Goal: Task Accomplishment & Management: Manage account settings

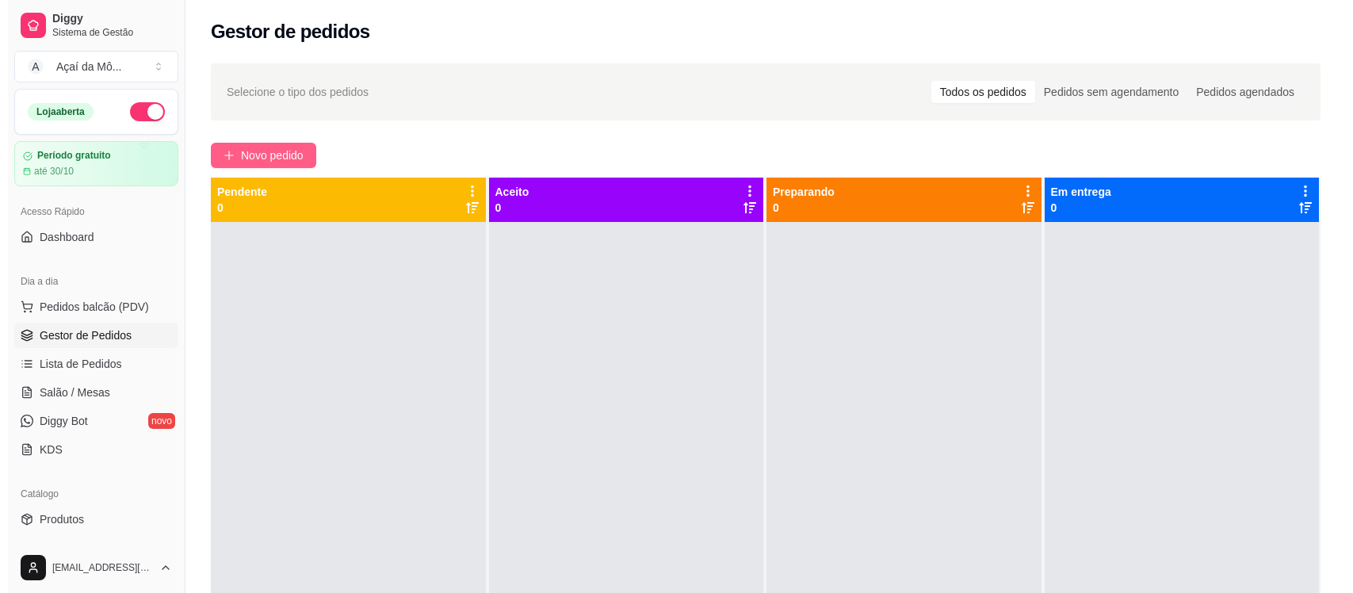
scroll to position [149, 0]
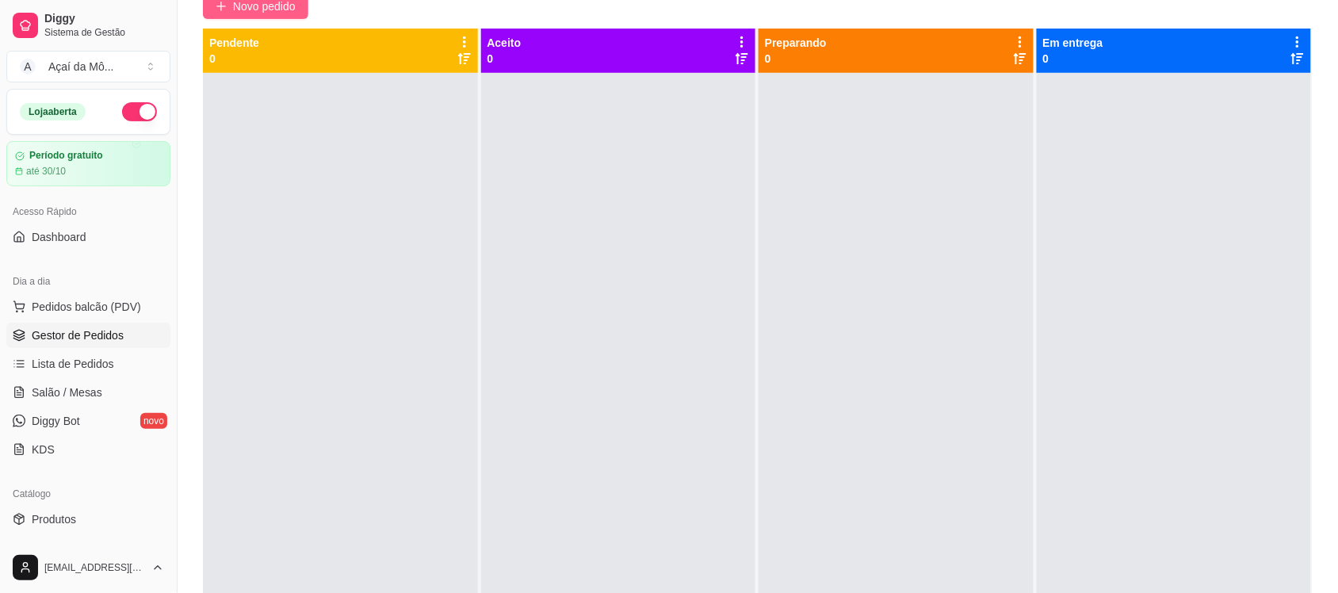
click at [243, 2] on span "Novo pedido" at bounding box center [264, 6] width 63 height 17
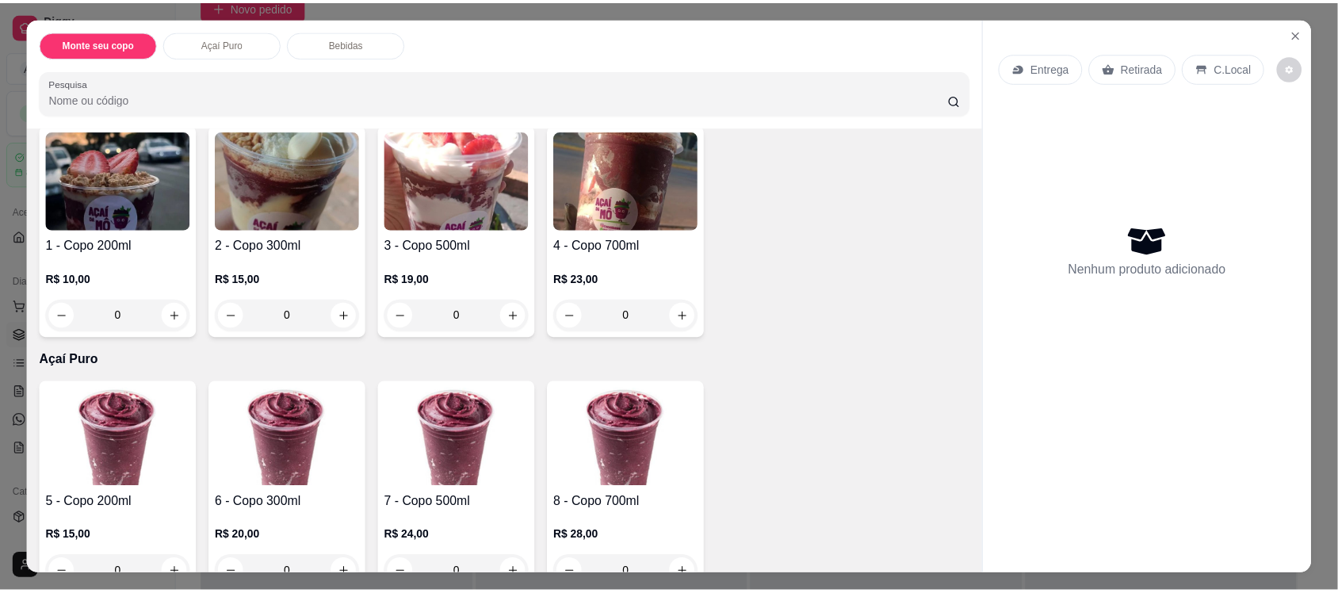
scroll to position [171, 0]
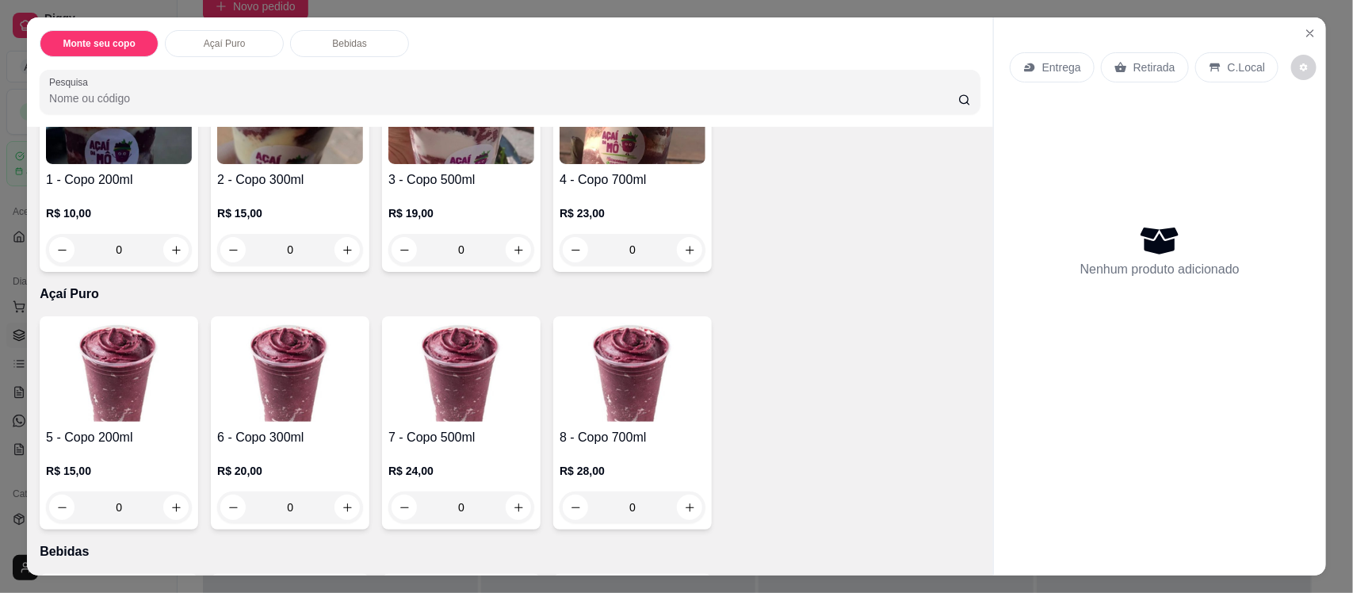
click at [127, 359] on img at bounding box center [119, 372] width 146 height 99
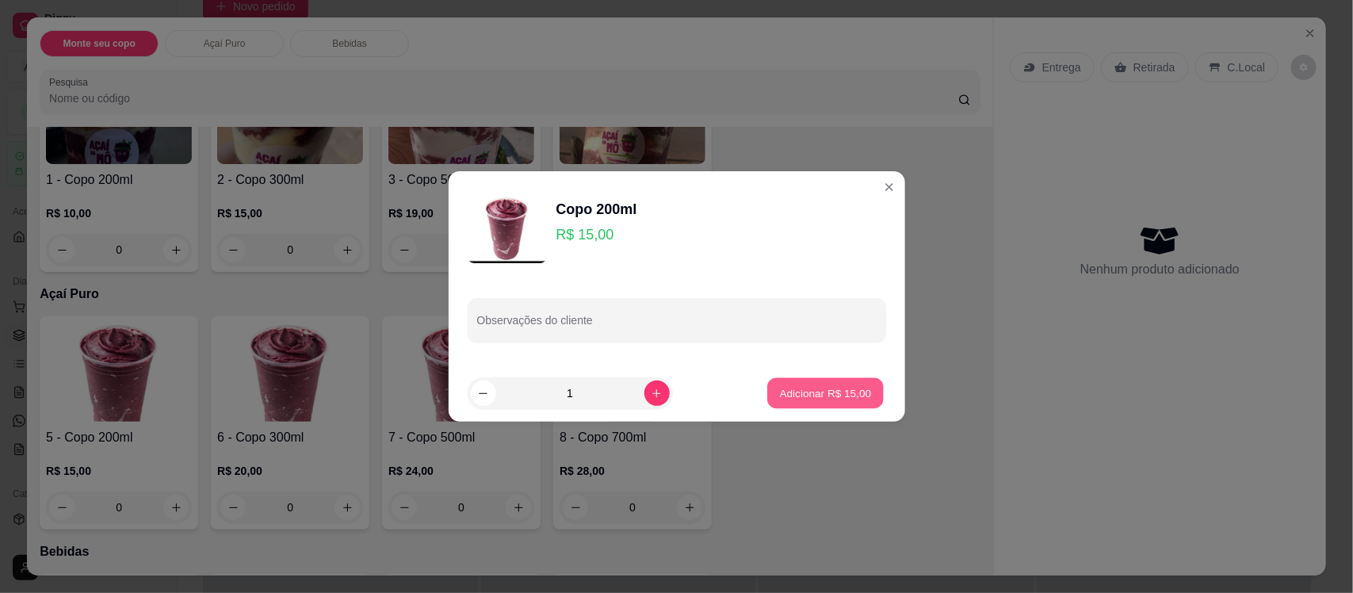
click at [846, 390] on p "Adicionar R$ 15,00" at bounding box center [826, 392] width 92 height 15
type input "1"
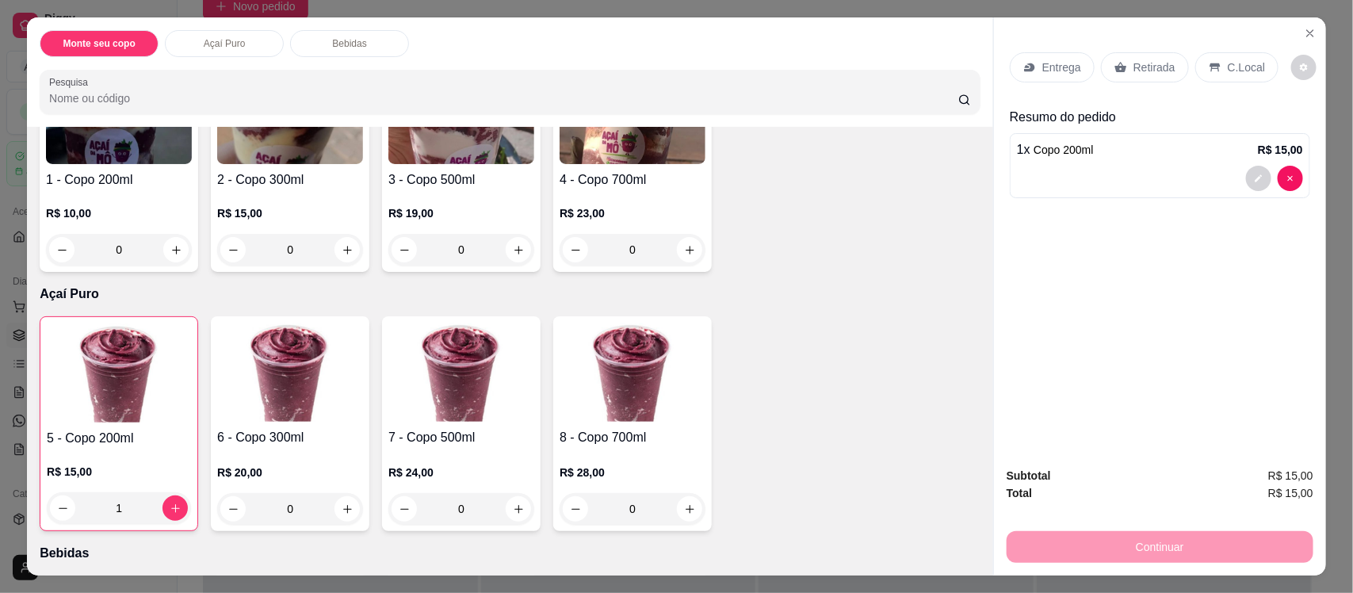
click at [1228, 62] on p "C.Local" at bounding box center [1246, 67] width 37 height 16
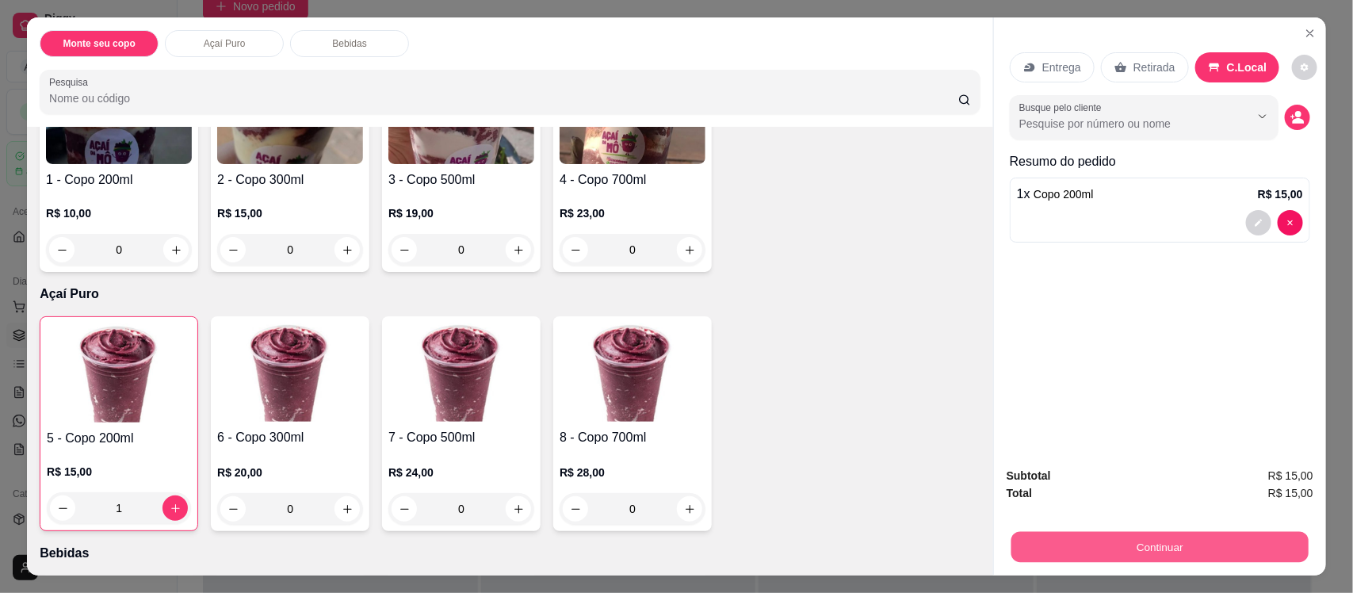
click at [1133, 537] on button "Continuar" at bounding box center [1159, 546] width 297 height 31
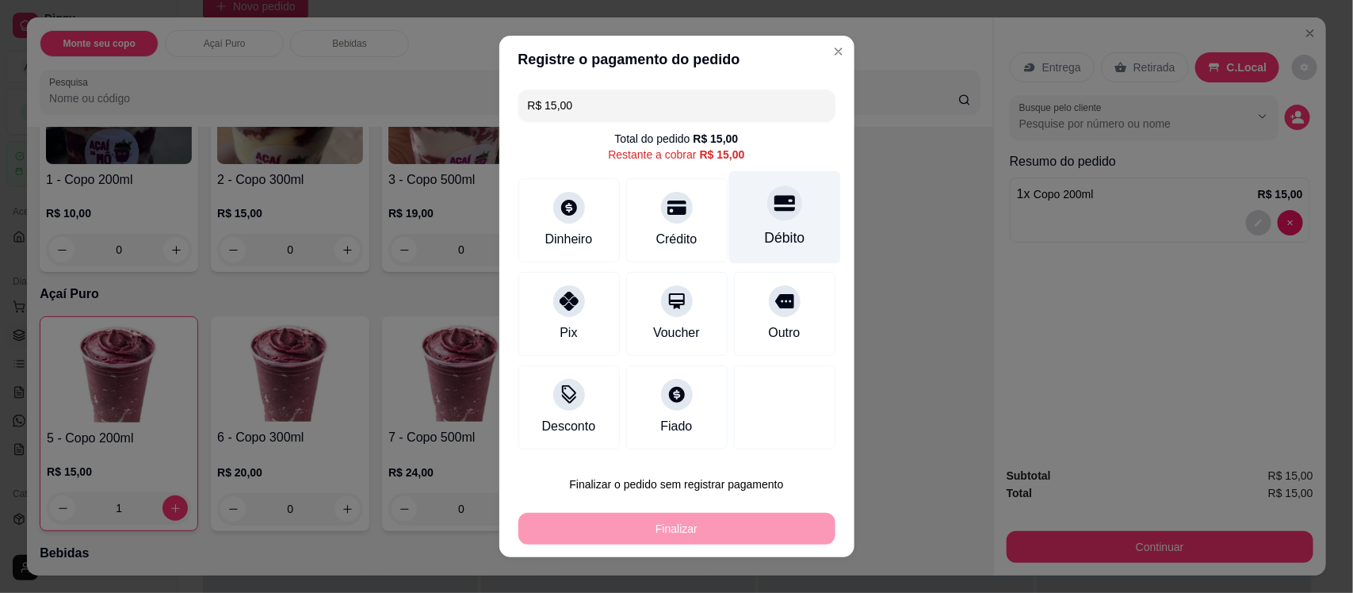
click at [728, 235] on div "Débito" at bounding box center [784, 217] width 112 height 93
type input "R$ 0,00"
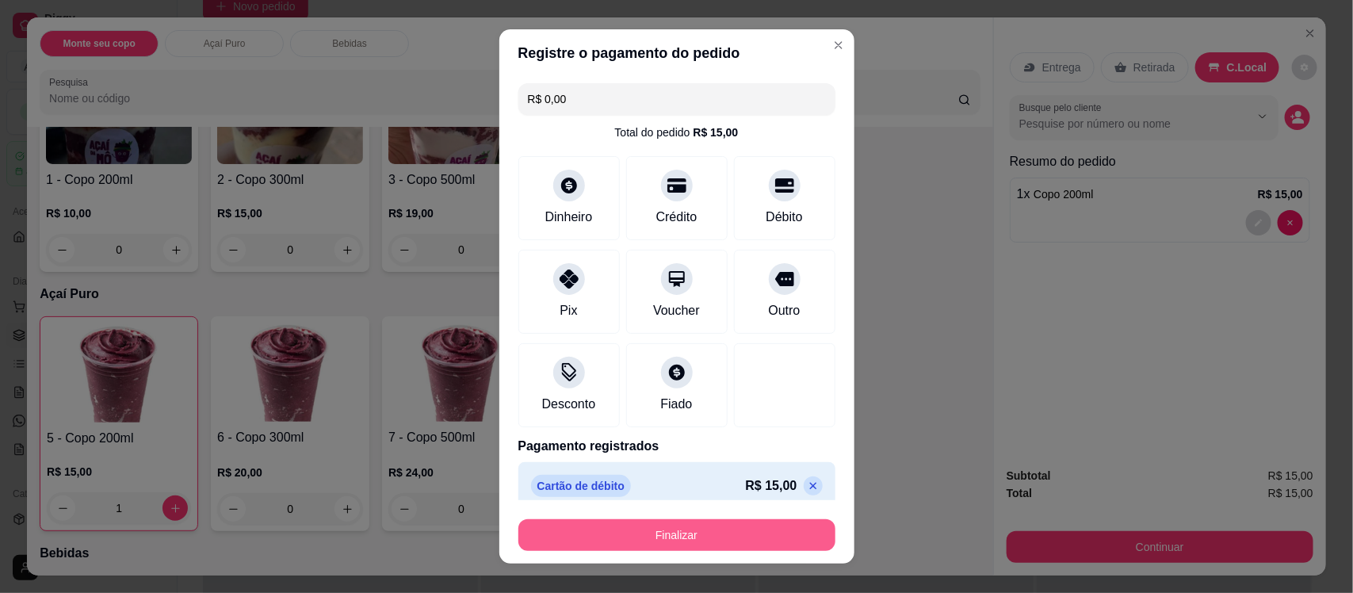
click at [733, 529] on button "Finalizar" at bounding box center [676, 535] width 317 height 32
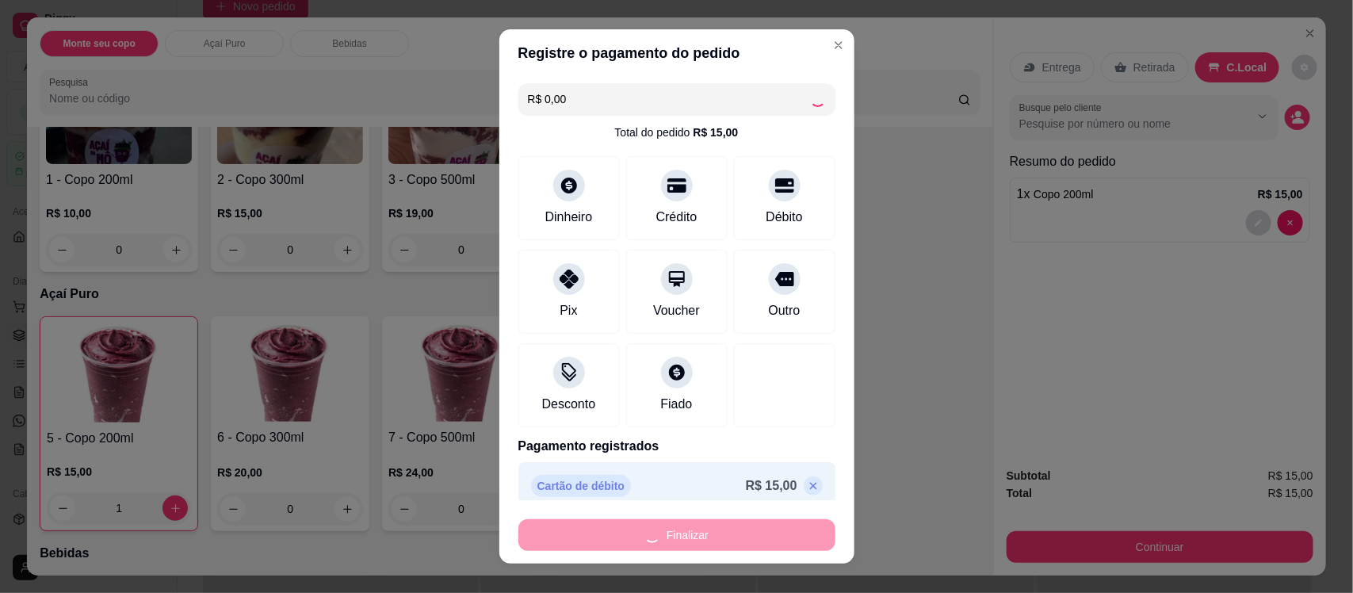
type input "0"
type input "-R$ 15,00"
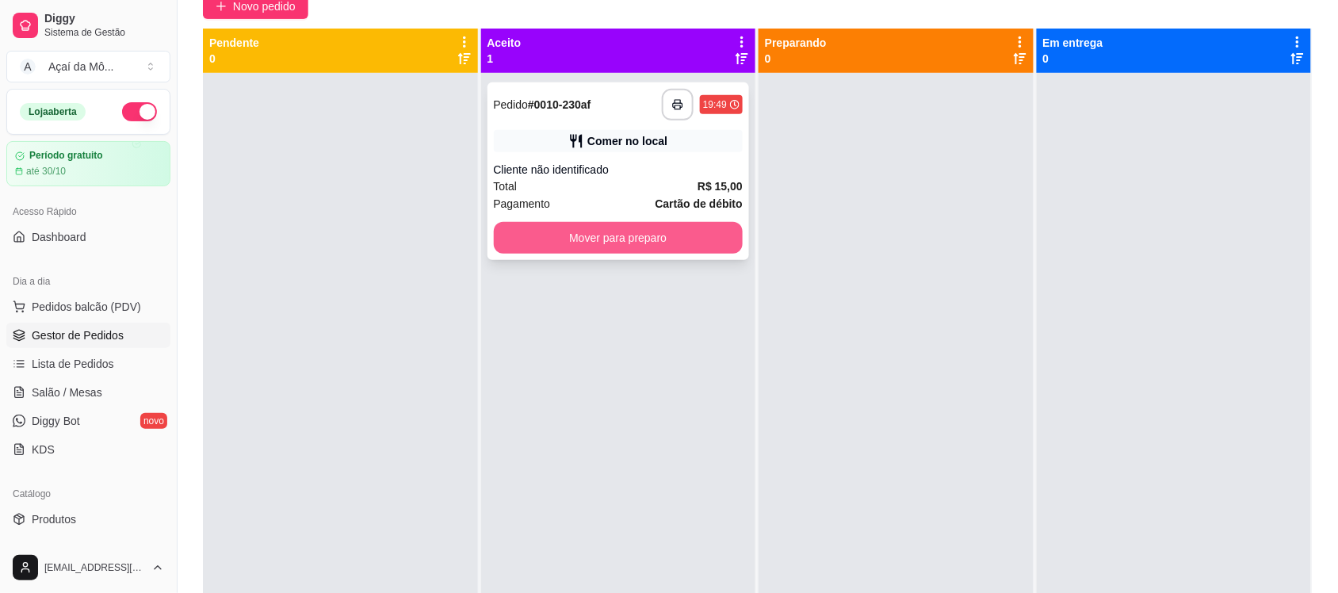
click at [655, 246] on button "Mover para preparo" at bounding box center [619, 238] width 250 height 32
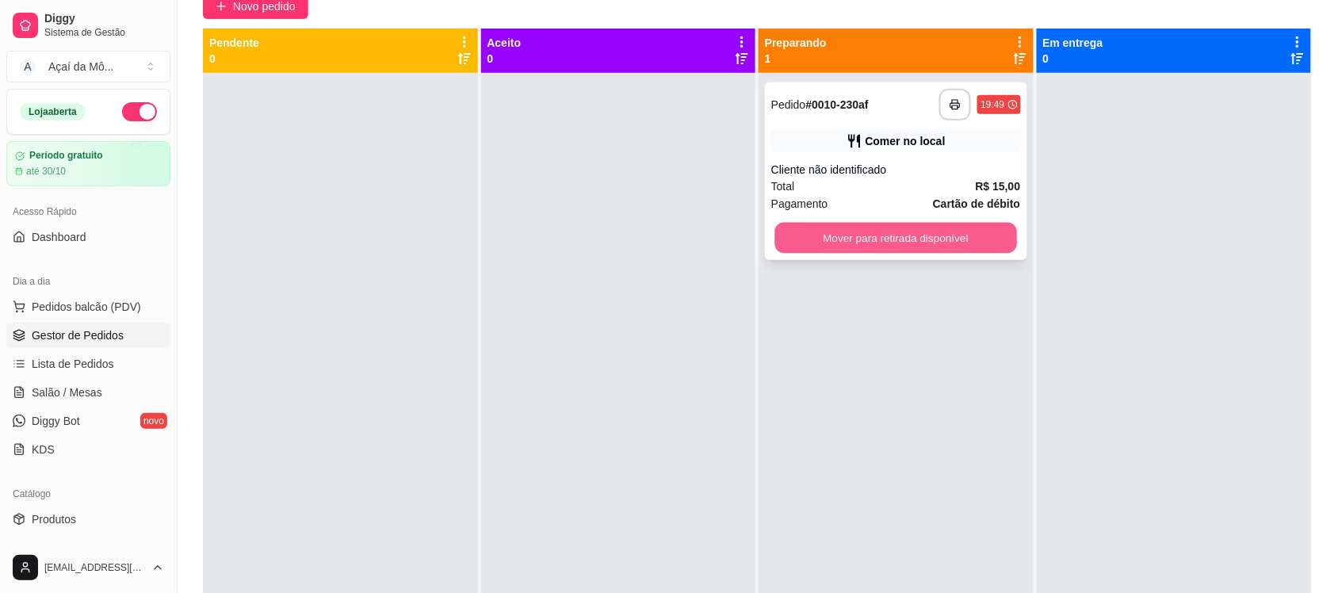
click at [820, 230] on button "Mover para retirada disponível" at bounding box center [896, 238] width 242 height 31
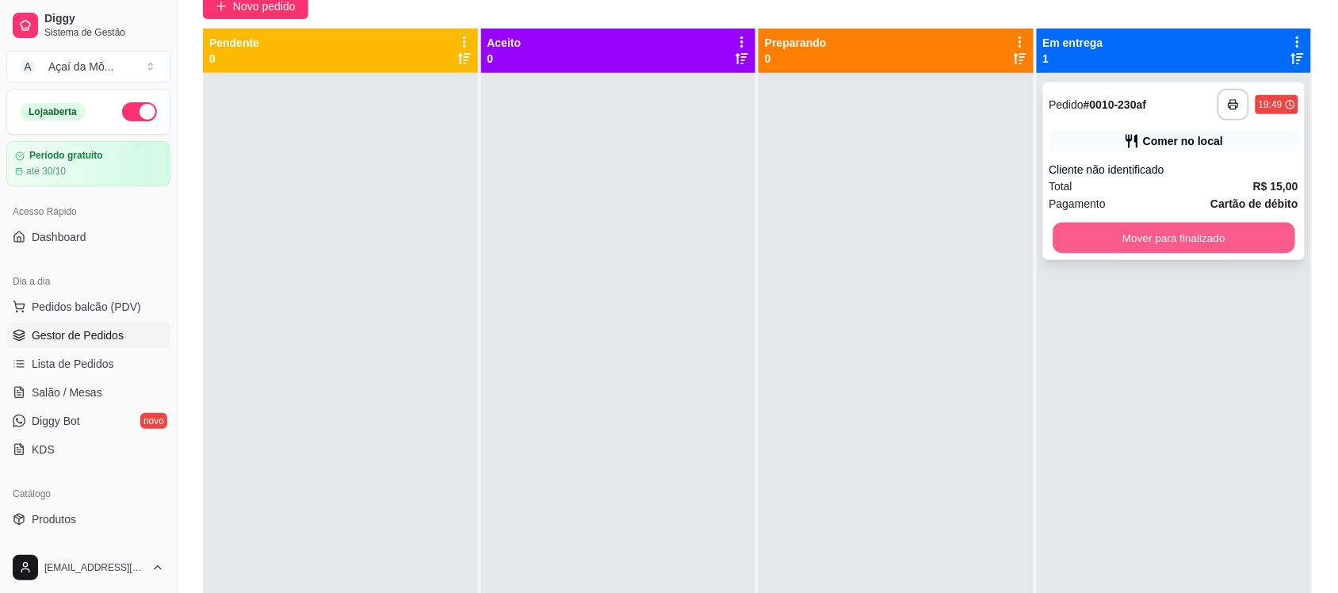
click at [1095, 235] on button "Mover para finalizado" at bounding box center [1173, 238] width 242 height 31
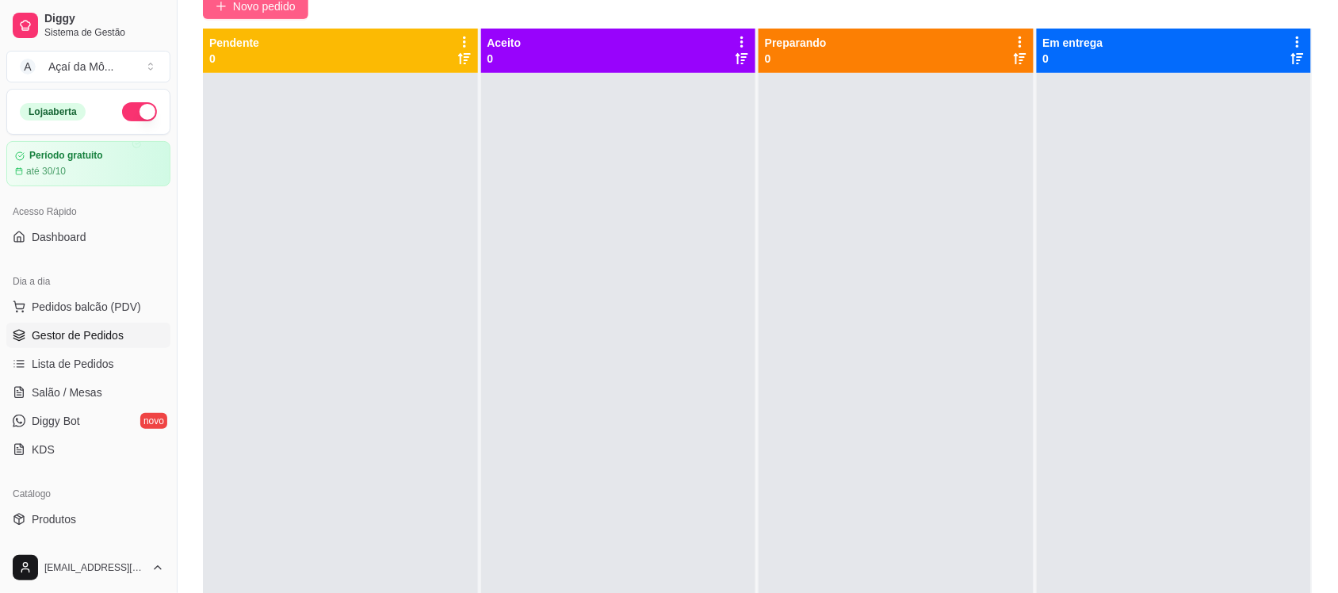
click at [292, 12] on span "Novo pedido" at bounding box center [264, 6] width 63 height 17
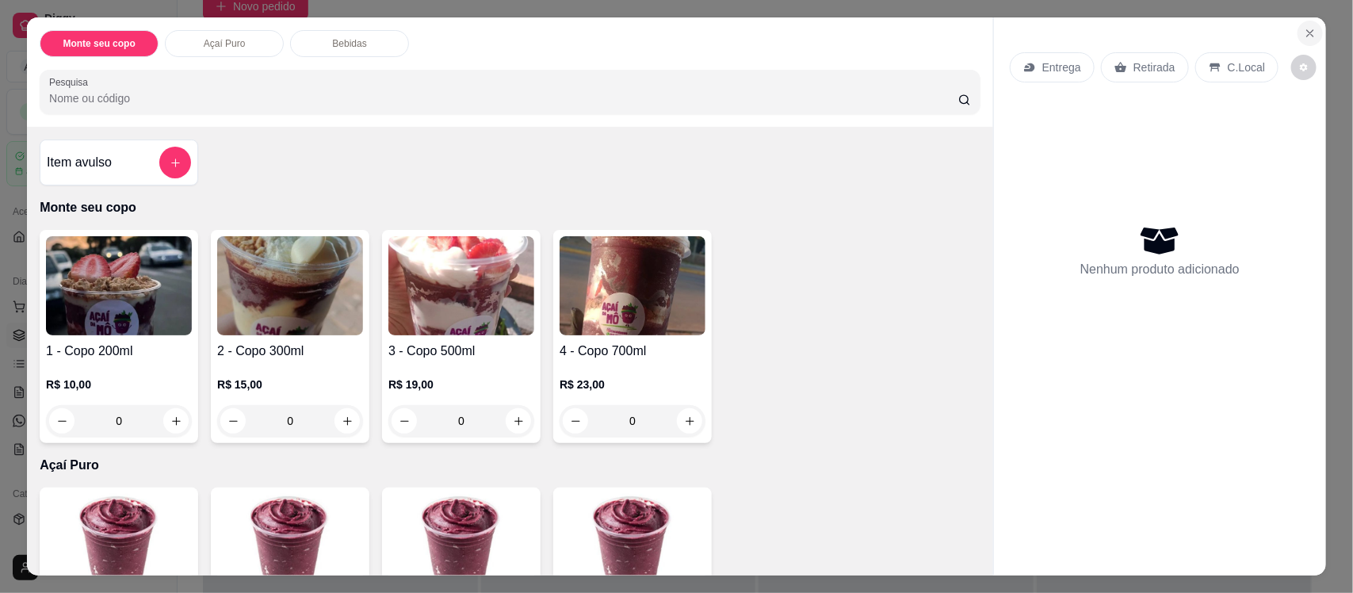
click at [1304, 33] on icon "Close" at bounding box center [1310, 33] width 13 height 13
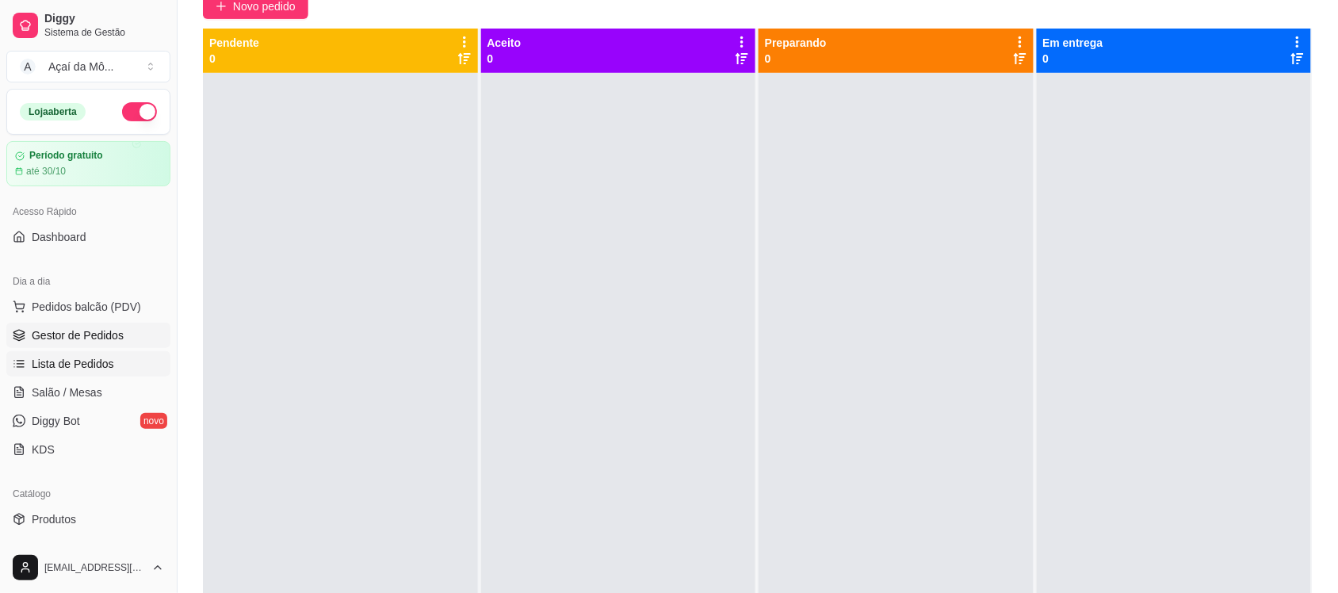
click at [131, 367] on link "Lista de Pedidos" at bounding box center [88, 363] width 164 height 25
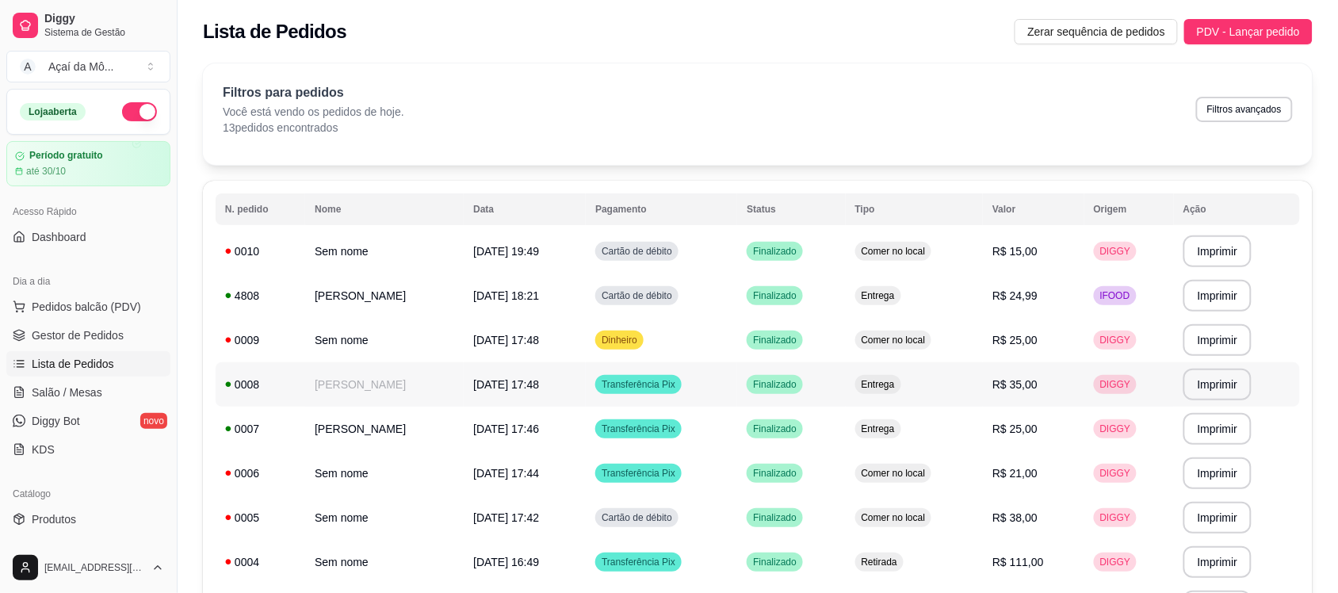
click at [586, 387] on td "[DATE] 17:48" at bounding box center [525, 384] width 122 height 44
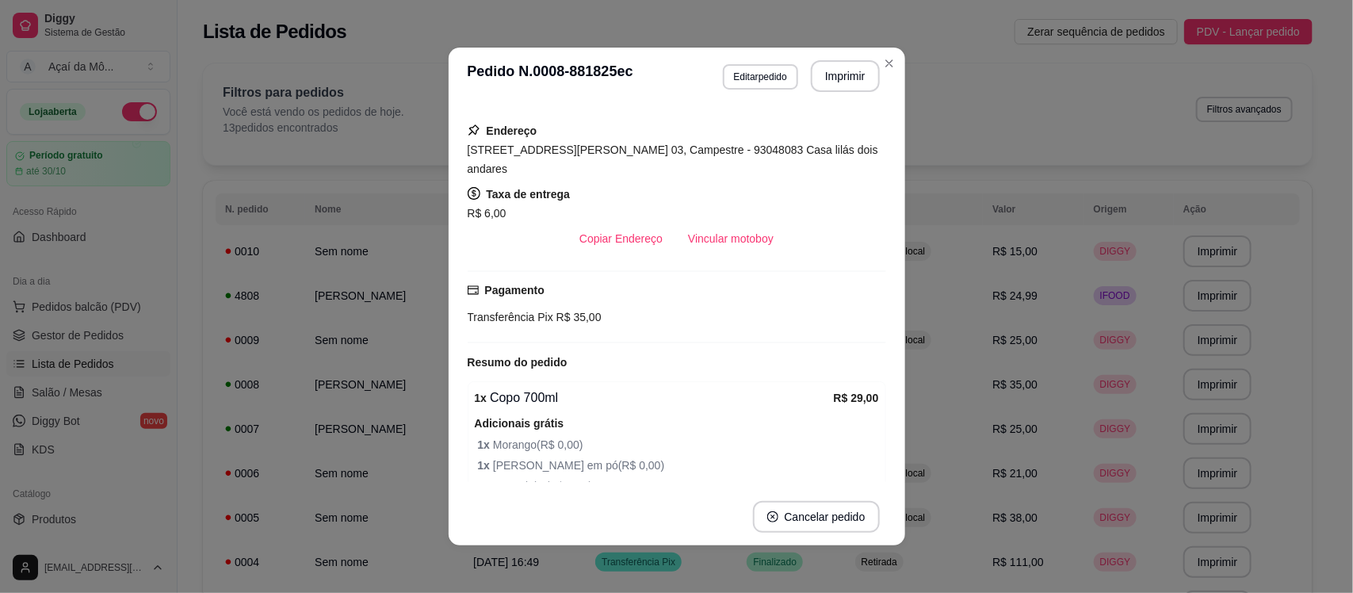
scroll to position [367, 0]
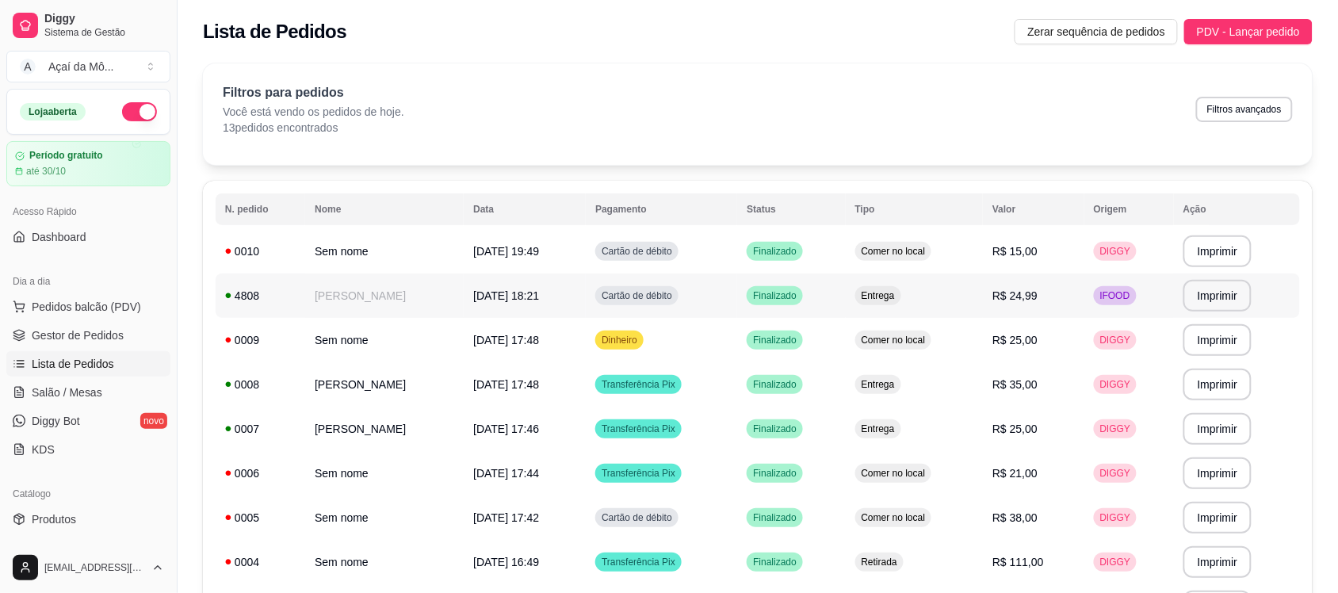
click at [346, 297] on td "[PERSON_NAME]" at bounding box center [384, 295] width 159 height 44
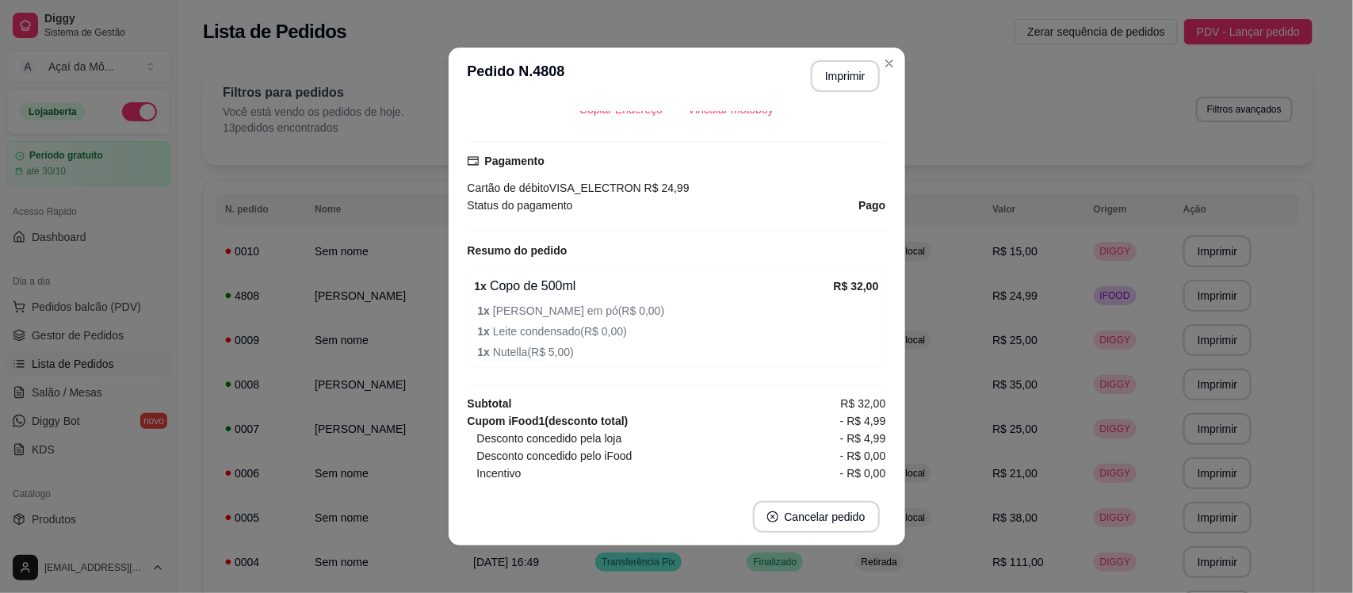
scroll to position [421, 0]
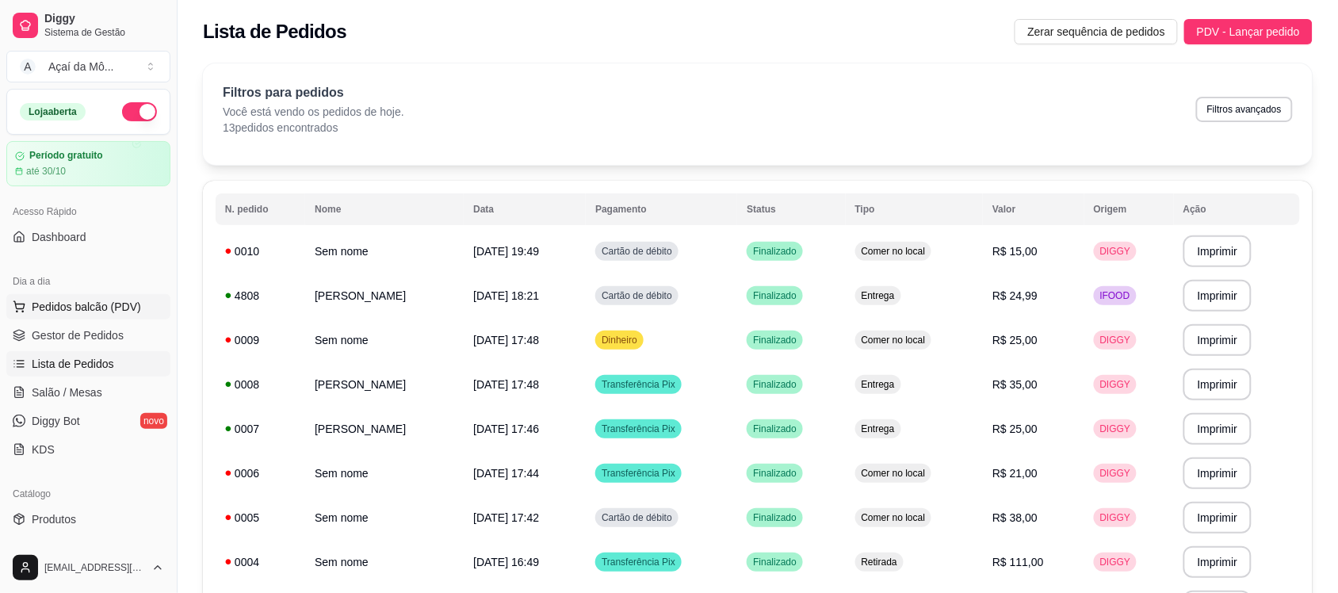
click at [87, 310] on span "Pedidos balcão (PDV)" at bounding box center [86, 307] width 109 height 16
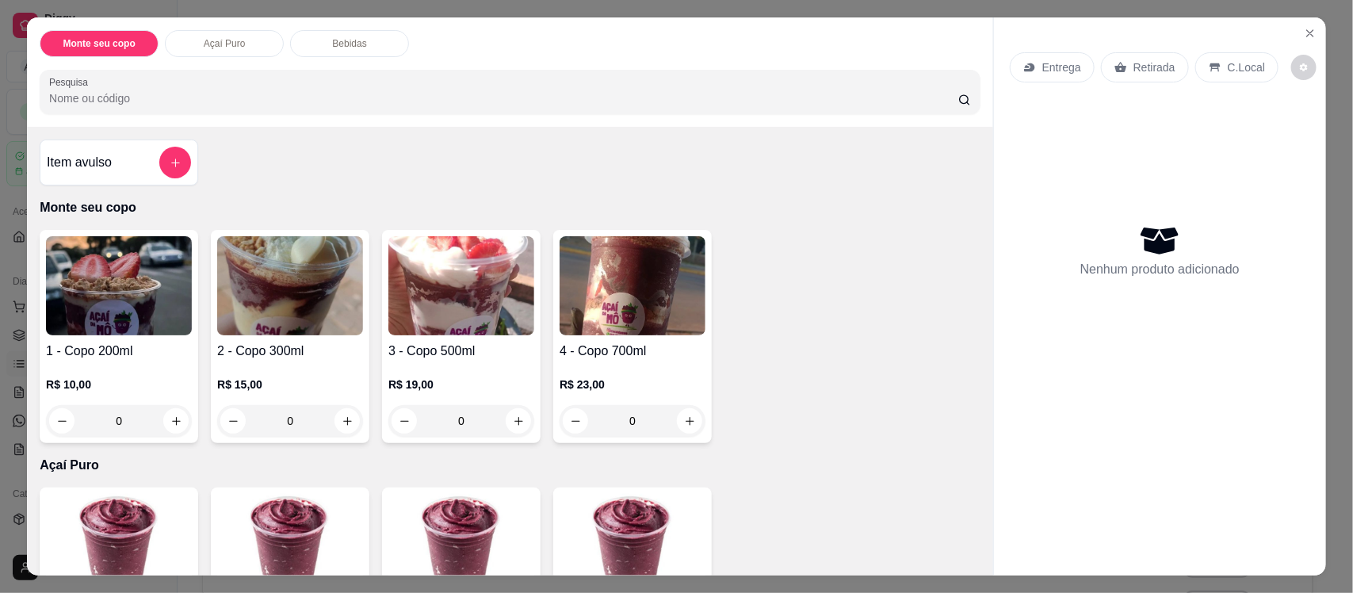
click at [143, 295] on img at bounding box center [119, 285] width 146 height 99
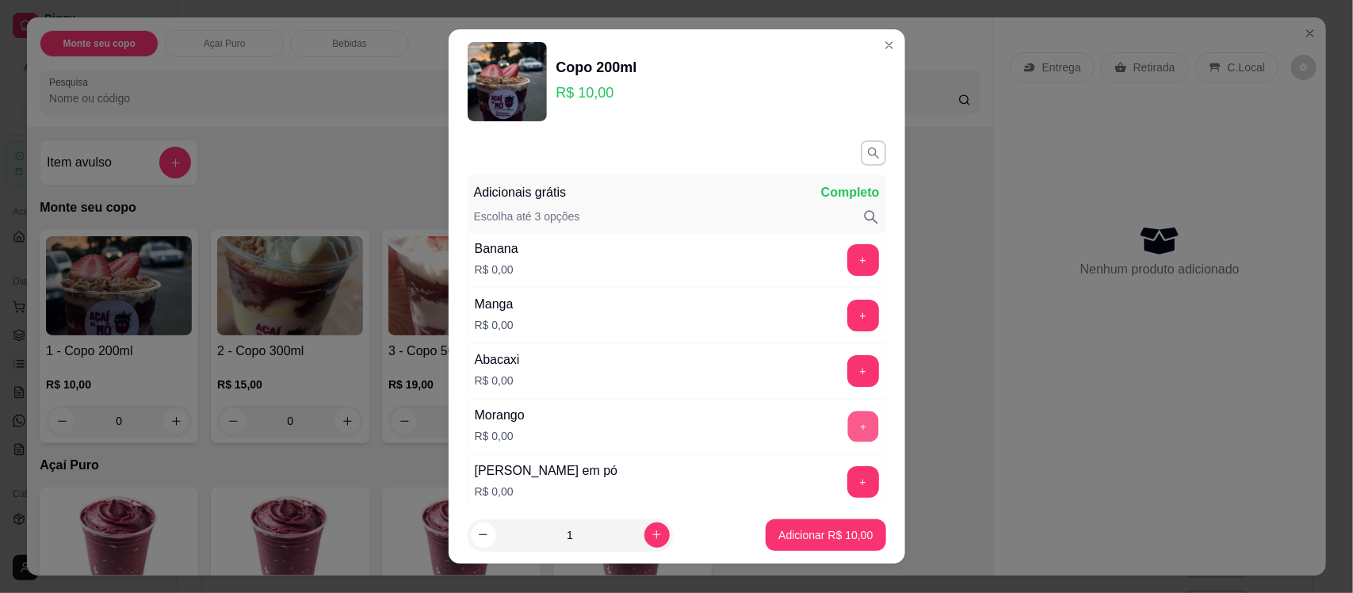
click at [847, 425] on button "+" at bounding box center [862, 426] width 31 height 31
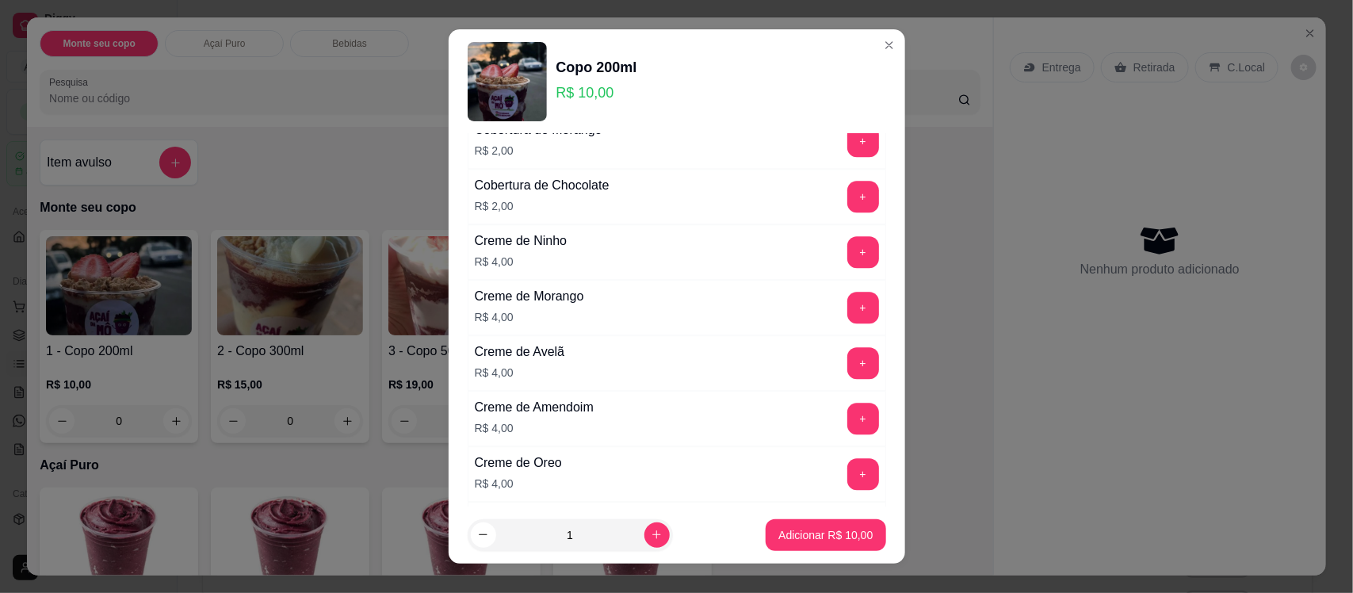
scroll to position [2118, 0]
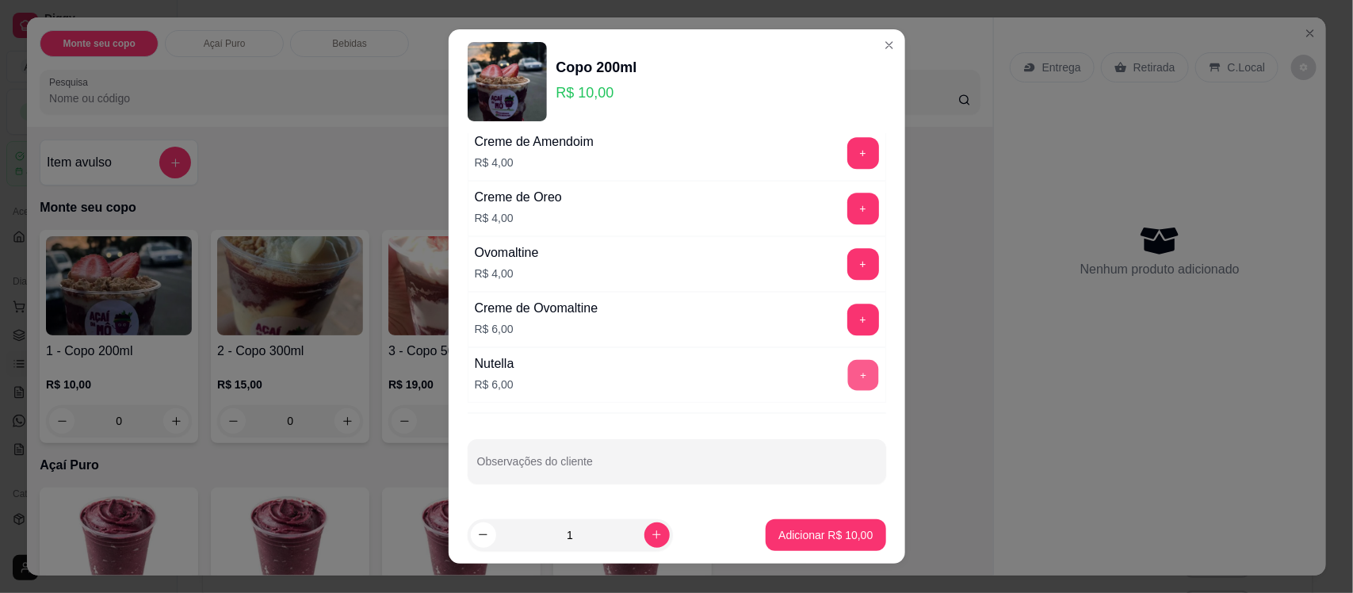
click at [847, 373] on button "+" at bounding box center [862, 375] width 31 height 31
click at [816, 537] on p "Adicionar R$ 16,00" at bounding box center [826, 534] width 92 height 15
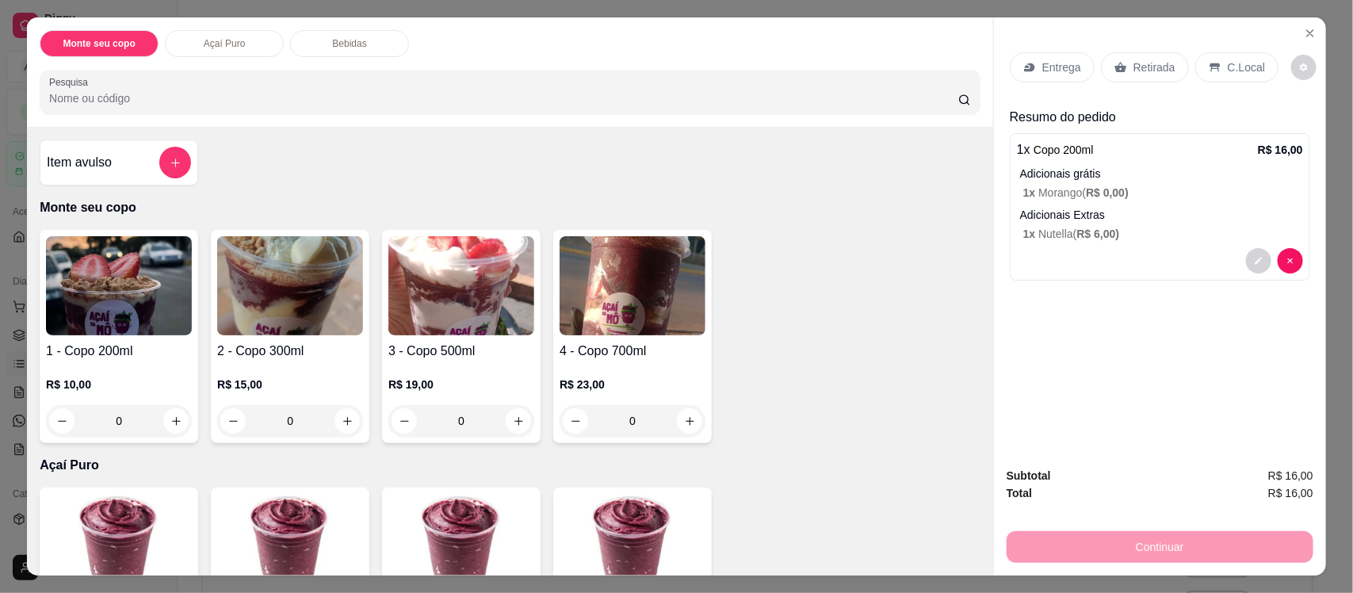
click at [511, 422] on div "0" at bounding box center [461, 421] width 146 height 32
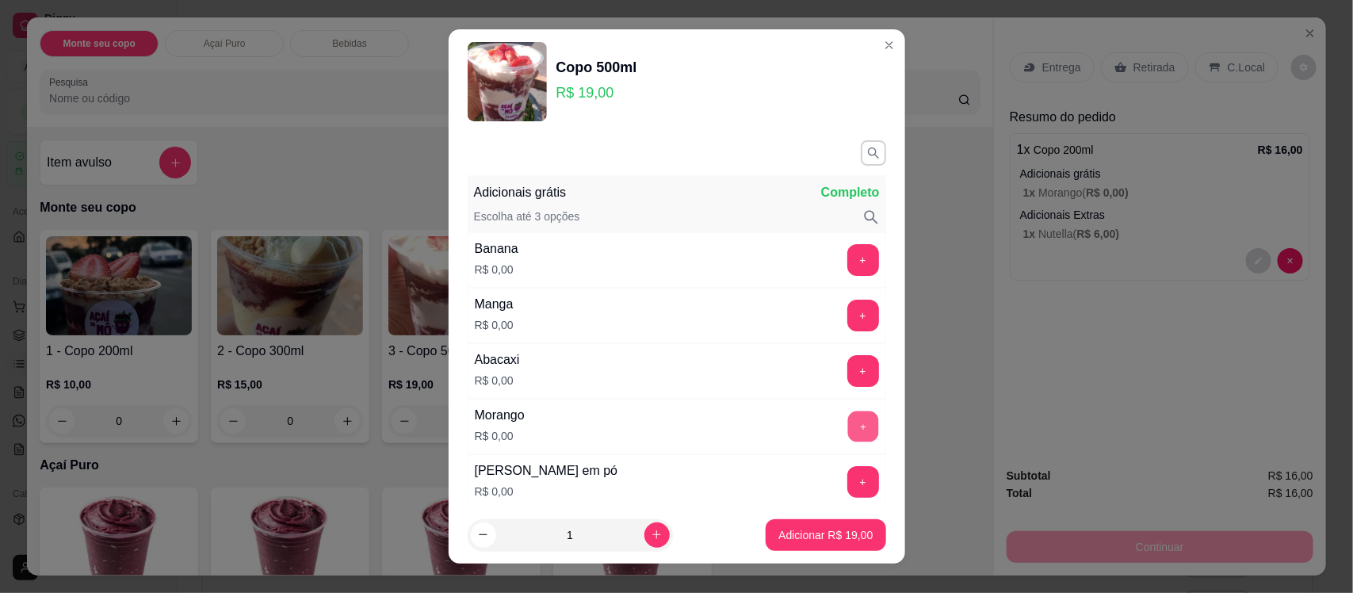
click at [847, 426] on button "+" at bounding box center [862, 426] width 31 height 31
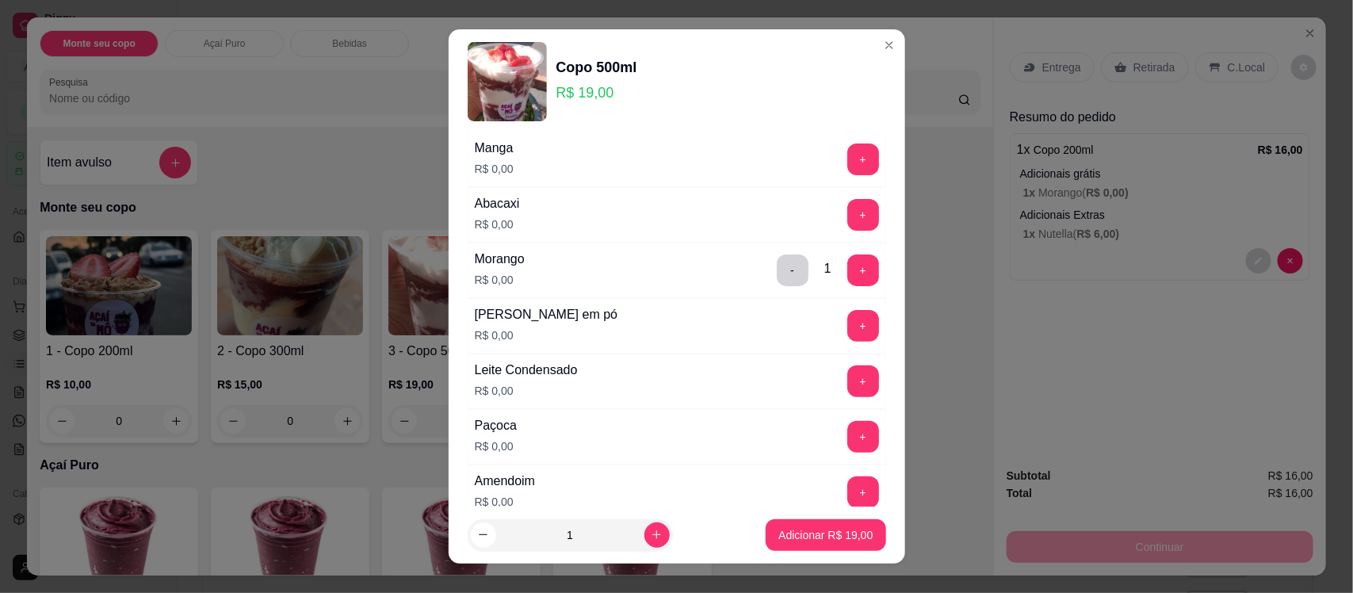
scroll to position [159, 0]
click at [847, 384] on button "+" at bounding box center [862, 379] width 31 height 31
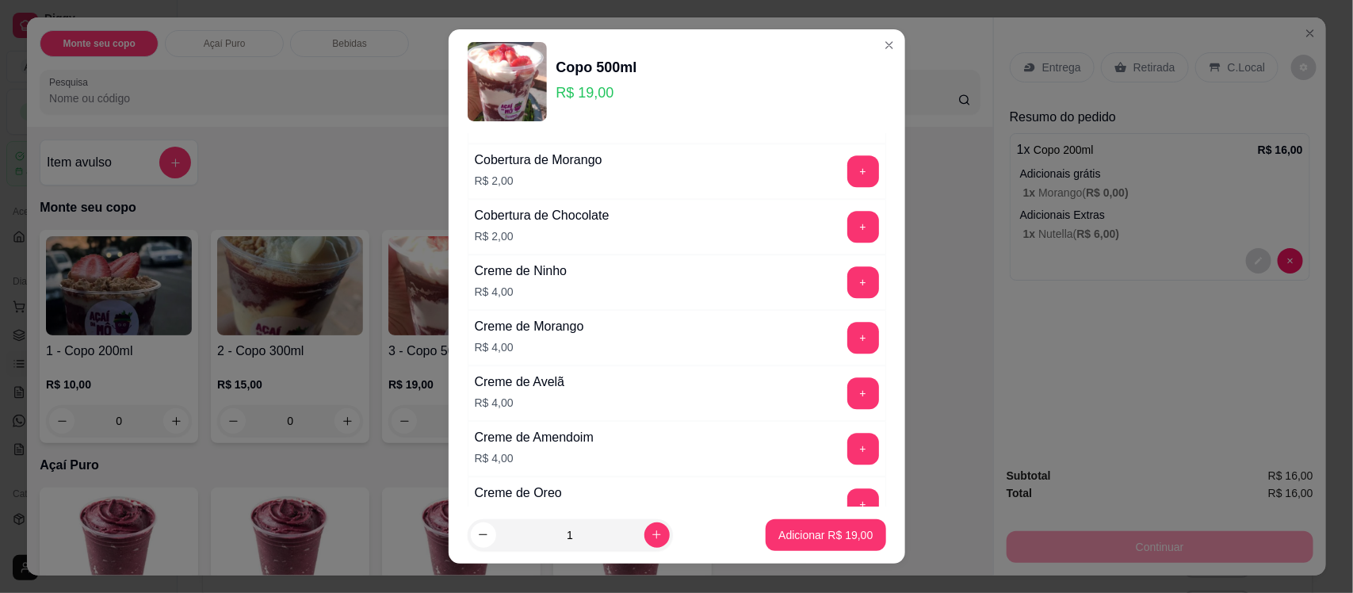
scroll to position [1845, 0]
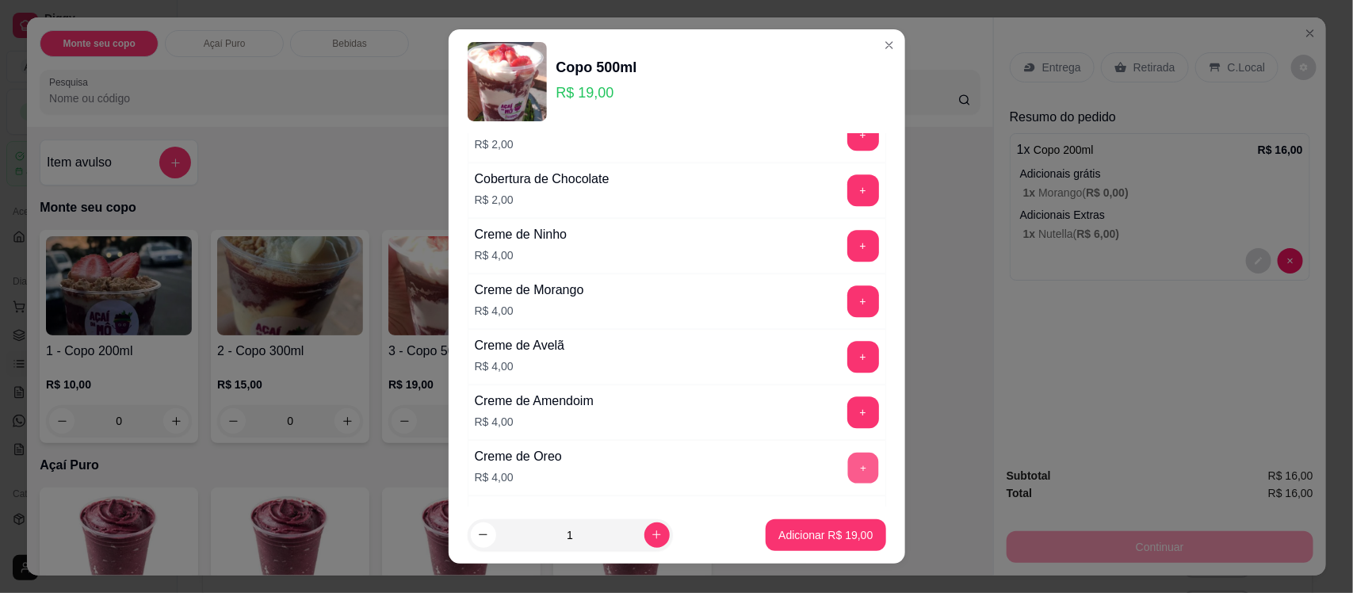
click at [847, 480] on button "+" at bounding box center [862, 468] width 31 height 31
click at [819, 544] on button "Adicionar R$ 23,00" at bounding box center [826, 534] width 117 height 31
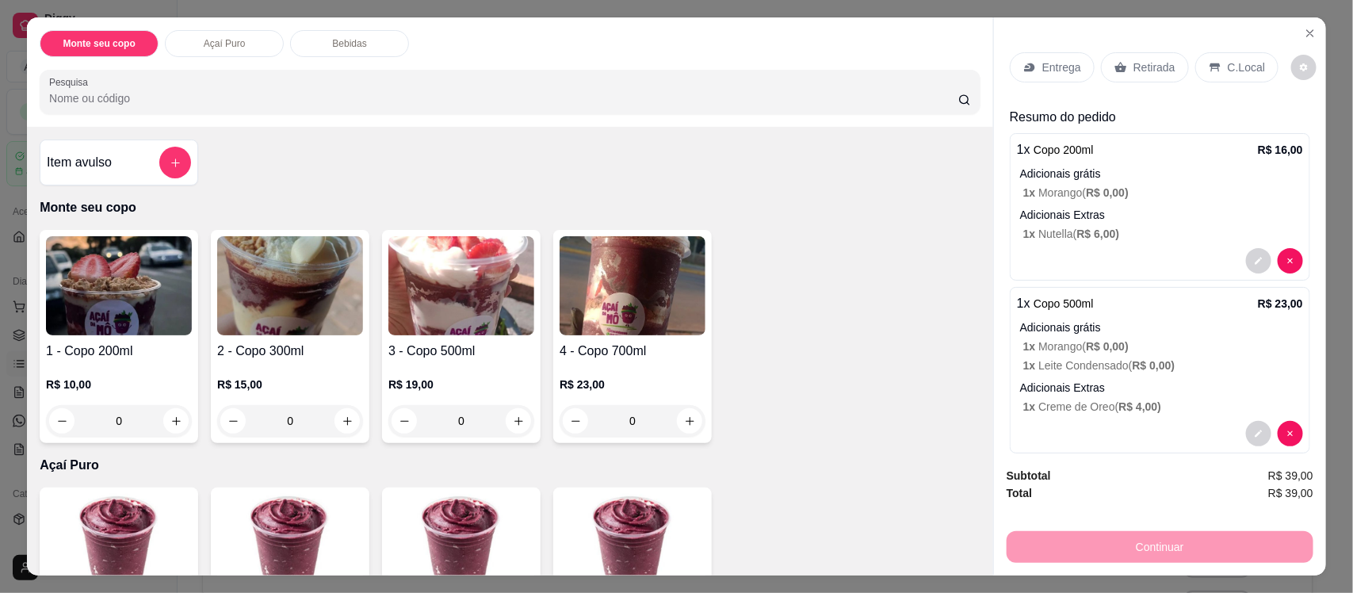
click at [504, 413] on div "0" at bounding box center [461, 421] width 146 height 32
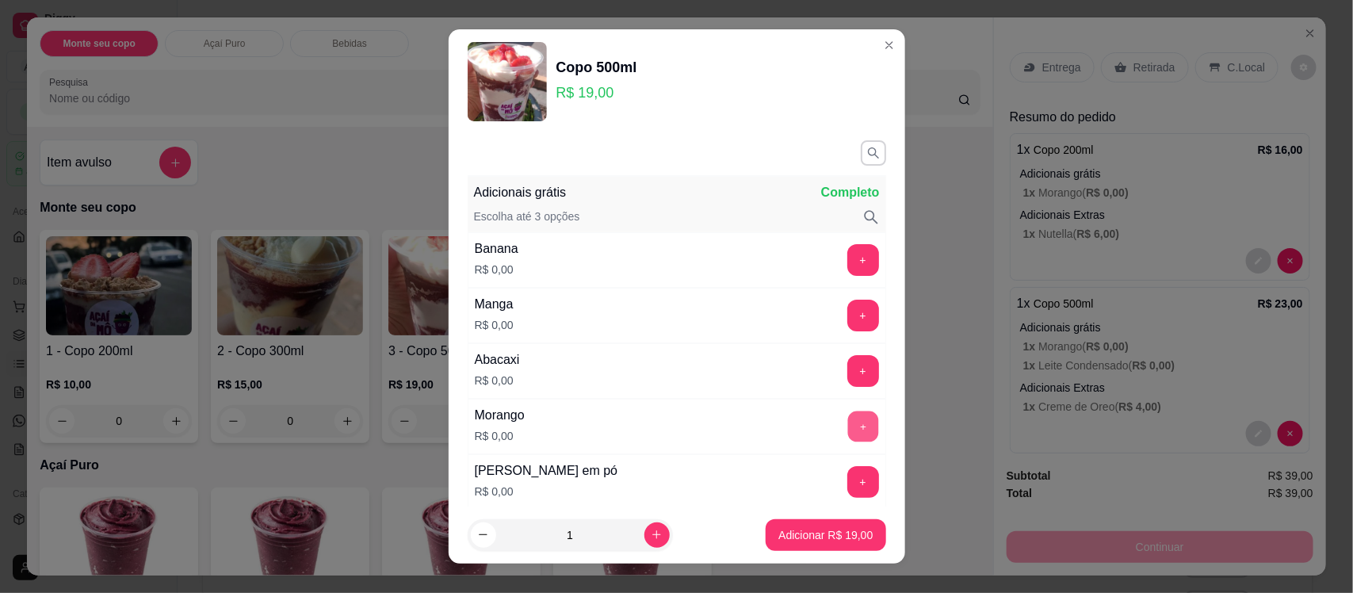
click at [847, 425] on button "+" at bounding box center [862, 426] width 31 height 31
click at [847, 478] on button "+" at bounding box center [862, 482] width 31 height 31
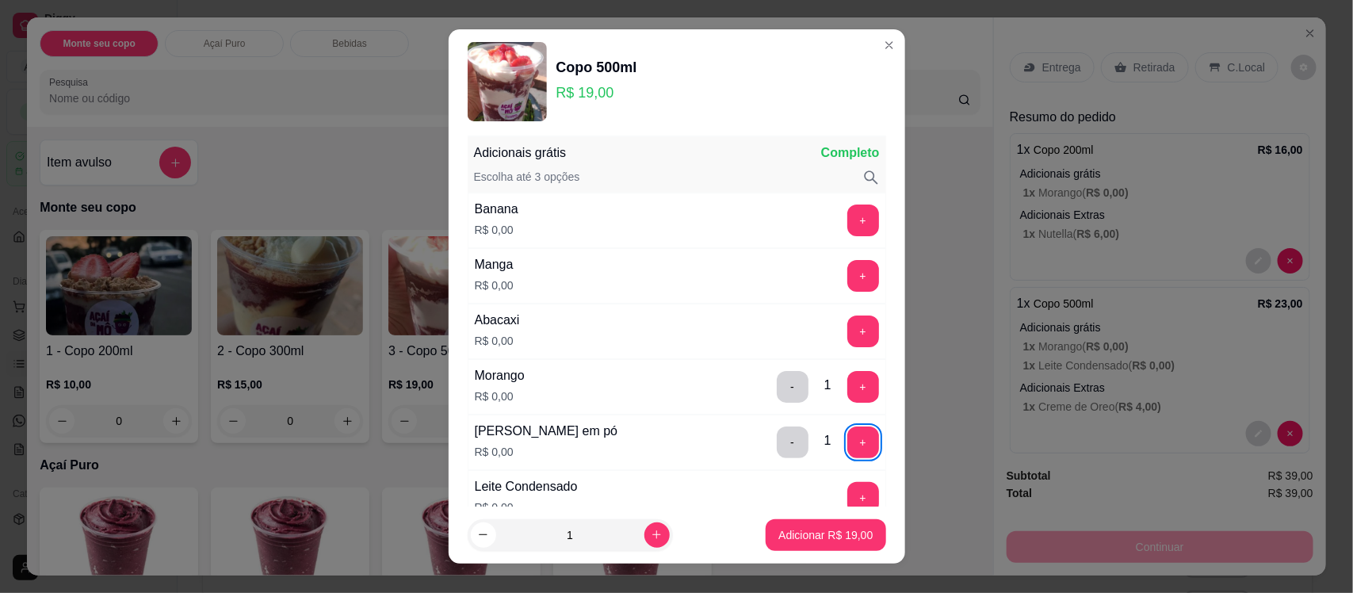
scroll to position [79, 0]
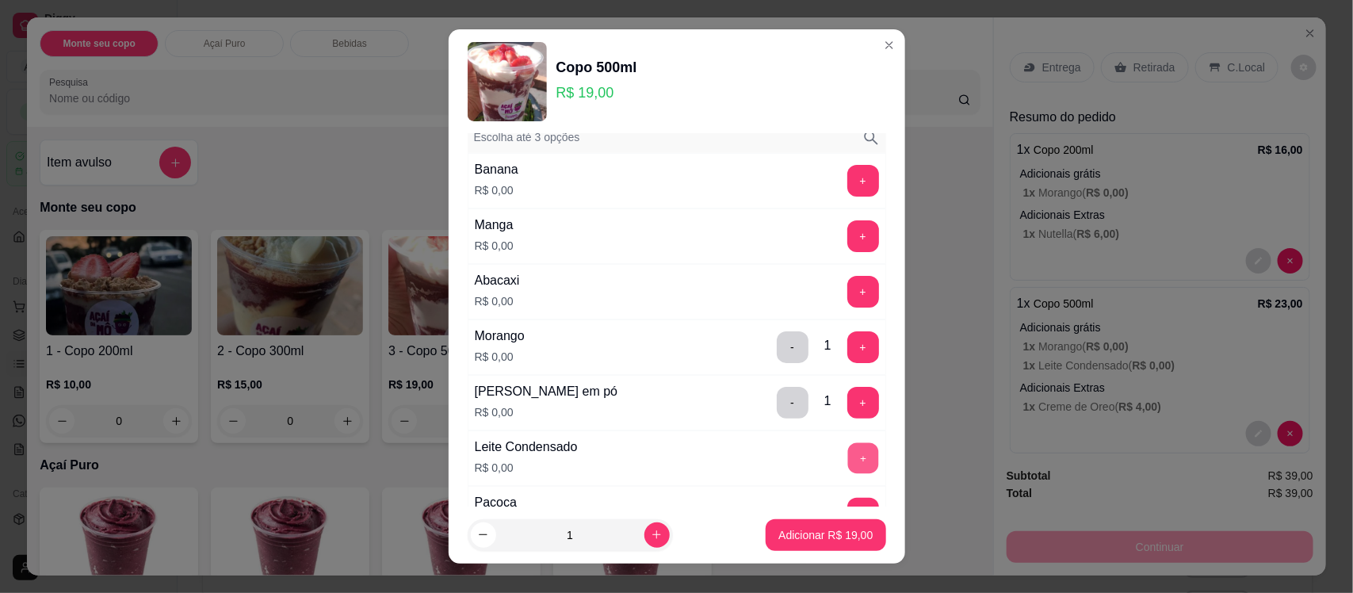
click at [847, 466] on button "+" at bounding box center [862, 458] width 31 height 31
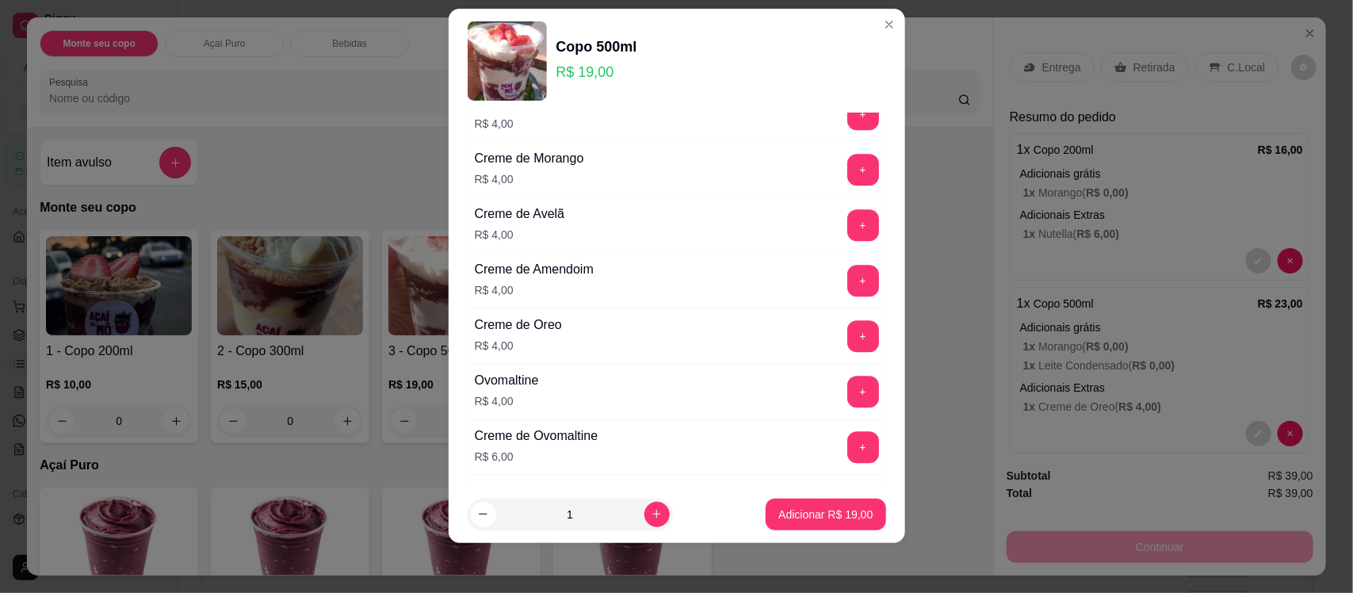
scroll to position [1963, 0]
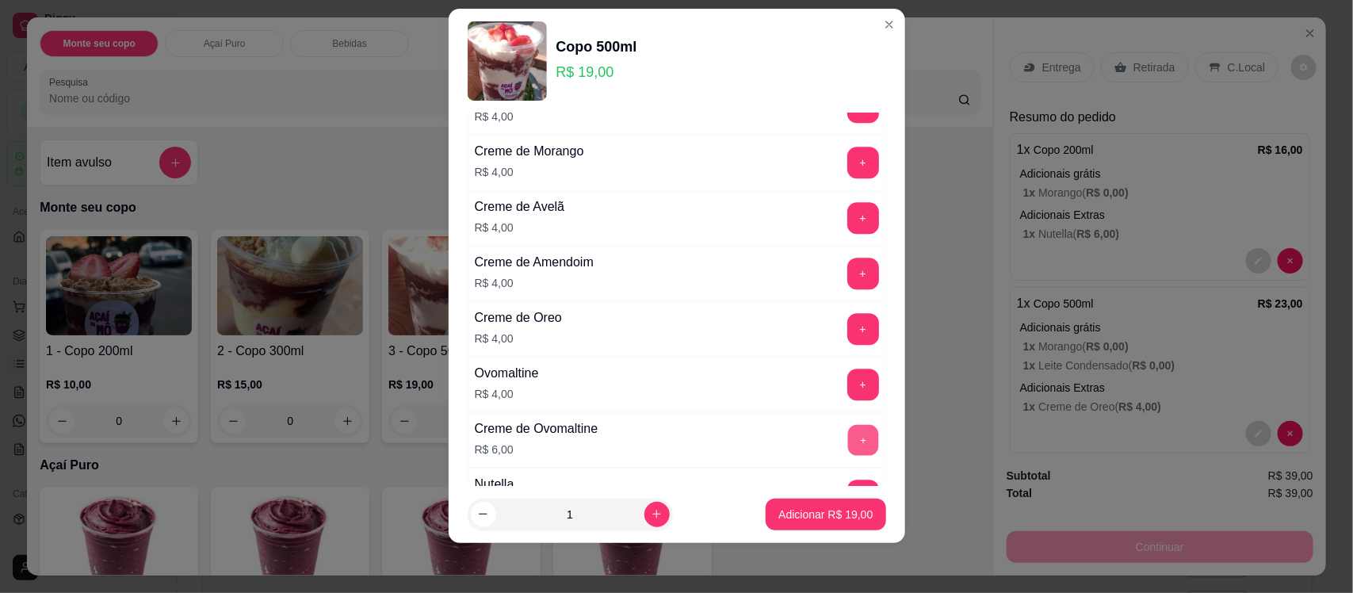
click at [847, 453] on button "+" at bounding box center [862, 440] width 31 height 31
click at [827, 512] on p "Adicionar R$ 25,00" at bounding box center [826, 513] width 92 height 15
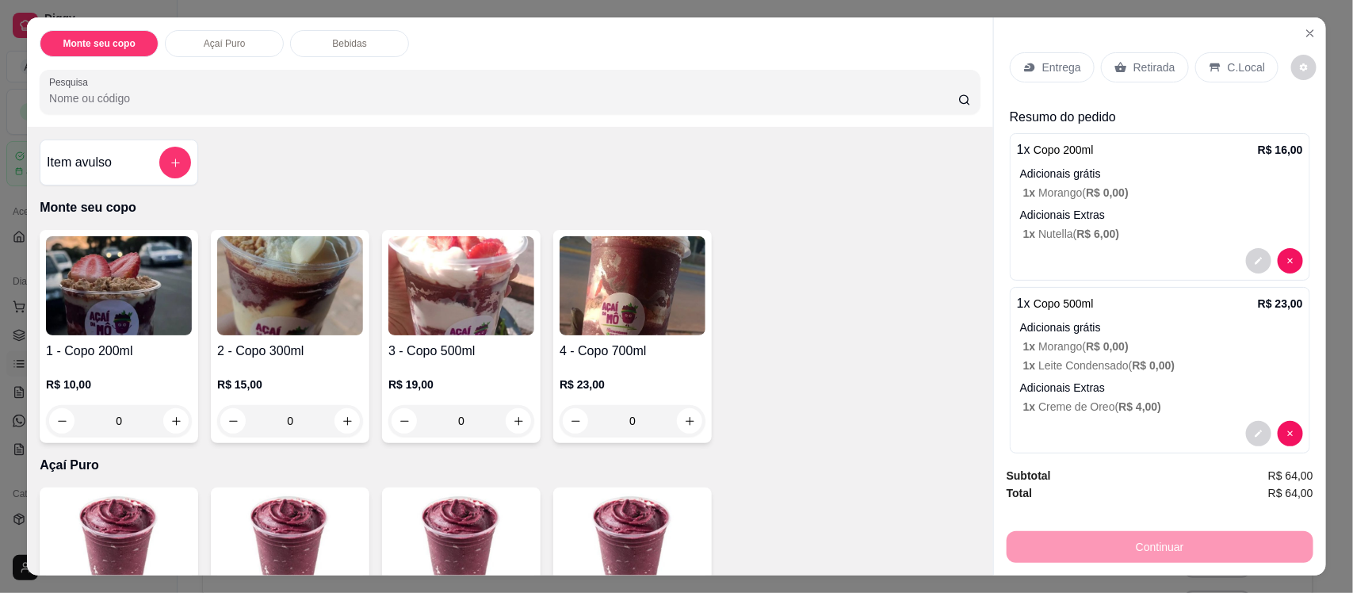
click at [1227, 80] on div "C.Local" at bounding box center [1236, 67] width 83 height 30
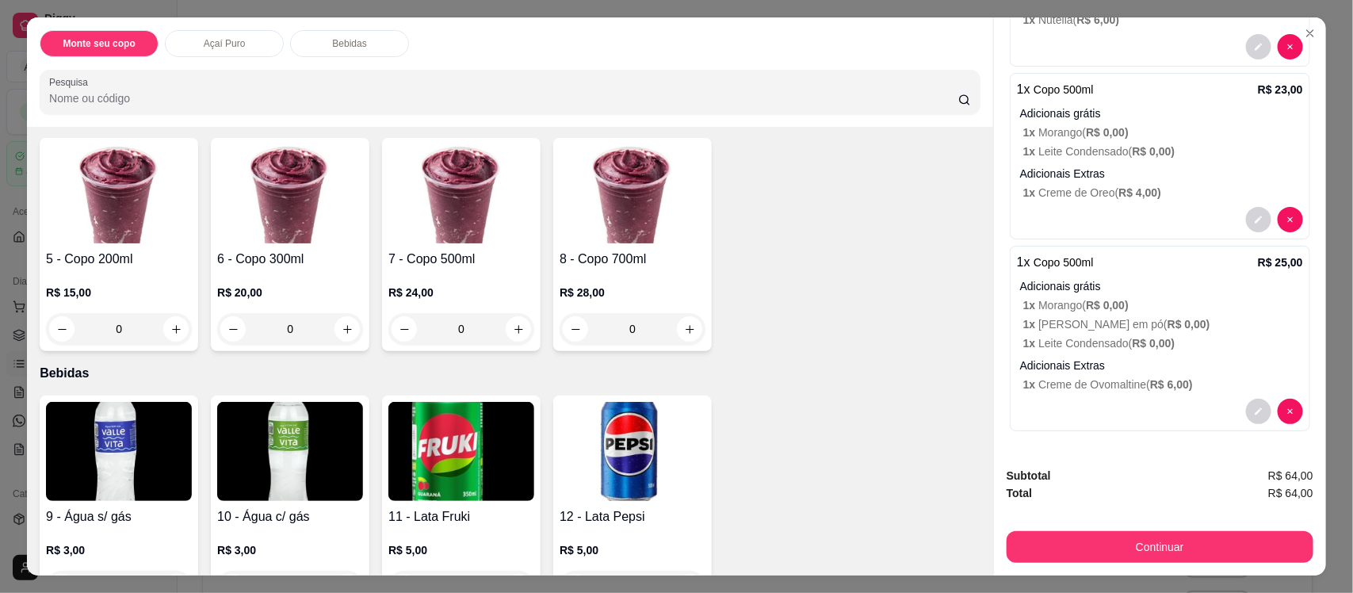
scroll to position [396, 0]
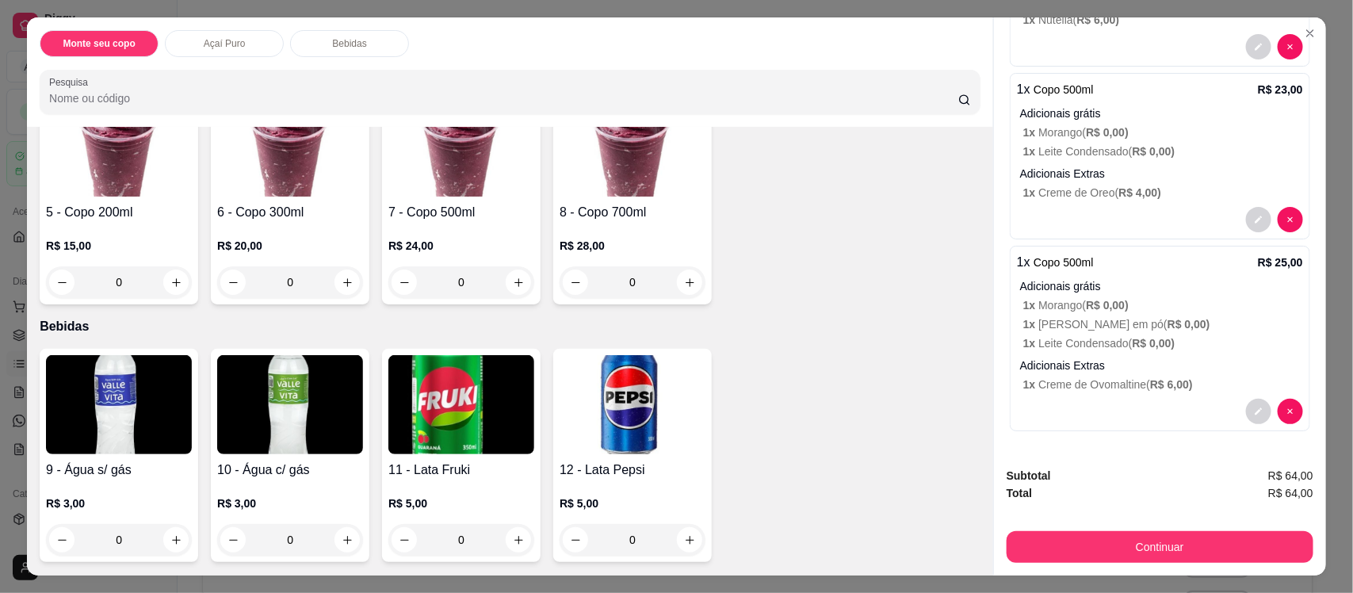
click at [614, 409] on img at bounding box center [633, 404] width 146 height 99
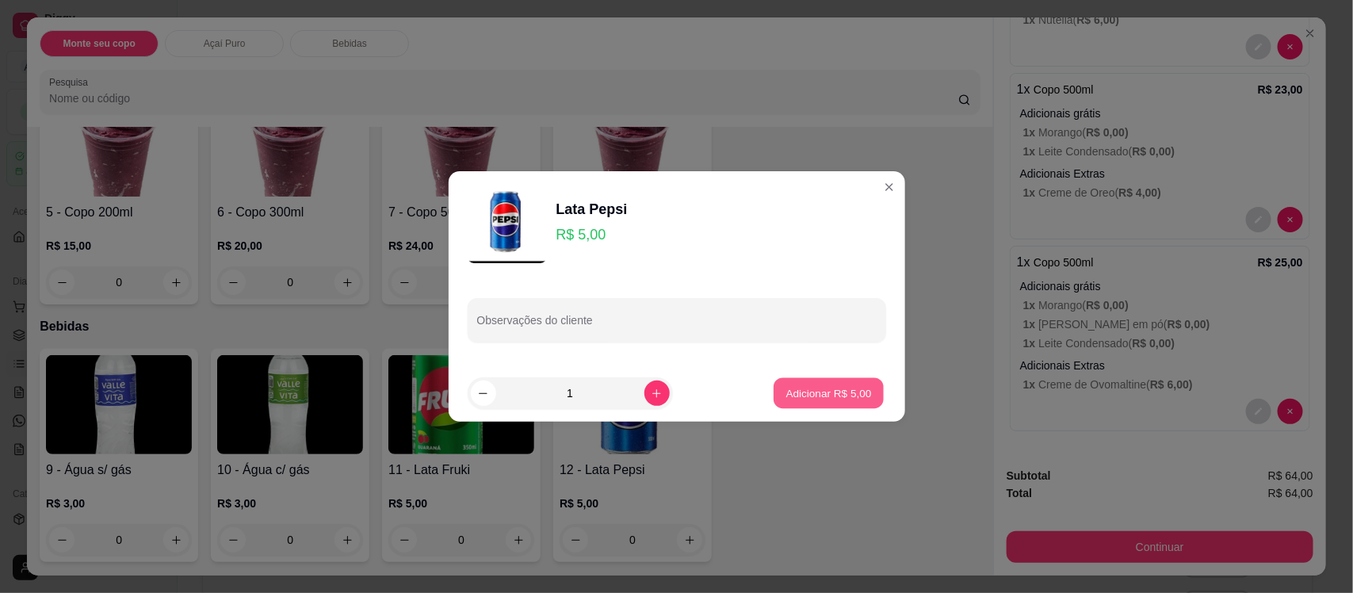
click at [854, 392] on p "Adicionar R$ 5,00" at bounding box center [829, 392] width 86 height 15
type input "1"
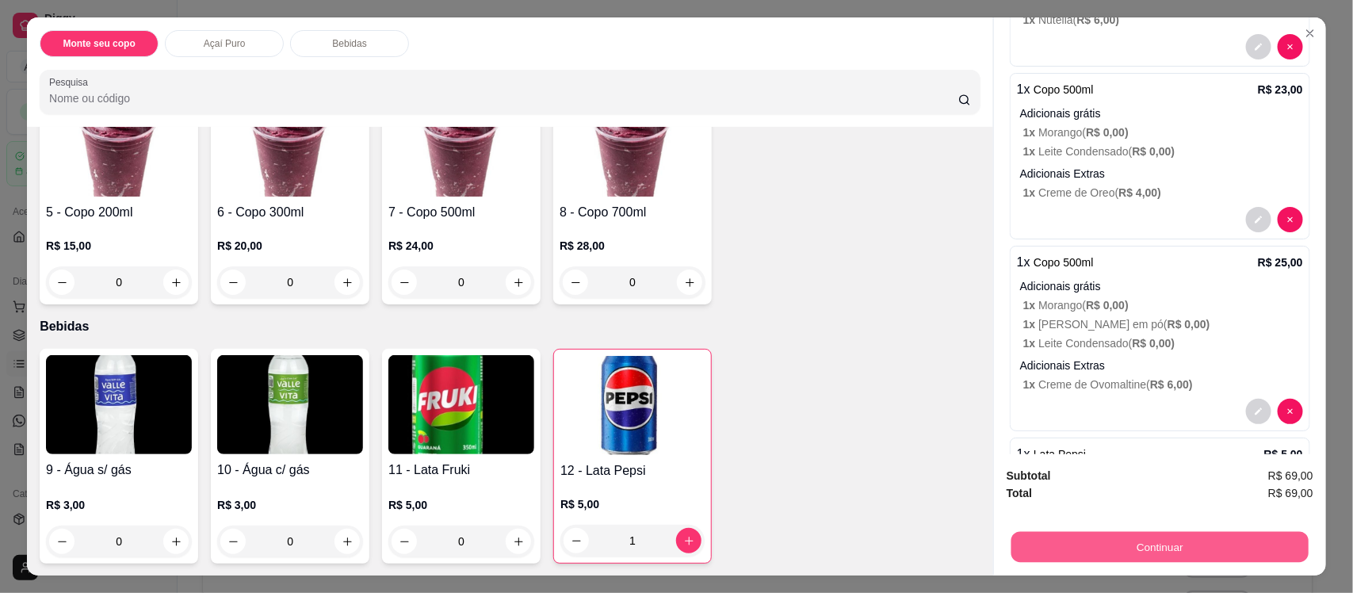
click at [1102, 553] on button "Continuar" at bounding box center [1159, 546] width 297 height 31
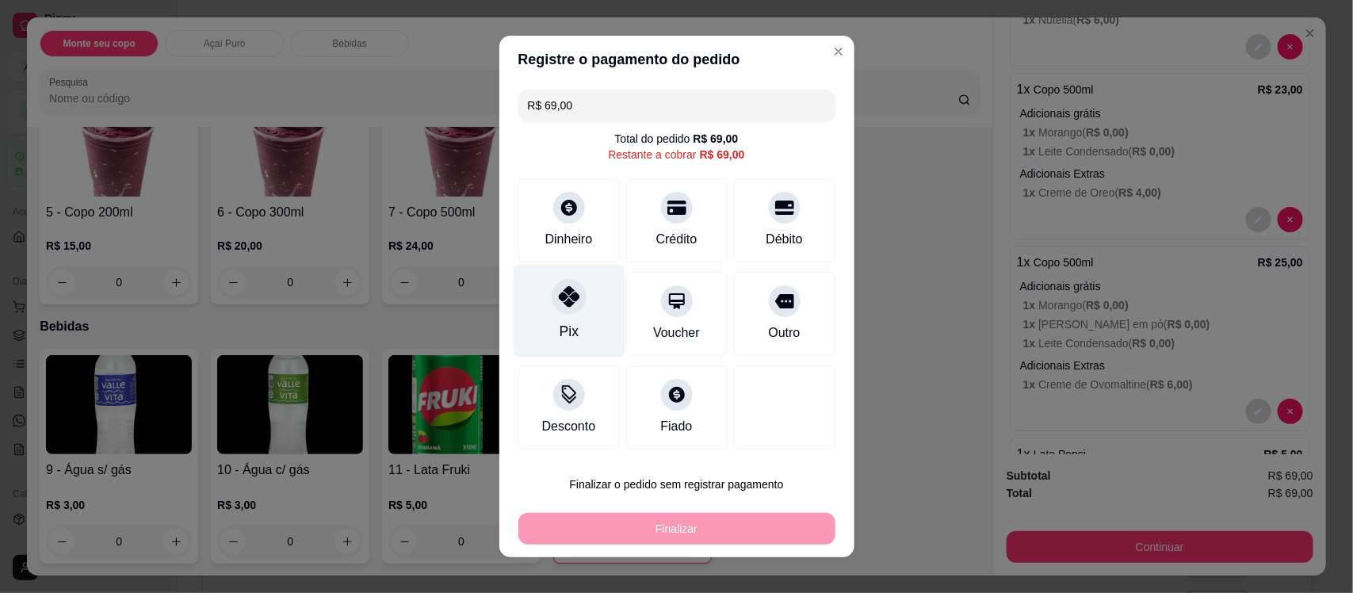
click at [571, 325] on div "Pix" at bounding box center [569, 311] width 112 height 93
type input "R$ 0,00"
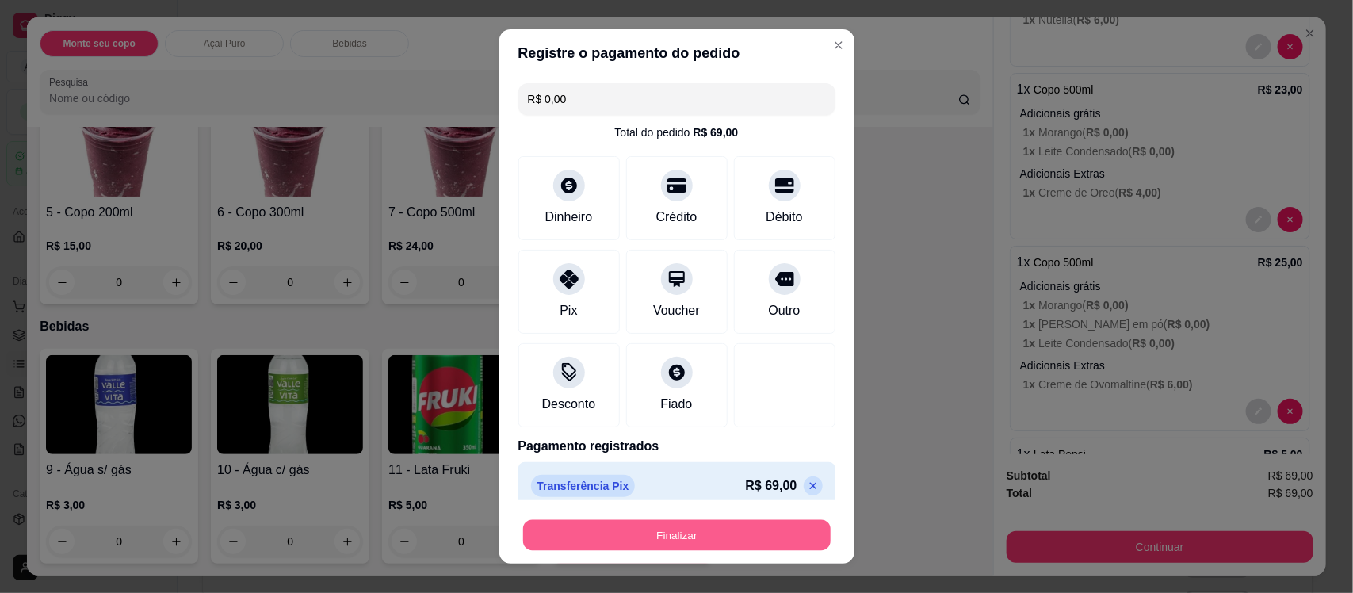
click at [695, 528] on button "Finalizar" at bounding box center [676, 534] width 307 height 31
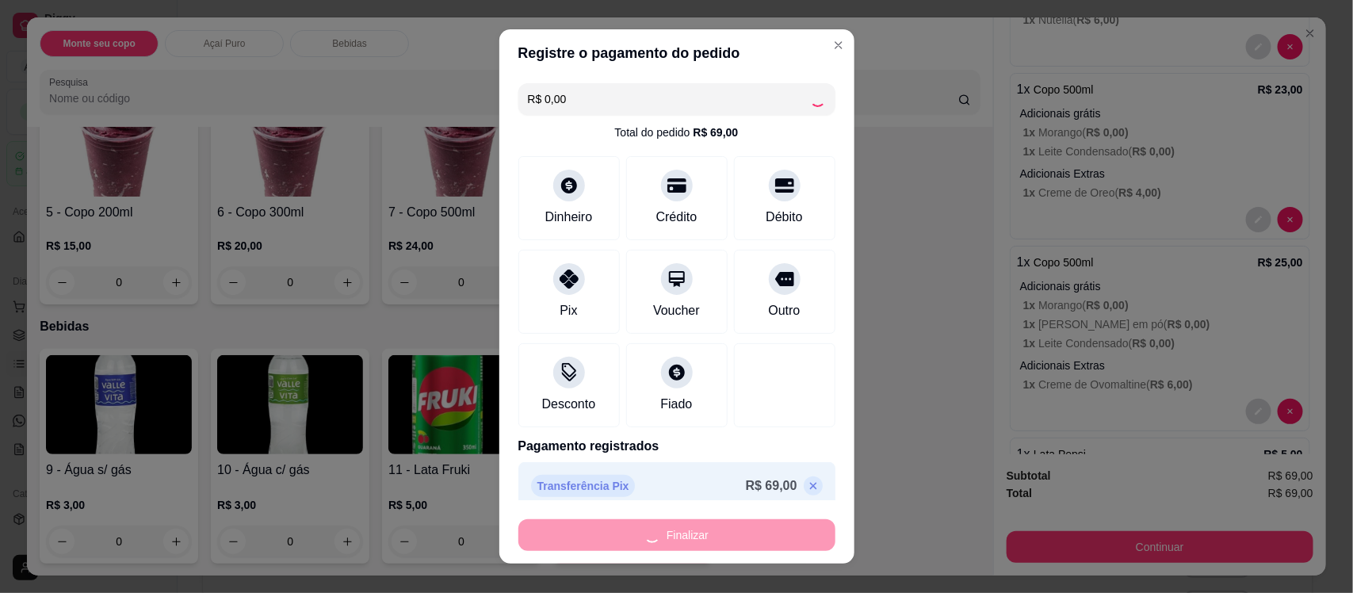
type input "0"
type input "-R$ 69,00"
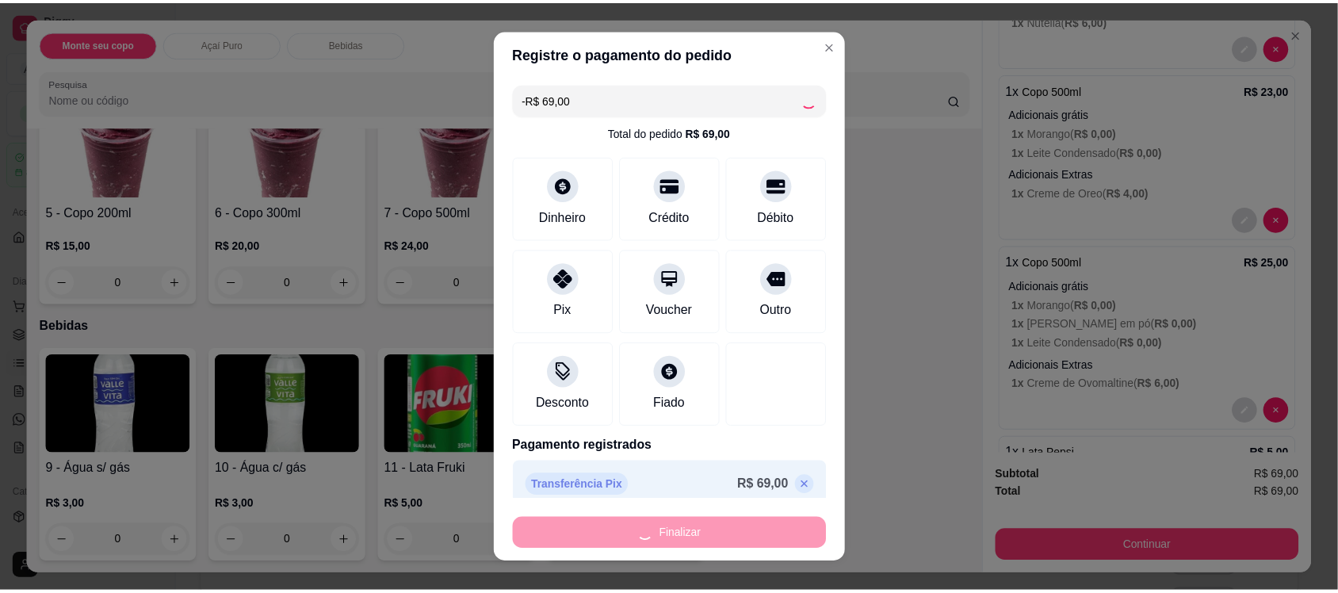
scroll to position [0, 0]
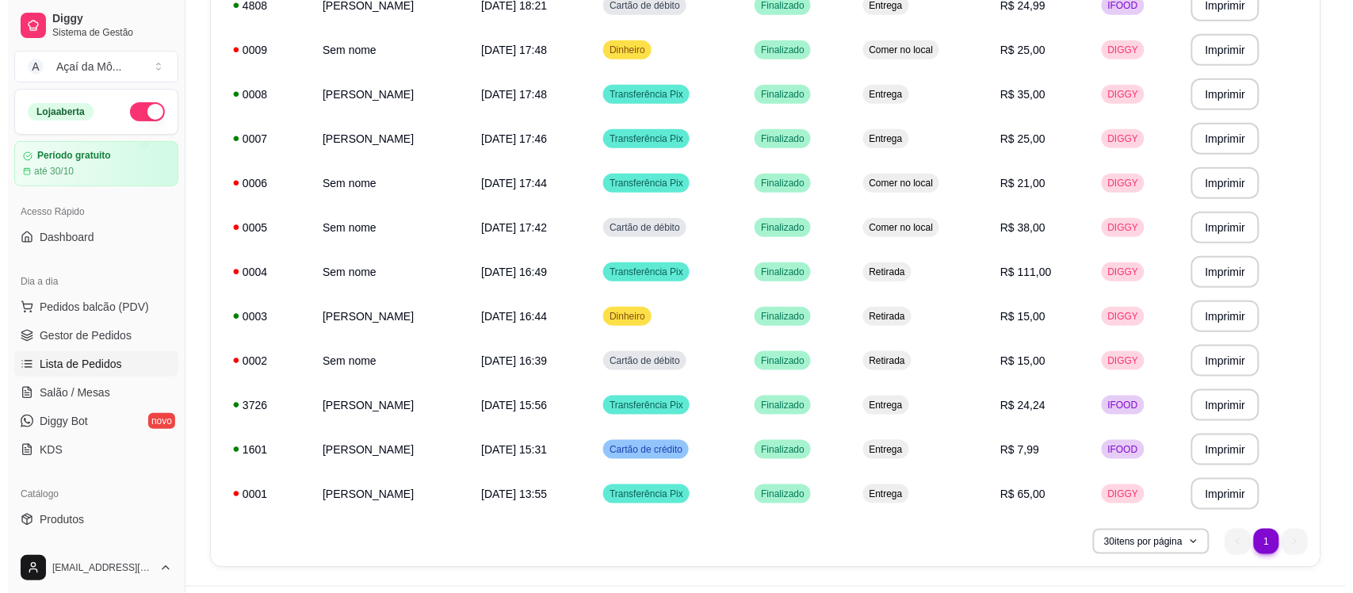
scroll to position [372, 0]
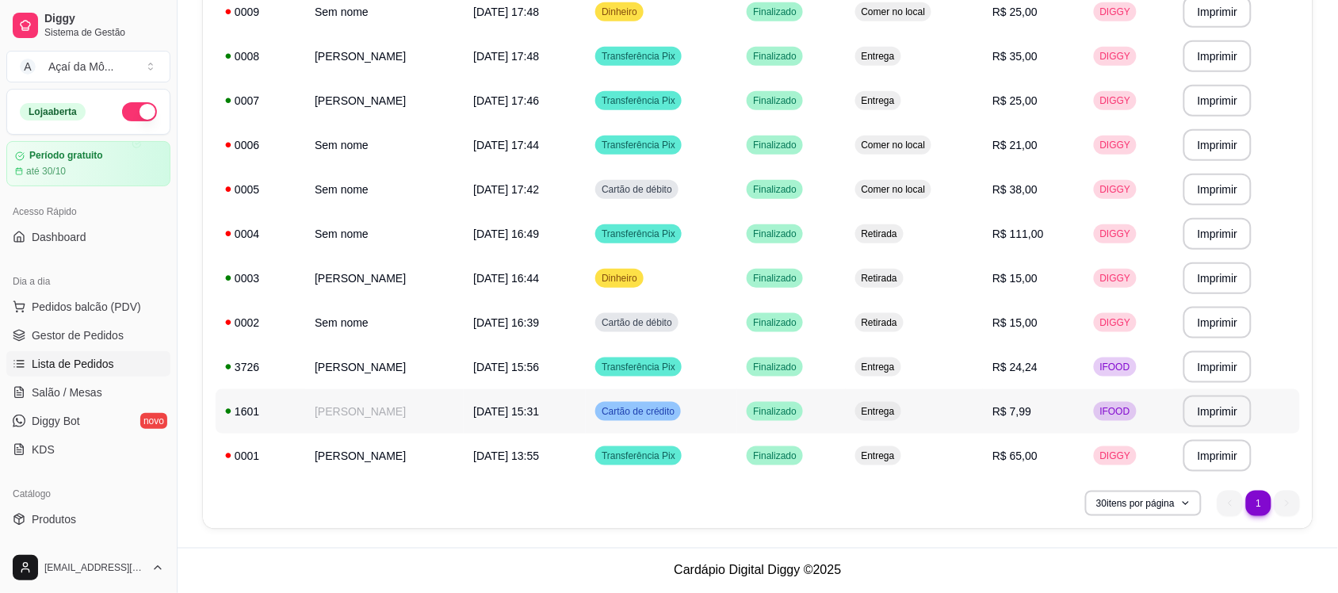
click at [377, 405] on td "[PERSON_NAME]" at bounding box center [384, 411] width 159 height 44
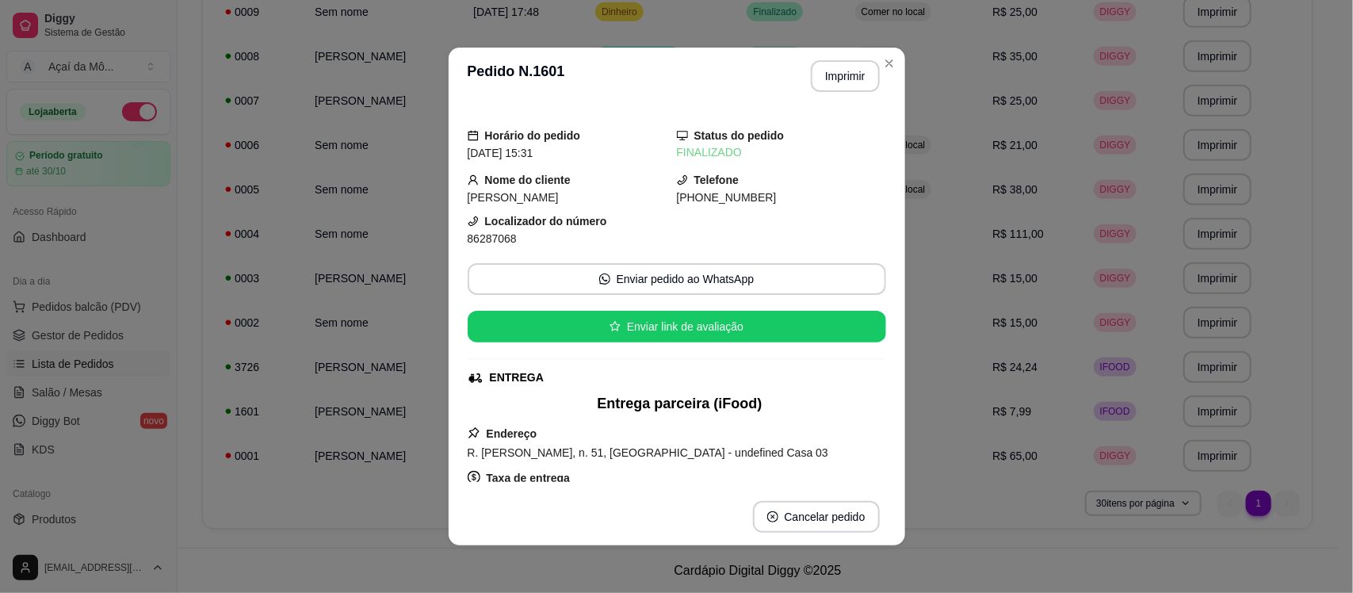
drag, startPoint x: 880, startPoint y: 202, endPoint x: 866, endPoint y: 199, distance: 13.8
click at [866, 199] on div "Horário do pedido [DATE] 15:31 Status do pedido FINALIZADO Nome do cliente [PER…" at bounding box center [677, 297] width 456 height 384
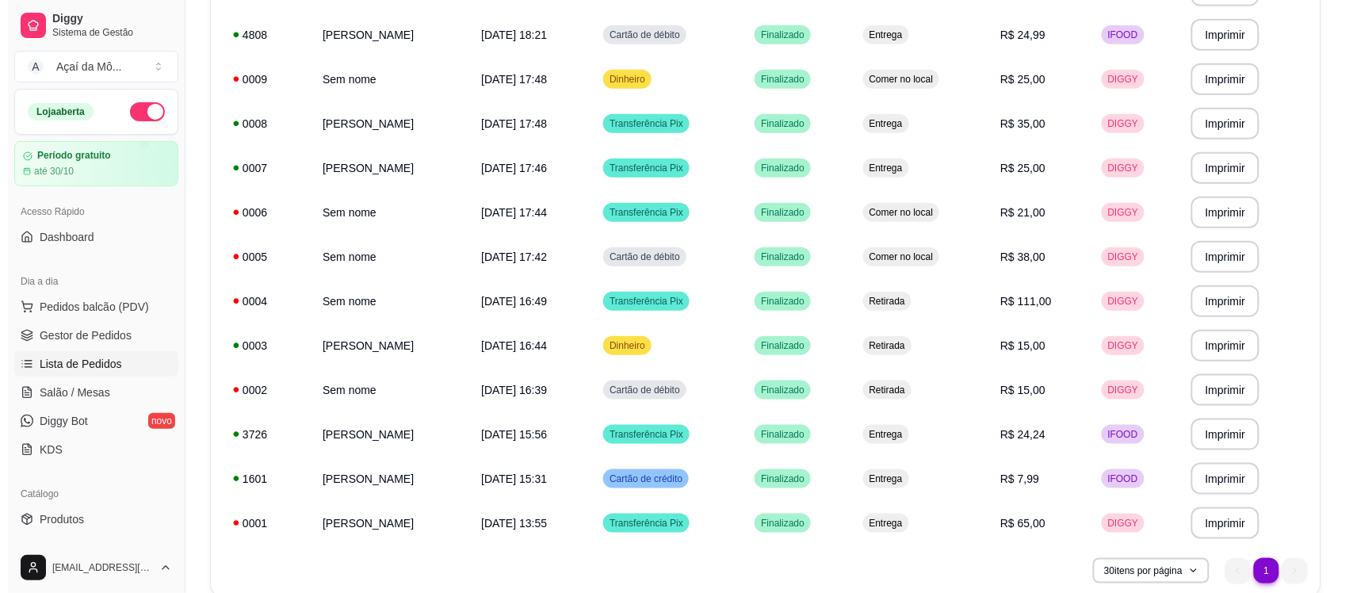
scroll to position [307, 0]
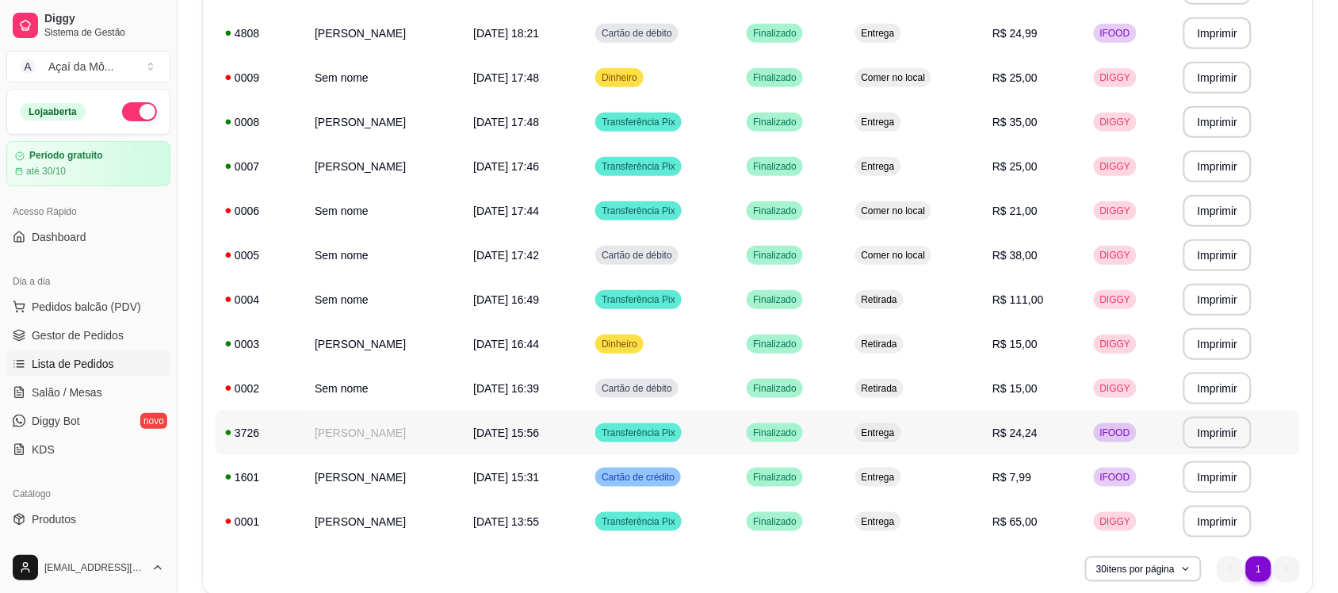
click at [374, 416] on td "[PERSON_NAME]" at bounding box center [384, 433] width 159 height 44
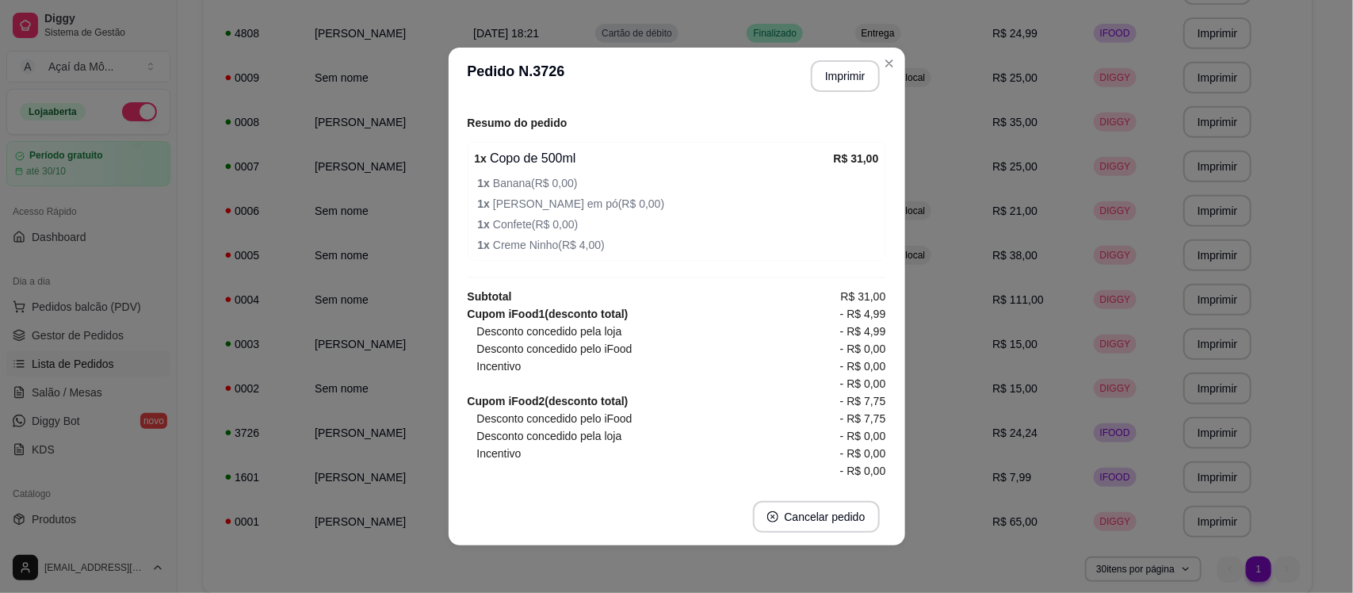
scroll to position [533, 0]
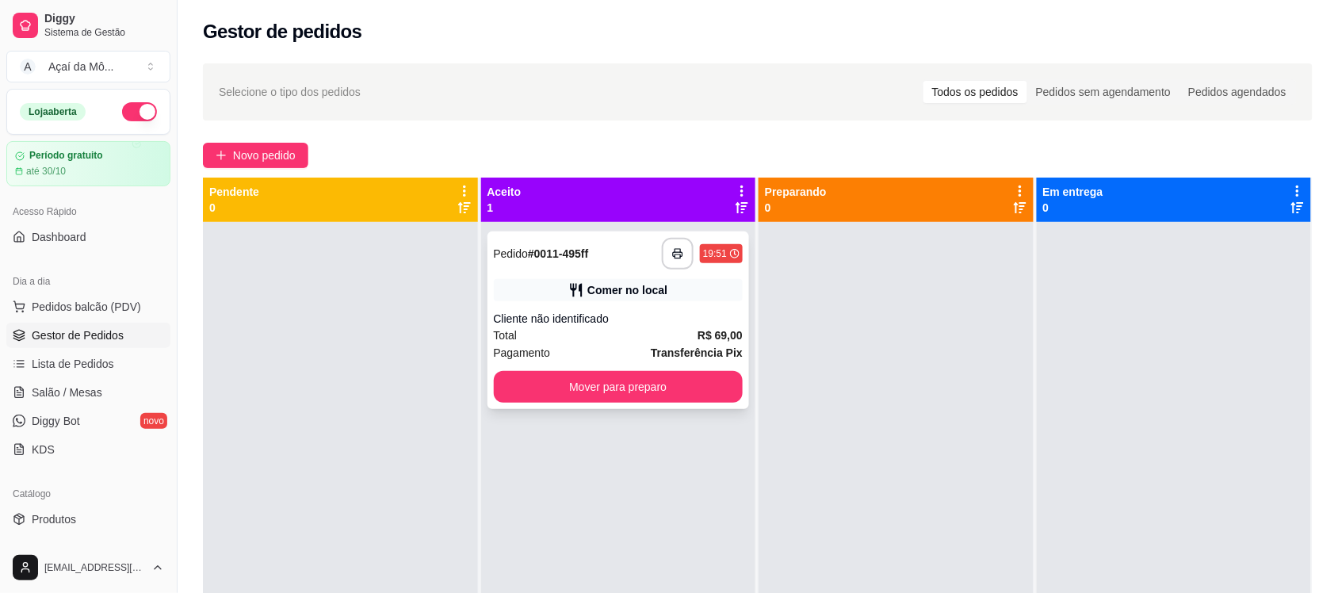
click at [619, 270] on div "**********" at bounding box center [618, 320] width 262 height 178
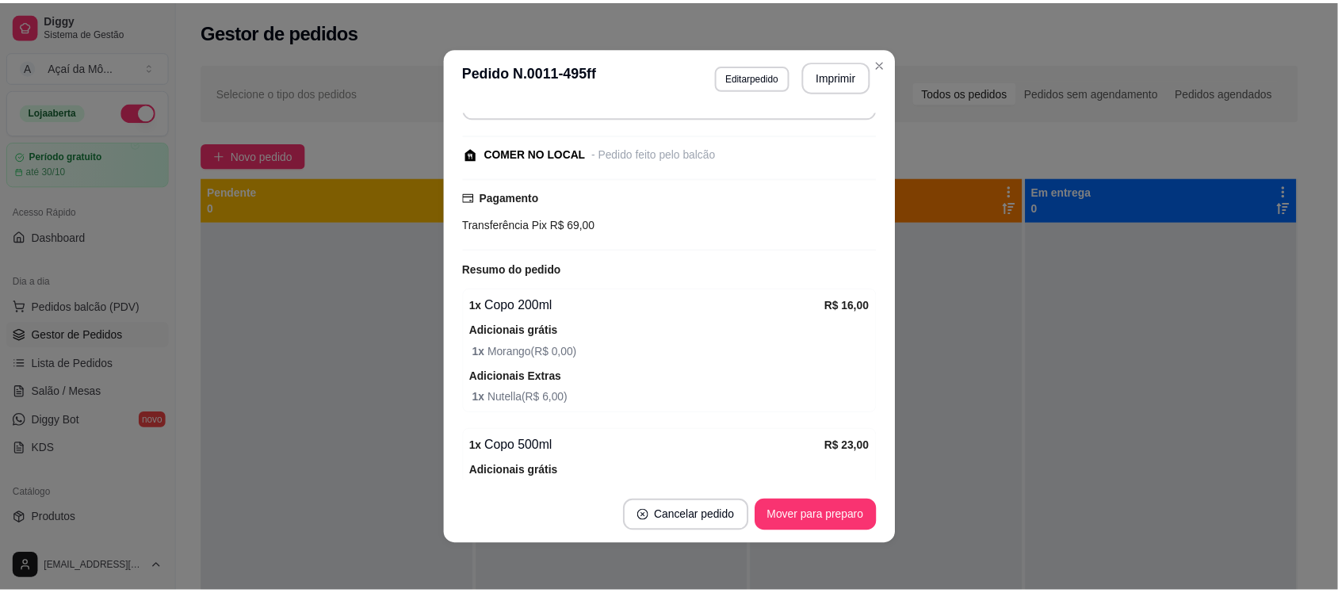
scroll to position [101, 0]
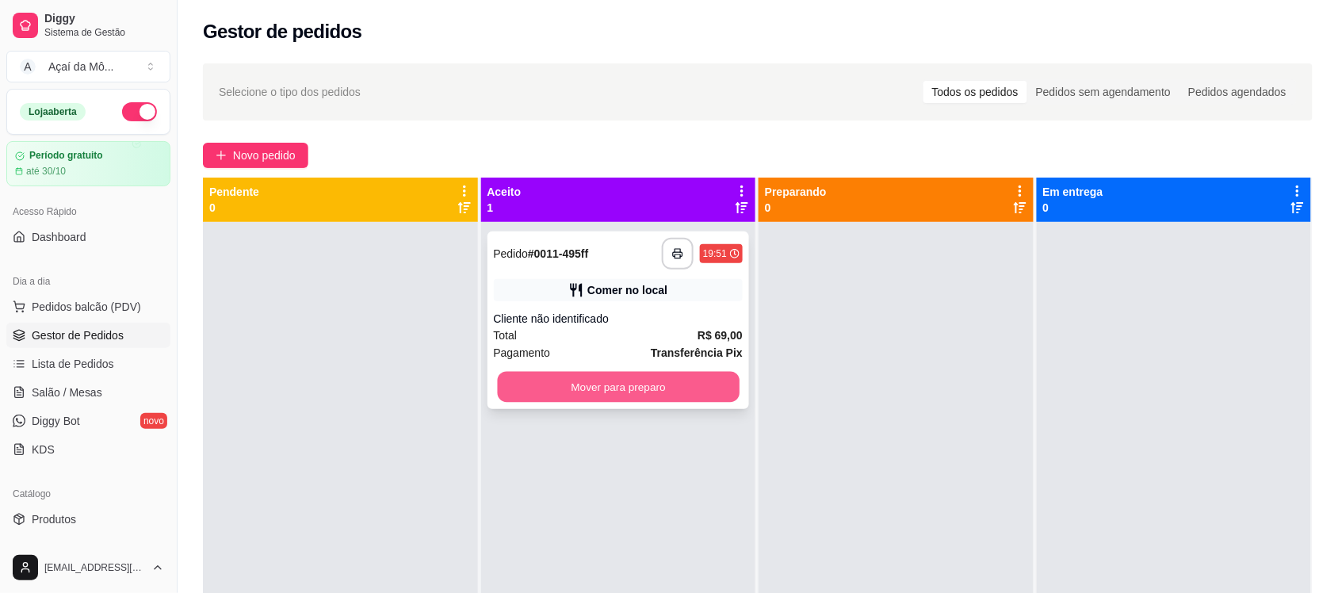
click at [670, 380] on button "Mover para preparo" at bounding box center [618, 387] width 242 height 31
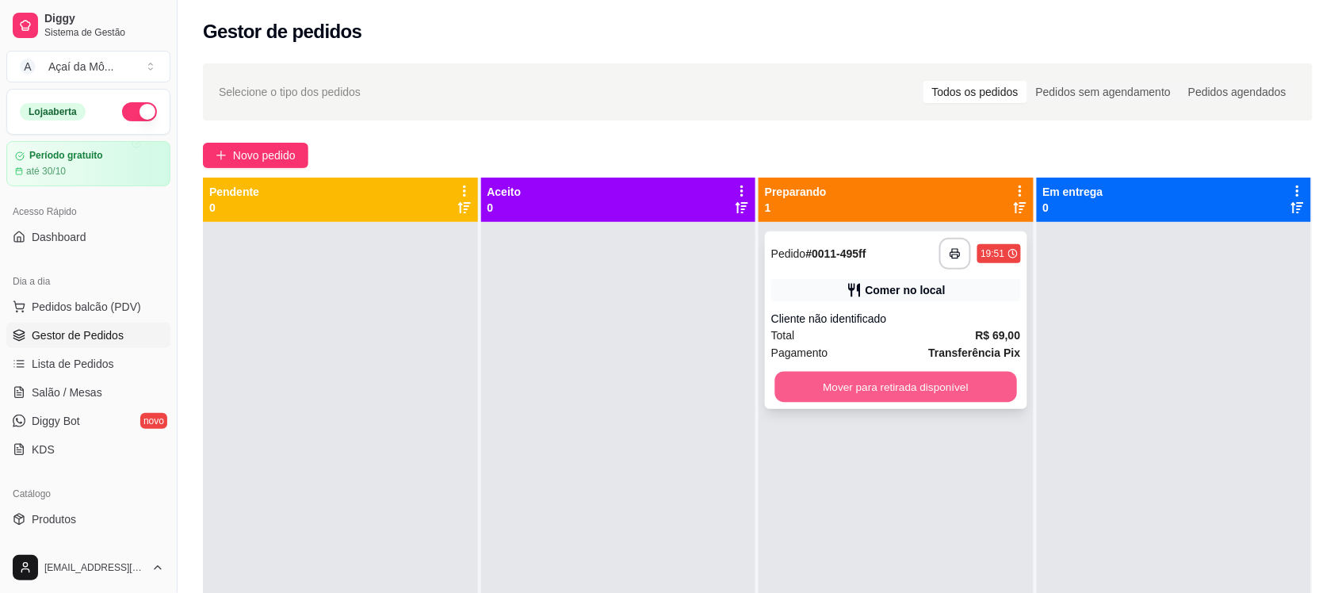
click at [872, 383] on button "Mover para retirada disponível" at bounding box center [896, 387] width 242 height 31
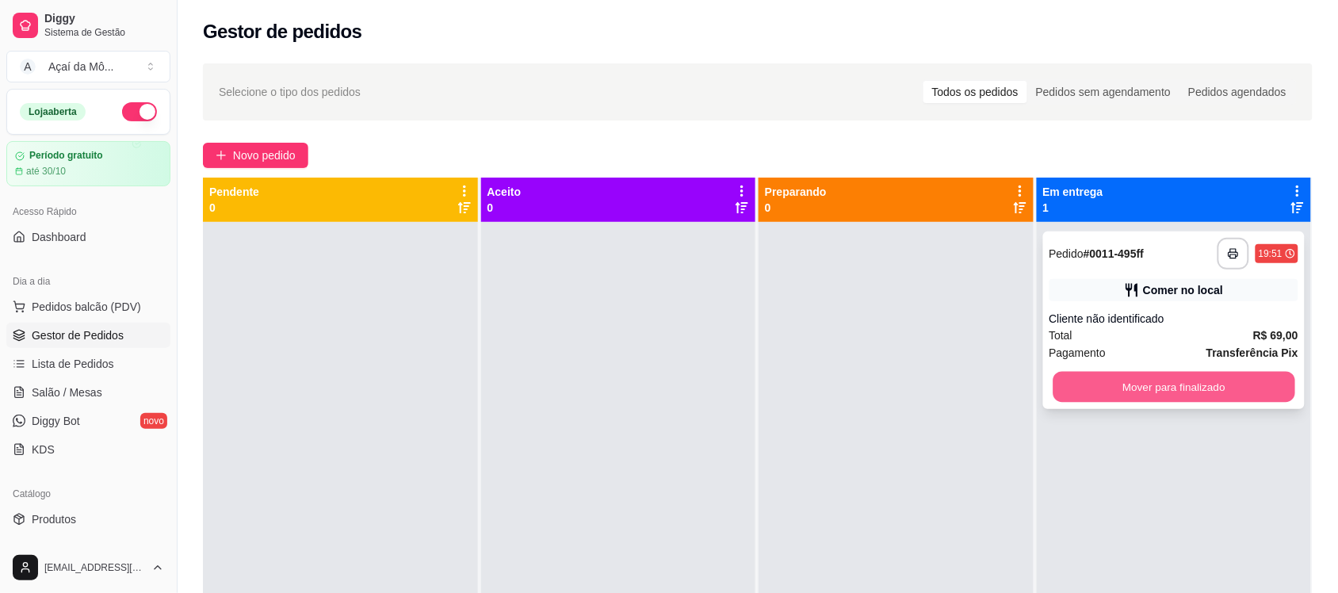
click at [1083, 401] on button "Mover para finalizado" at bounding box center [1173, 387] width 242 height 31
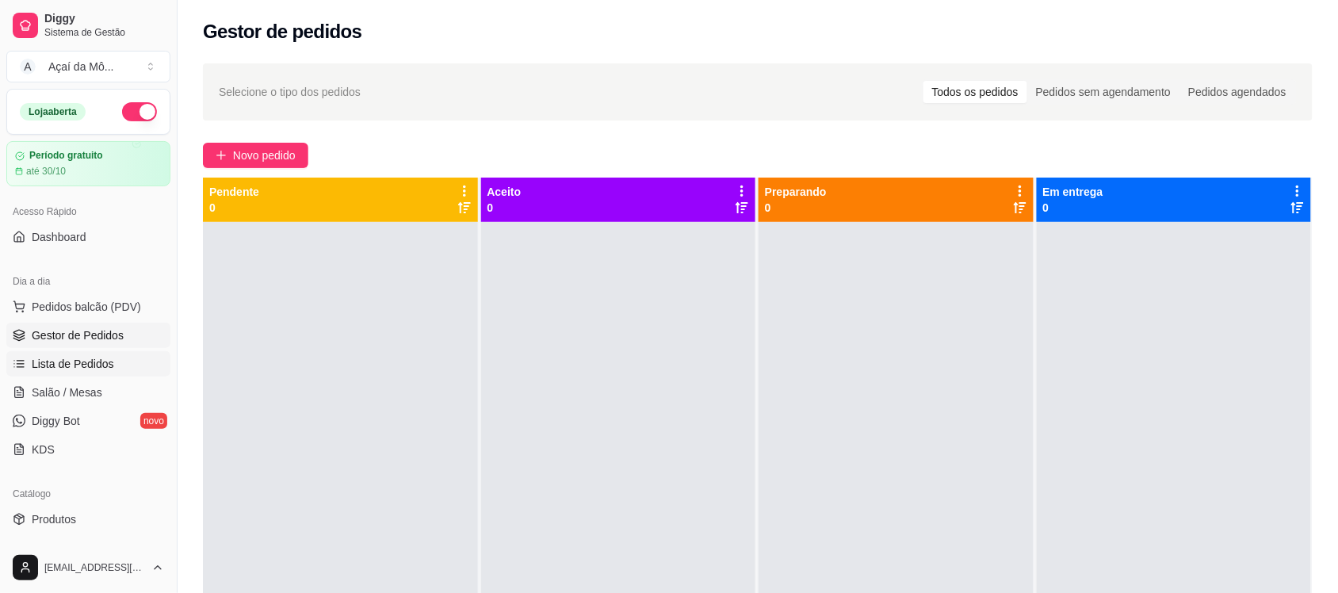
click at [137, 362] on link "Lista de Pedidos" at bounding box center [88, 363] width 164 height 25
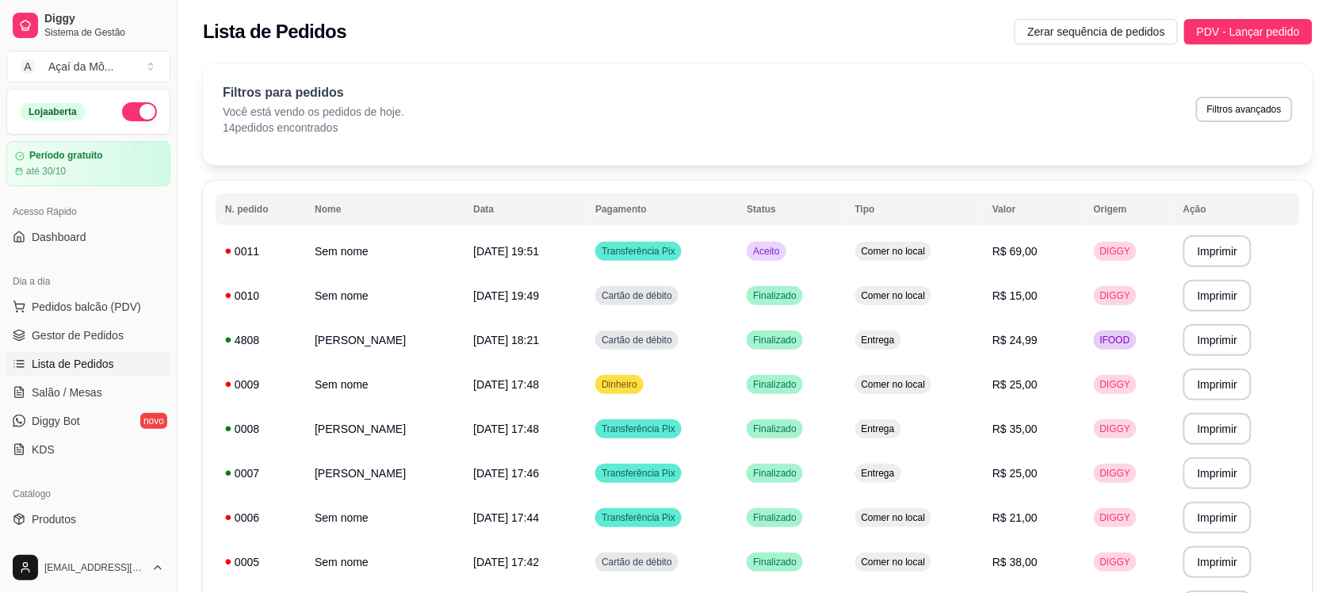
click at [1282, 214] on th "Ação" at bounding box center [1237, 209] width 126 height 32
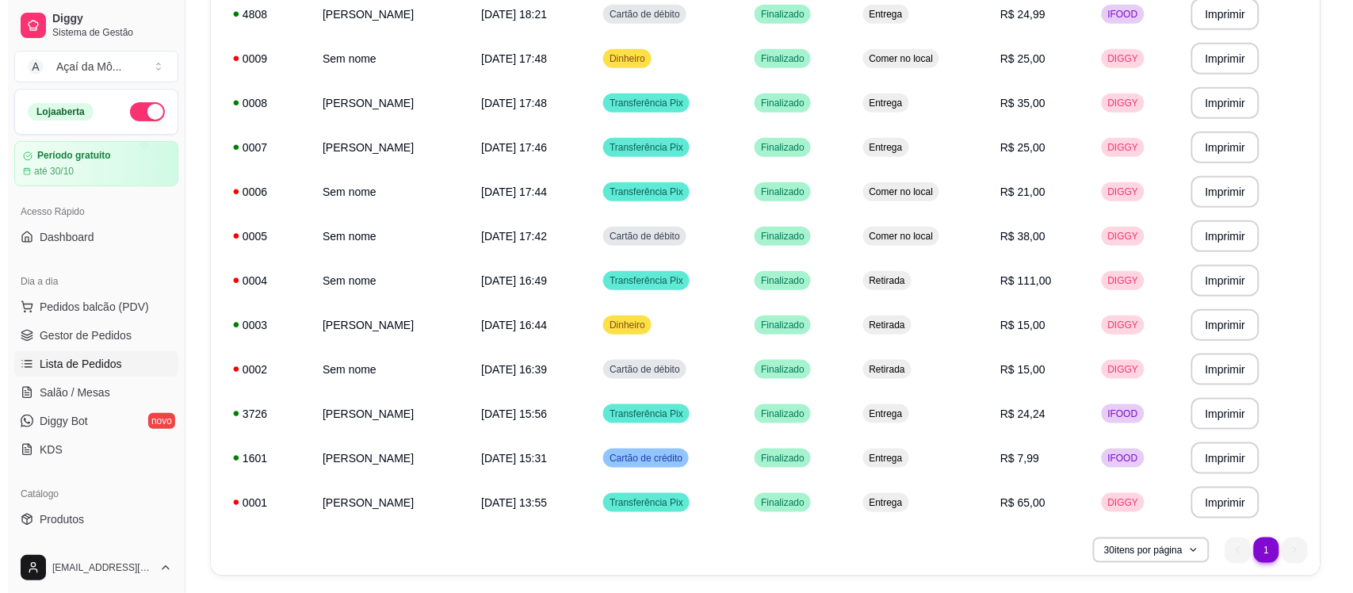
scroll to position [323, 0]
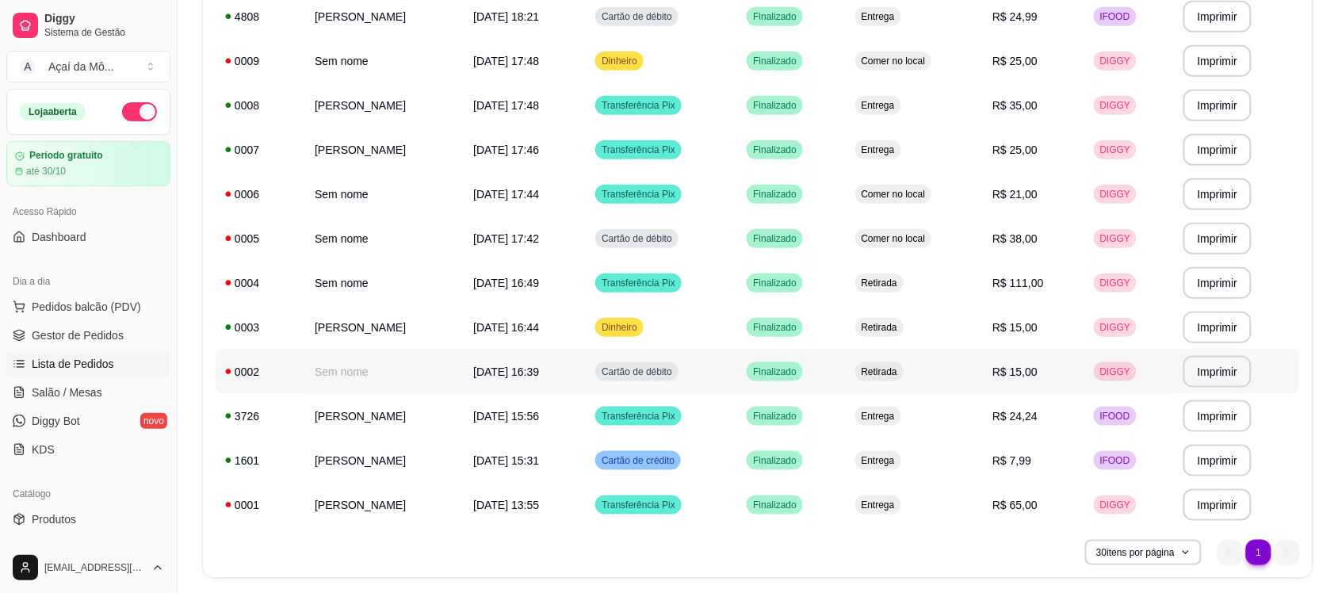
click at [342, 373] on td "Sem nome" at bounding box center [384, 372] width 159 height 44
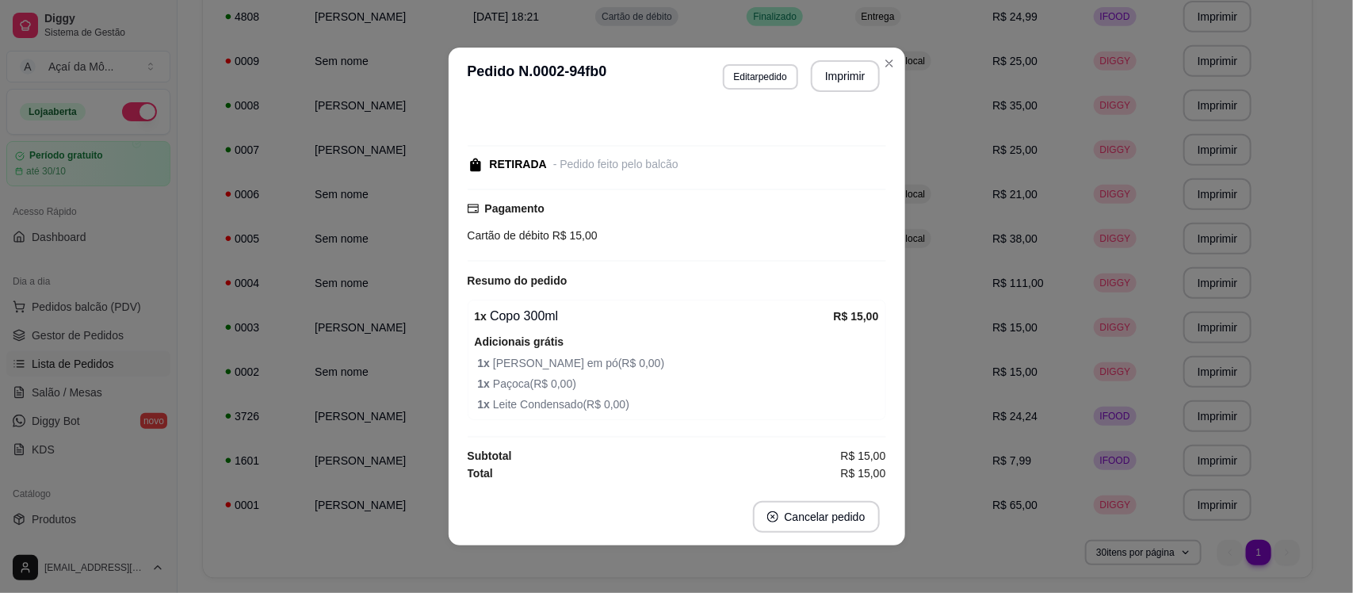
scroll to position [0, 0]
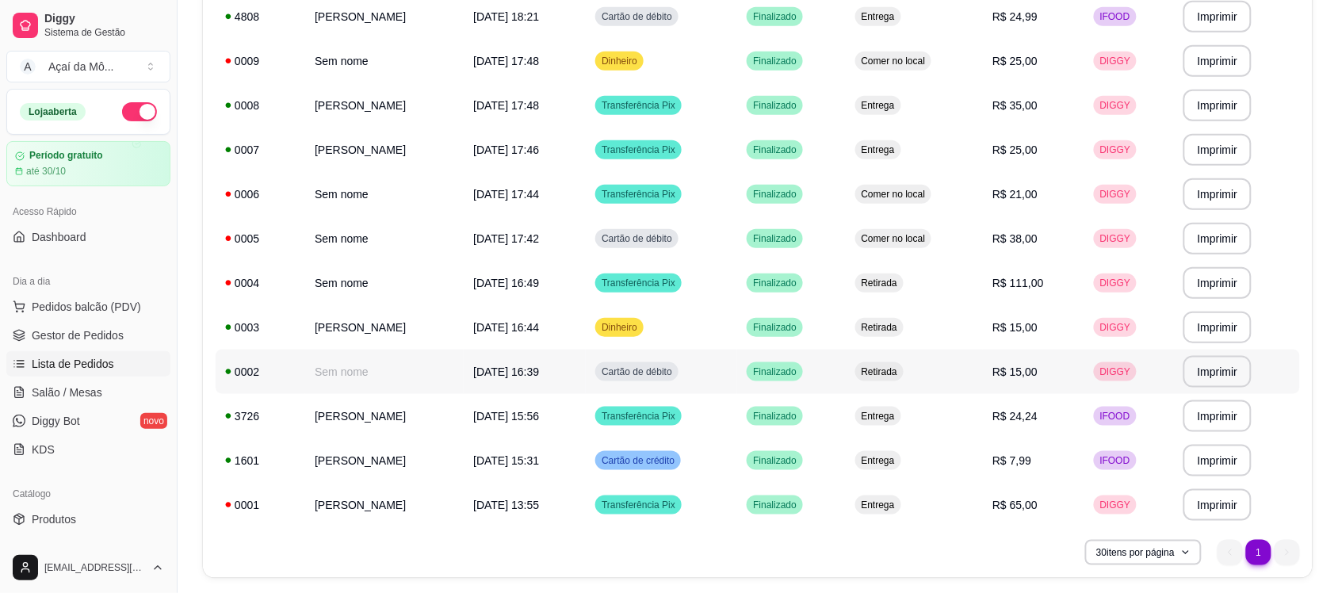
click at [464, 362] on td "Sem nome" at bounding box center [384, 372] width 159 height 44
click at [399, 235] on td "Sem nome" at bounding box center [384, 238] width 159 height 44
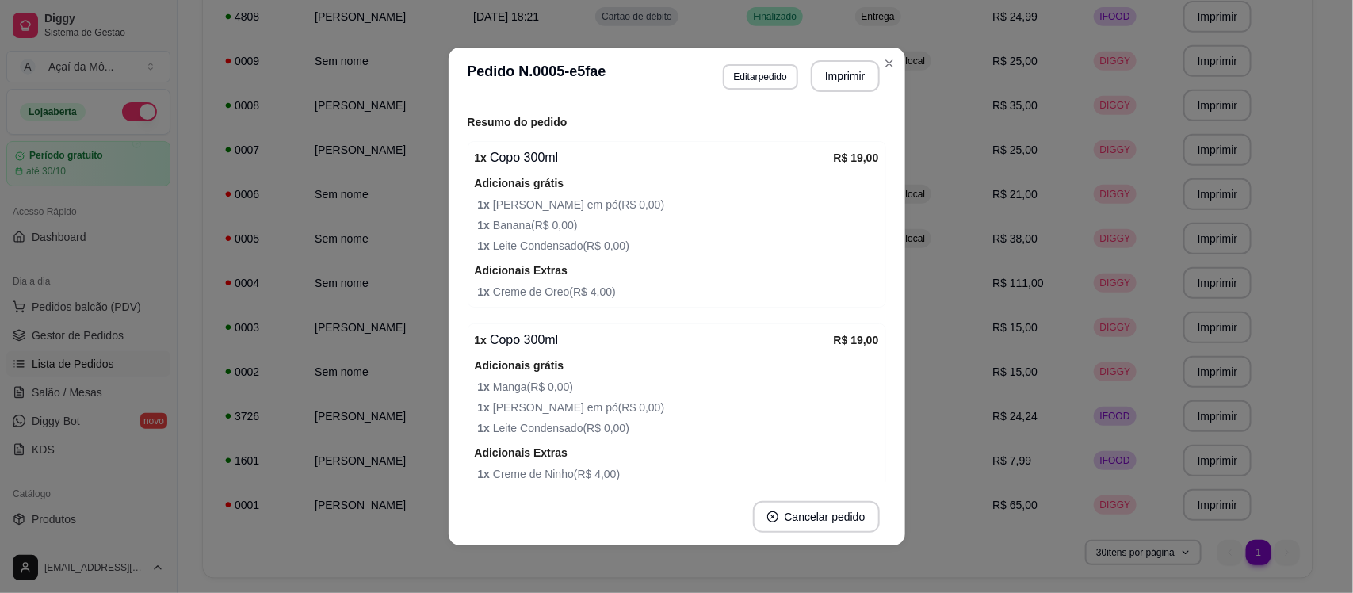
scroll to position [211, 0]
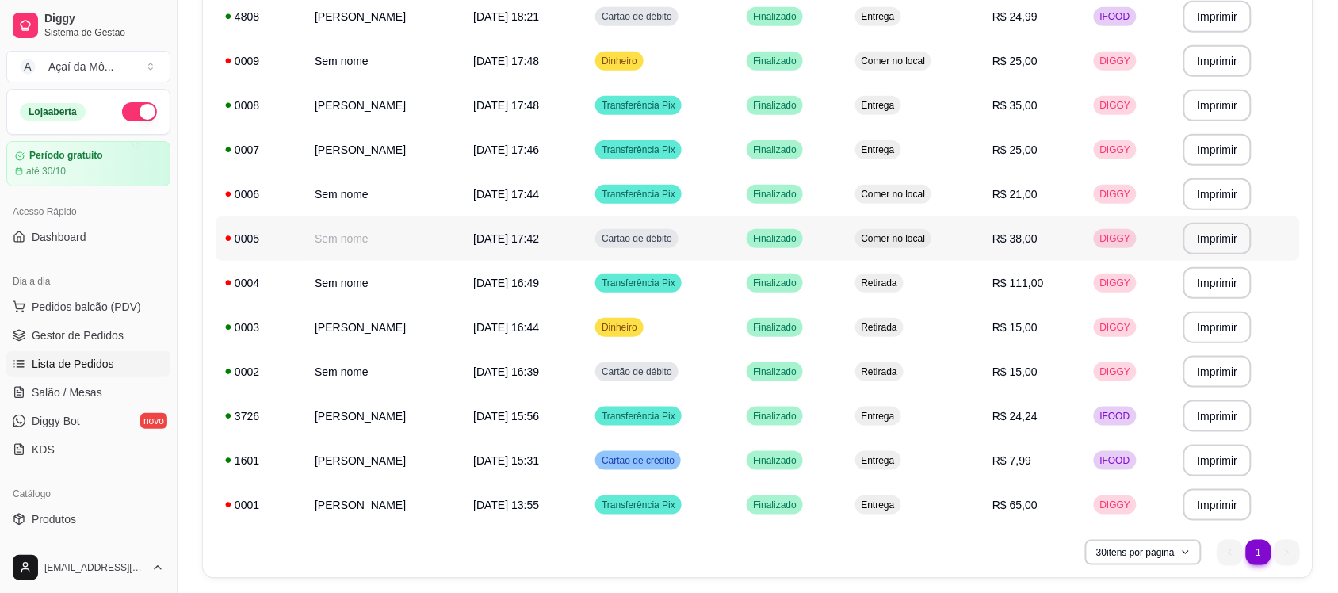
click at [499, 238] on td "[DATE] 17:42" at bounding box center [525, 238] width 122 height 44
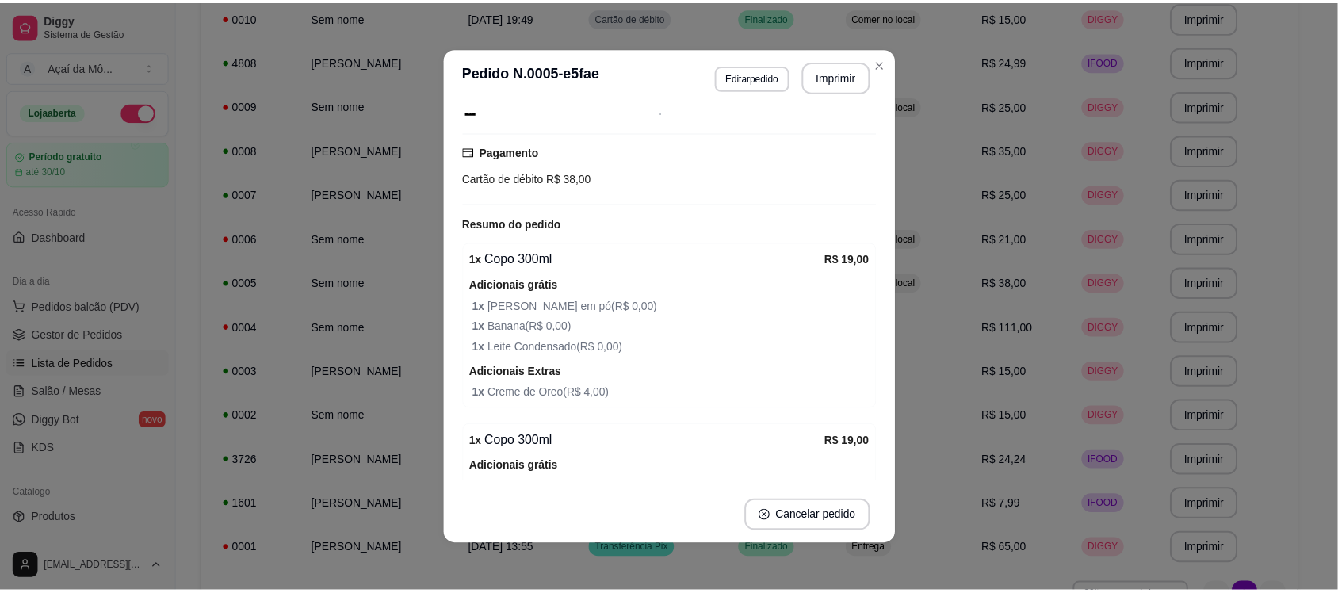
scroll to position [117, 0]
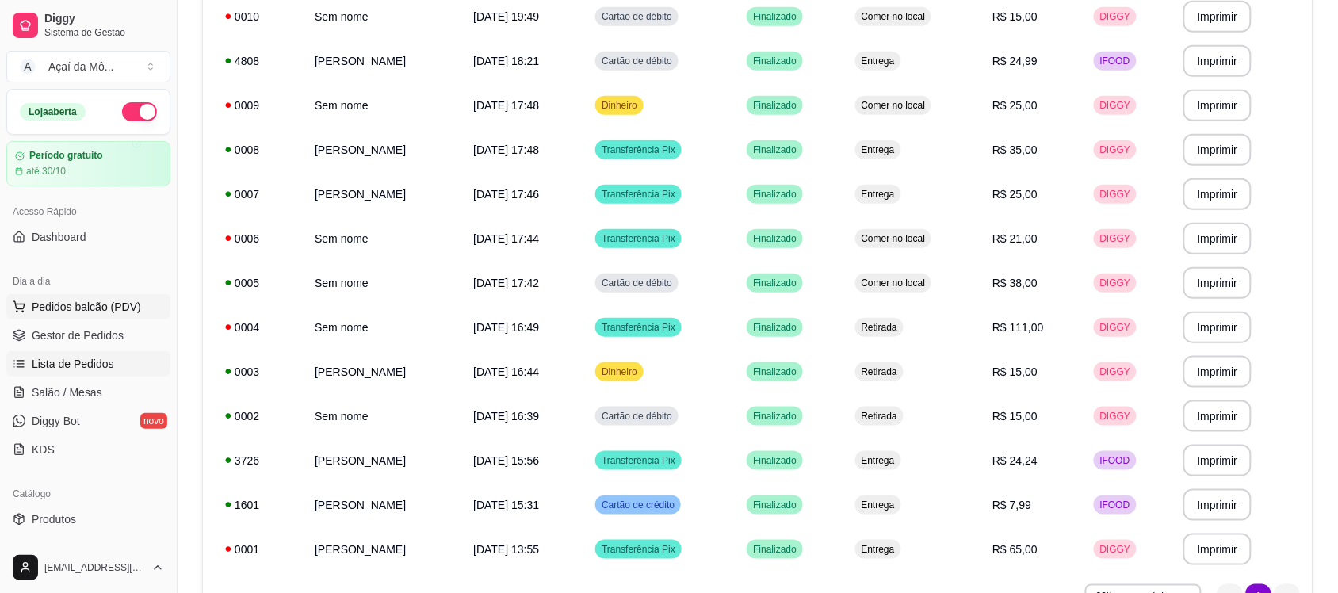
click at [101, 307] on span "Pedidos balcão (PDV)" at bounding box center [86, 307] width 109 height 16
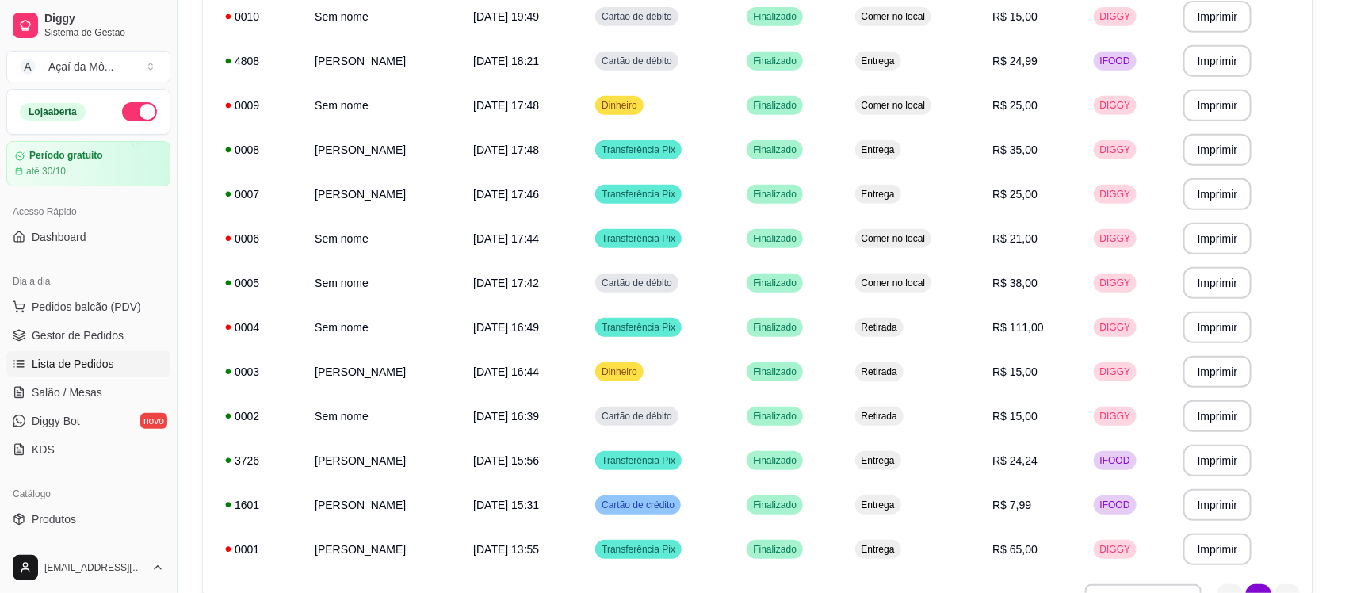
click at [104, 323] on img at bounding box center [119, 285] width 146 height 99
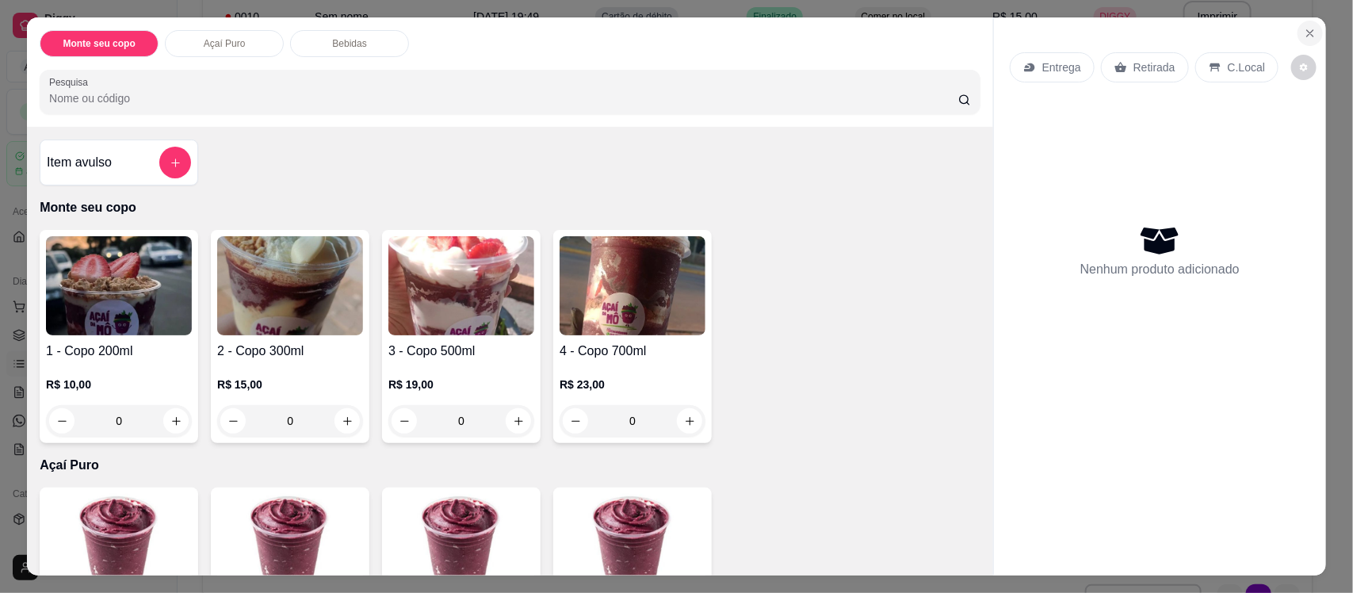
click at [1304, 29] on icon "Close" at bounding box center [1310, 33] width 13 height 13
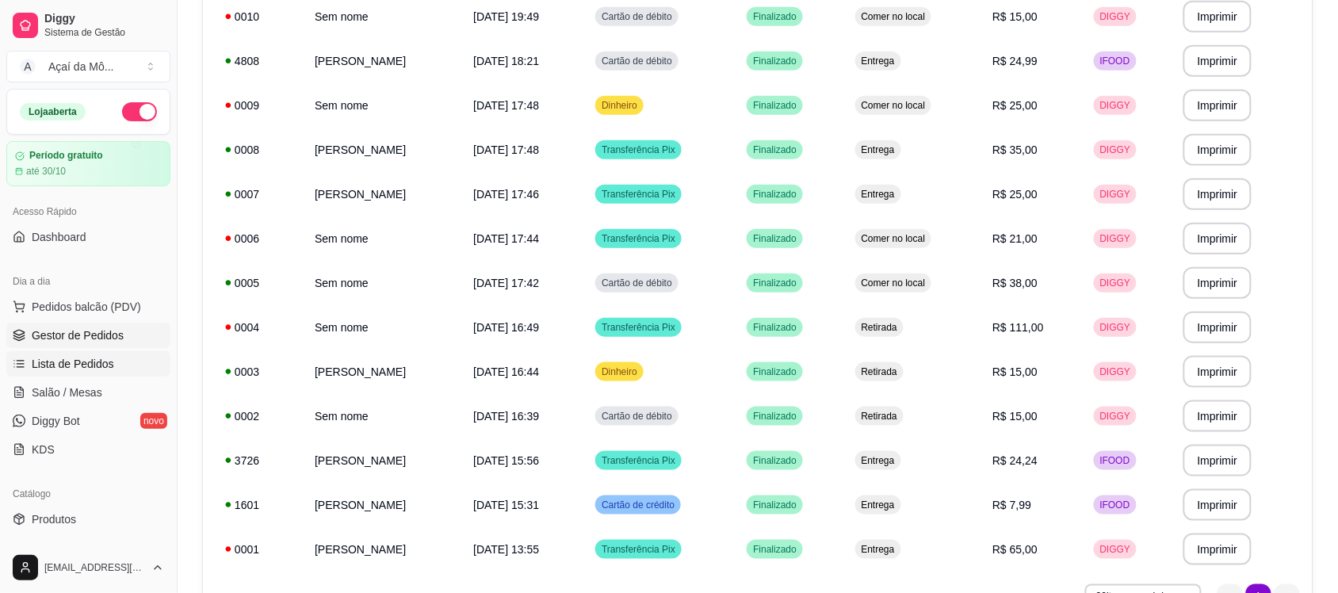
click at [74, 346] on link "Gestor de Pedidos" at bounding box center [88, 335] width 164 height 25
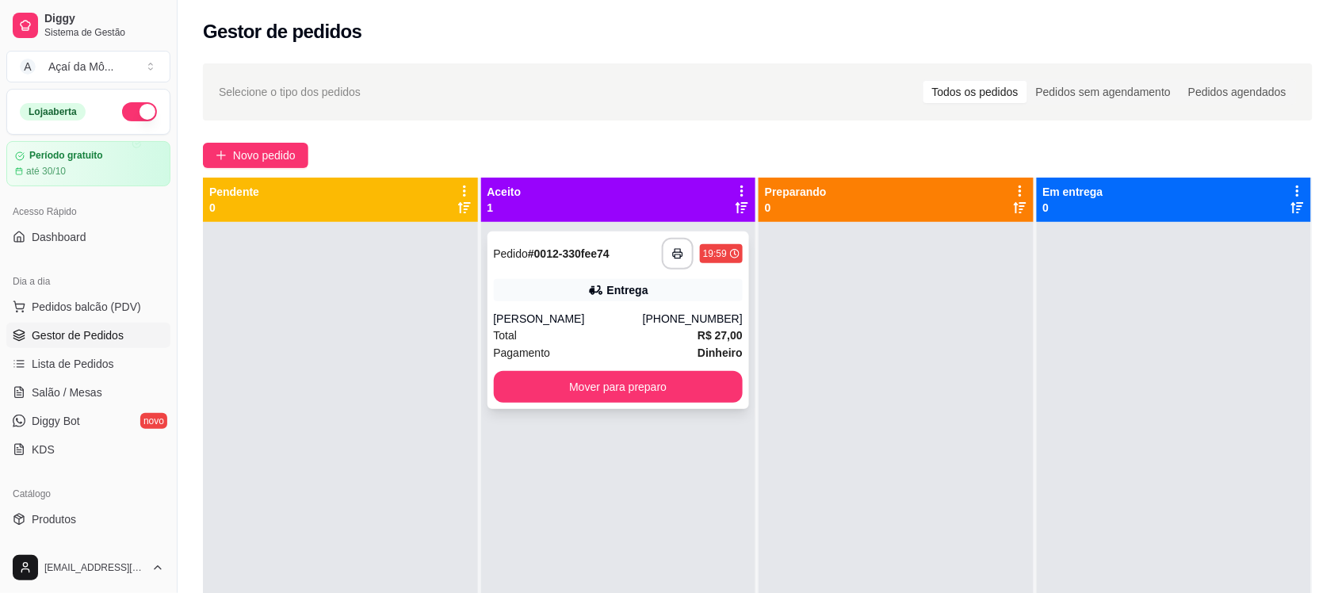
click at [583, 346] on div "Pagamento Dinheiro" at bounding box center [619, 352] width 250 height 17
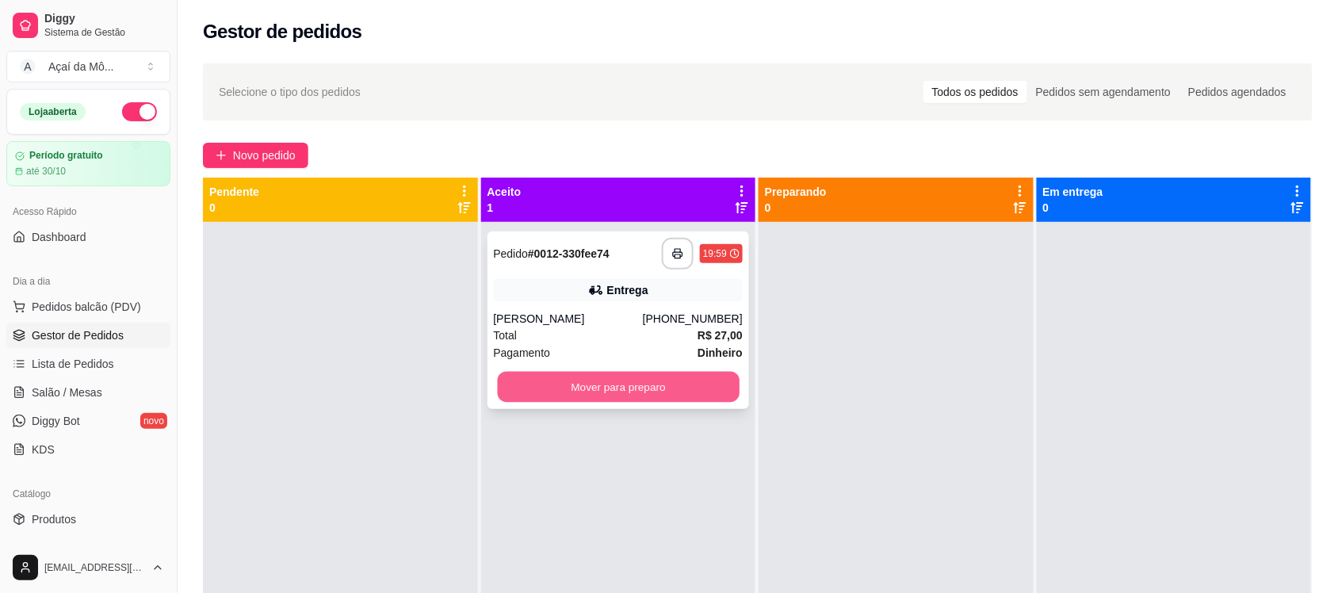
click at [658, 395] on button "Mover para preparo" at bounding box center [618, 387] width 242 height 31
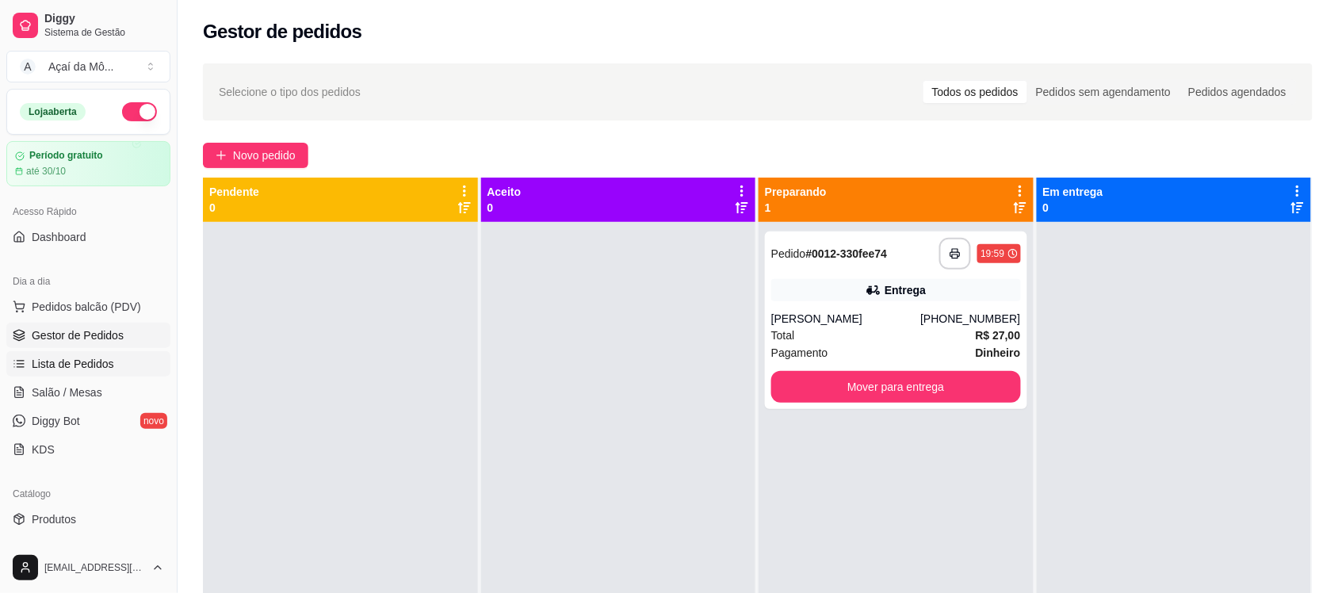
click at [109, 361] on span "Lista de Pedidos" at bounding box center [73, 364] width 82 height 16
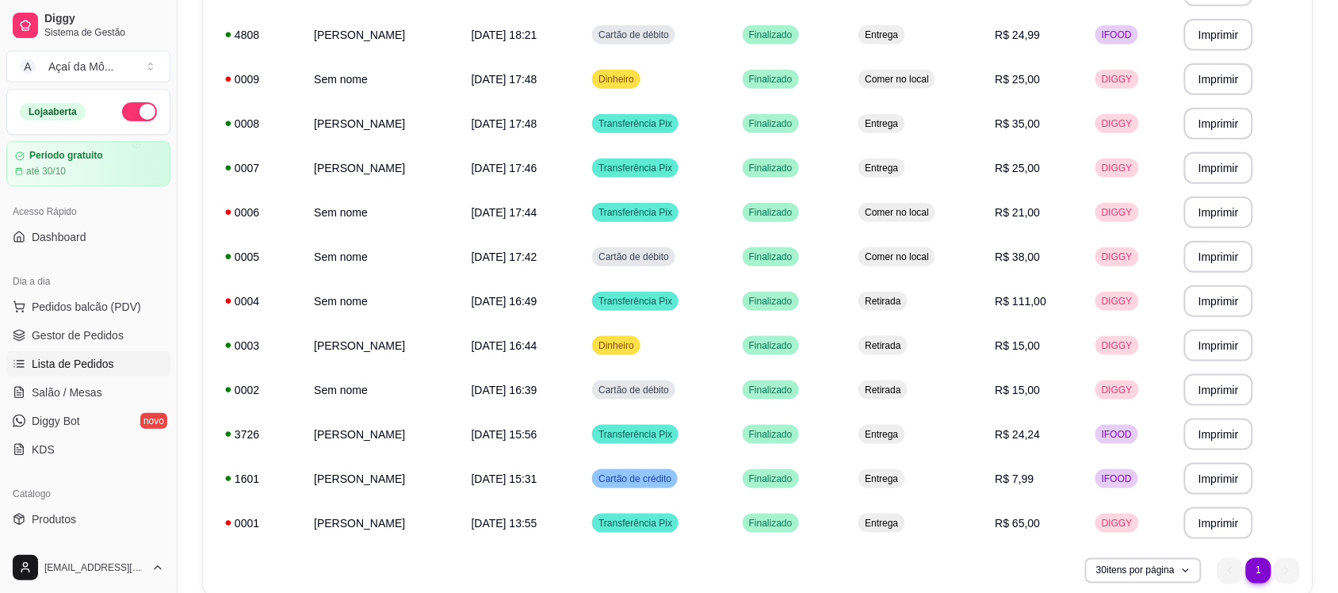
scroll to position [335, 0]
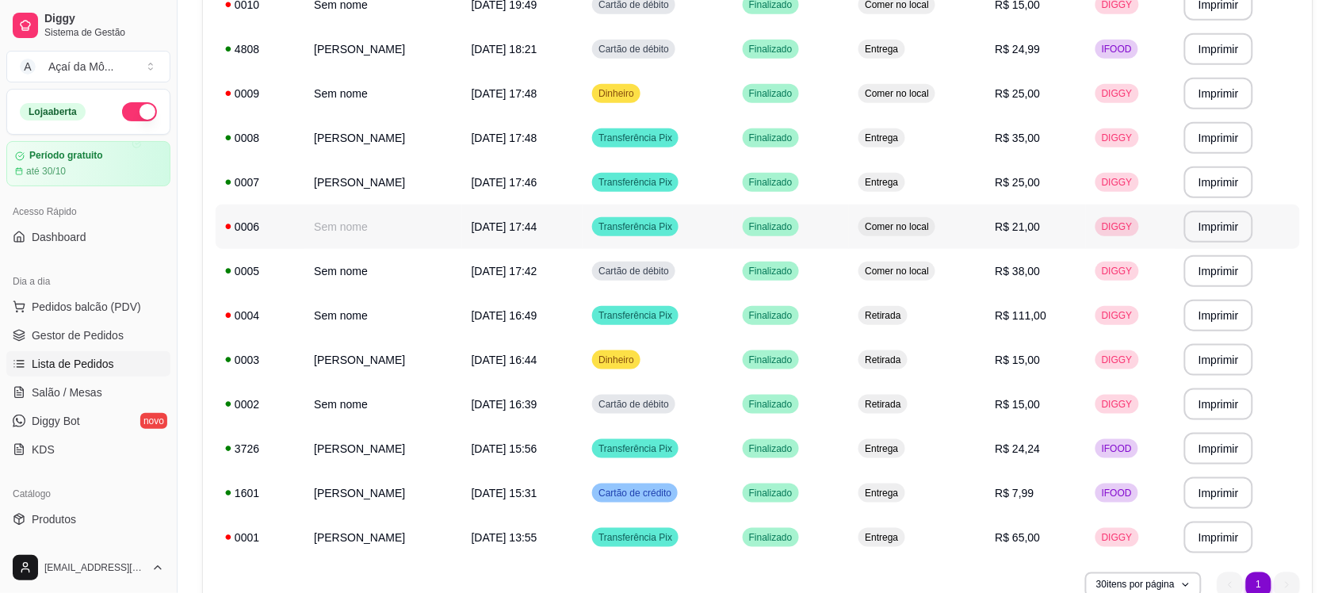
click at [525, 230] on span "[DATE] 17:44" at bounding box center [505, 226] width 66 height 13
click at [452, 262] on td "Sem nome" at bounding box center [382, 271] width 157 height 44
click at [59, 330] on span "Gestor de Pedidos" at bounding box center [78, 335] width 92 height 16
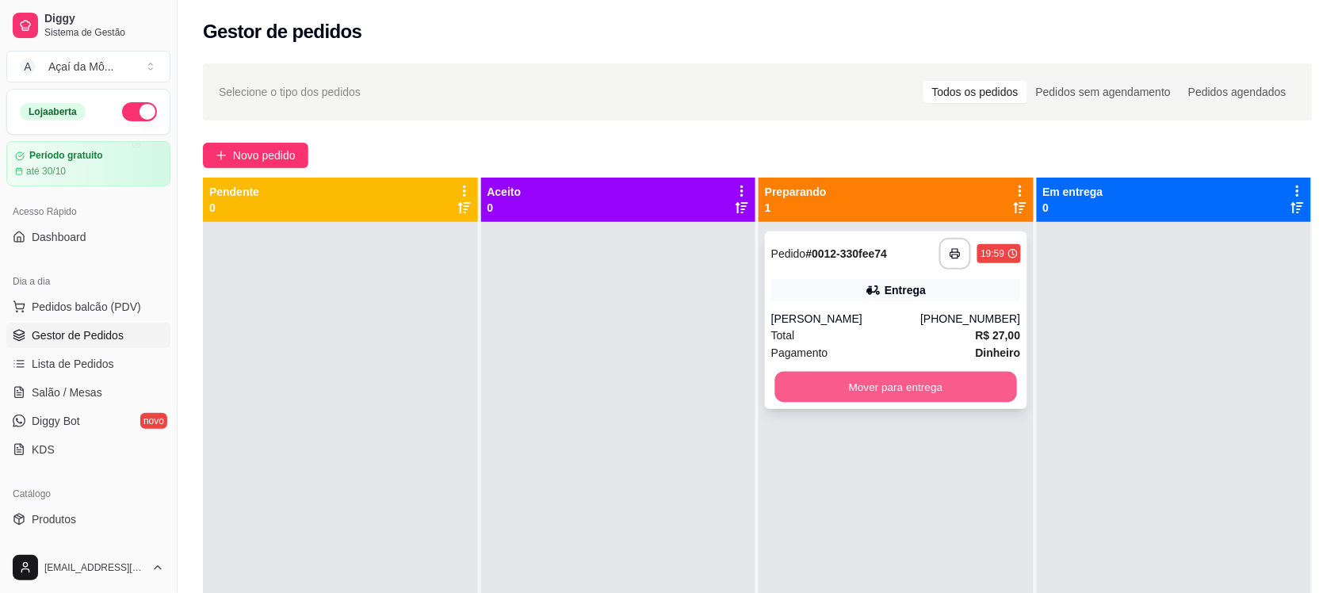
click at [856, 383] on button "Mover para entrega" at bounding box center [896, 387] width 242 height 31
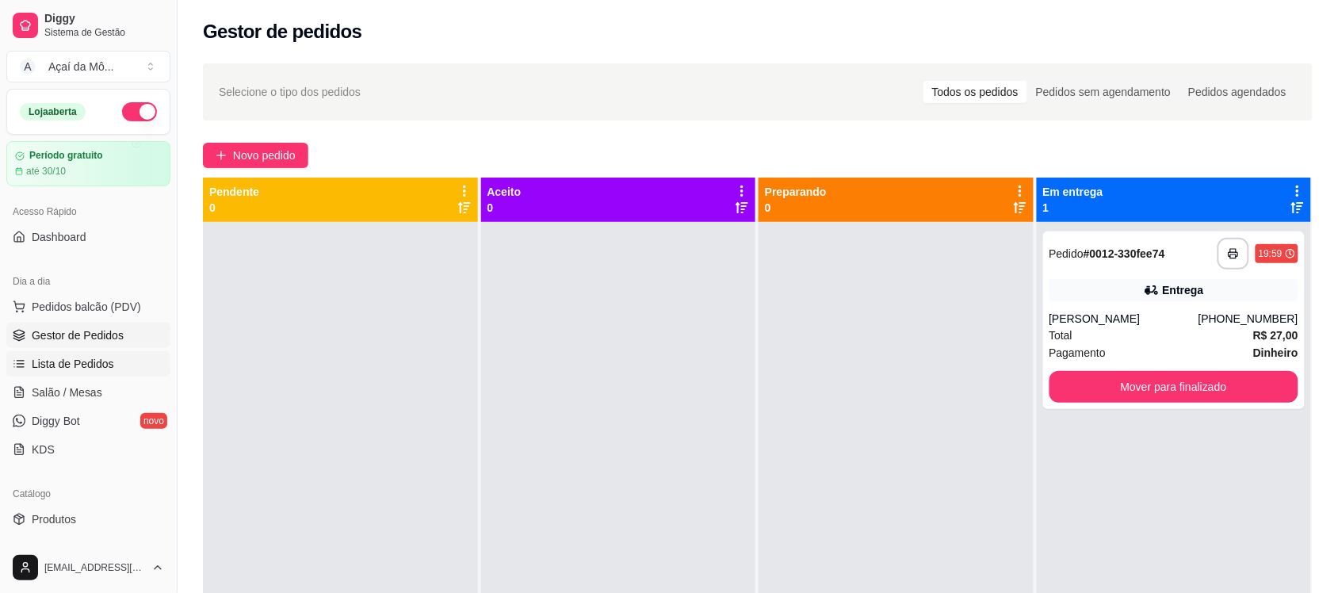
click at [40, 354] on link "Lista de Pedidos" at bounding box center [88, 363] width 164 height 25
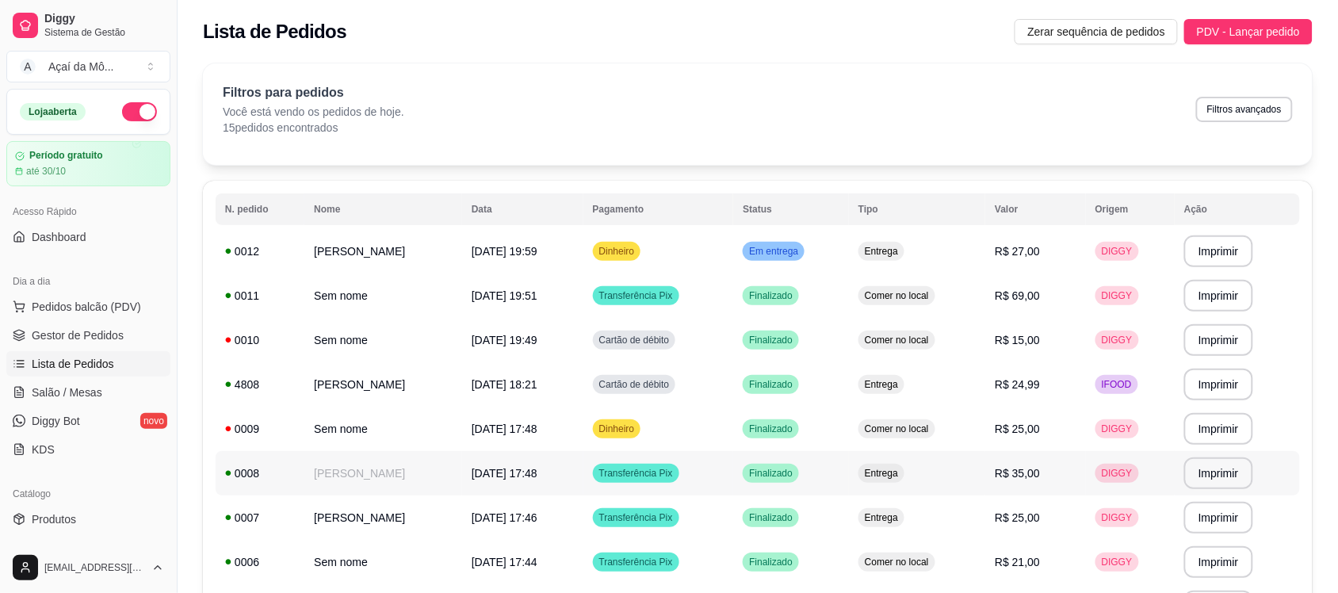
click at [492, 465] on td "[DATE] 17:48" at bounding box center [522, 473] width 121 height 44
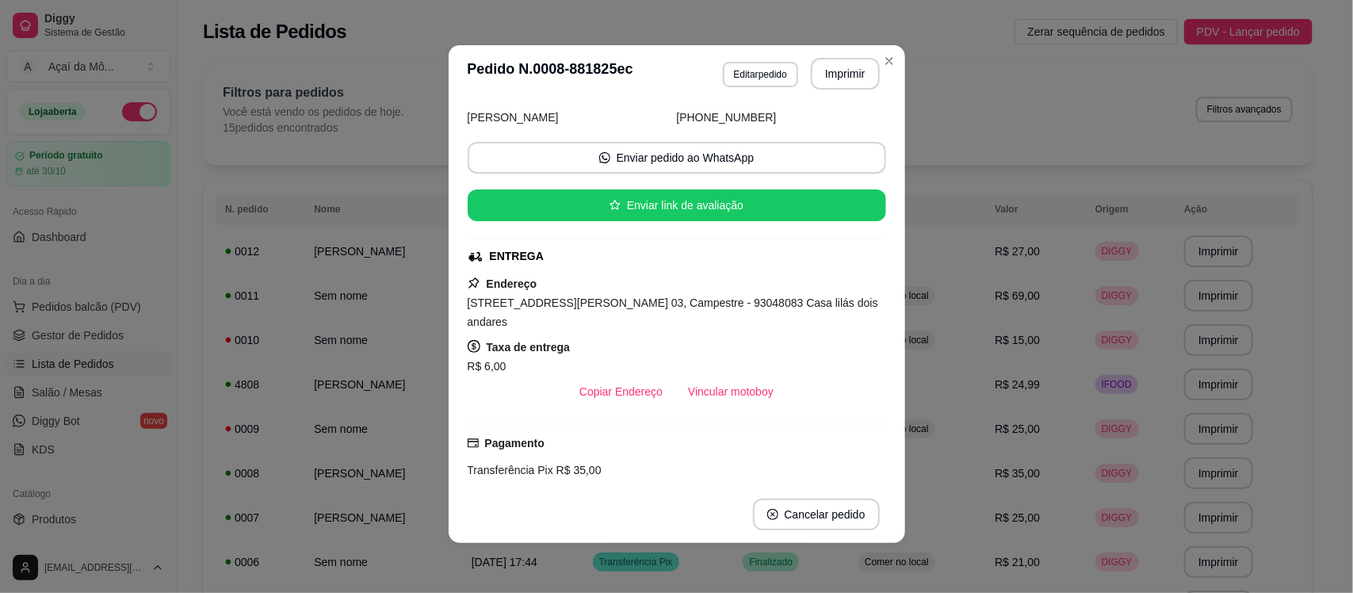
scroll to position [96, 0]
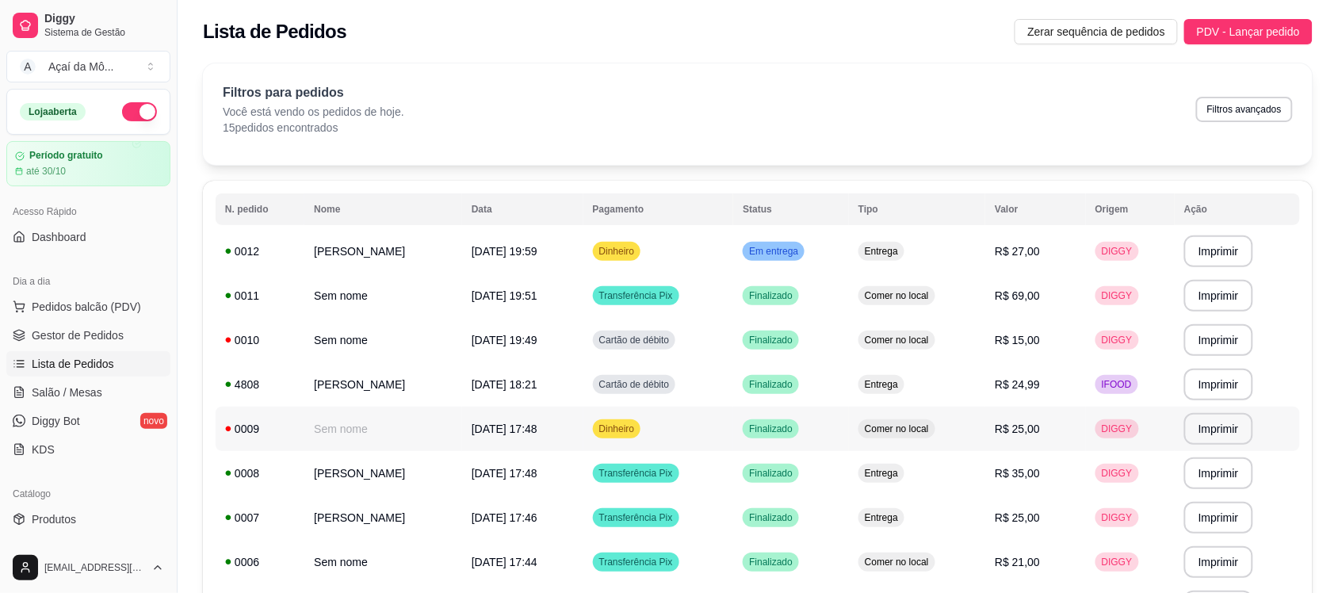
click at [583, 413] on td "[DATE] 17:48" at bounding box center [522, 429] width 121 height 44
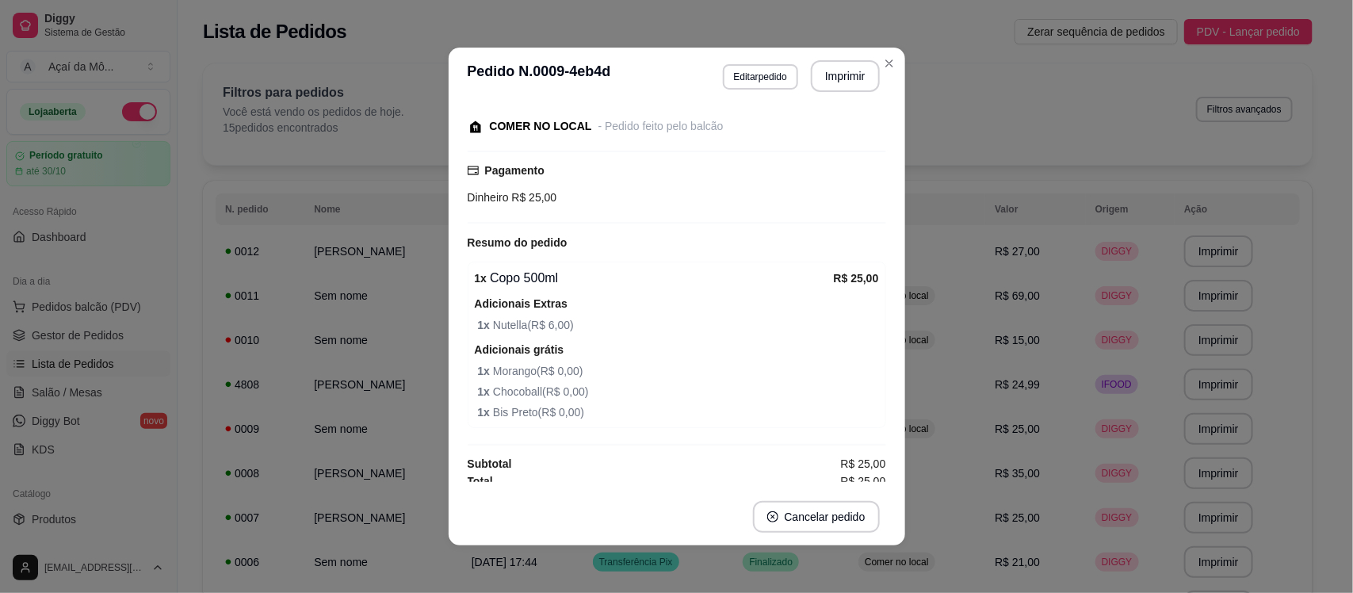
scroll to position [107, 0]
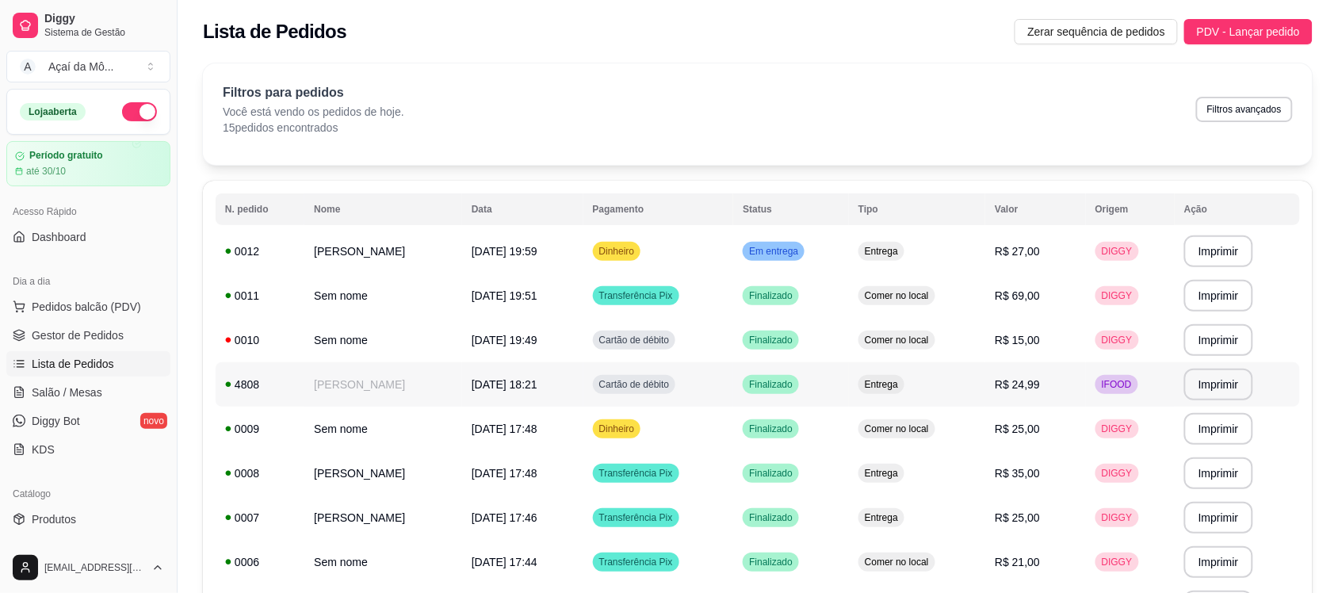
click at [424, 388] on td "[PERSON_NAME]" at bounding box center [383, 384] width 158 height 44
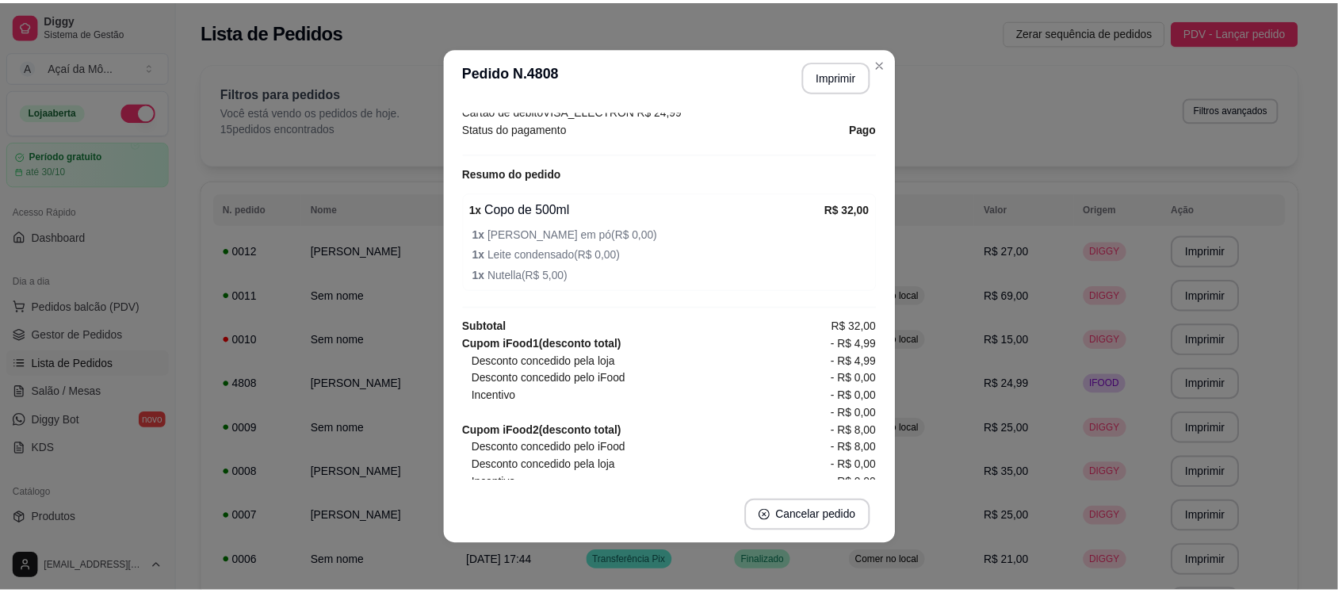
scroll to position [473, 0]
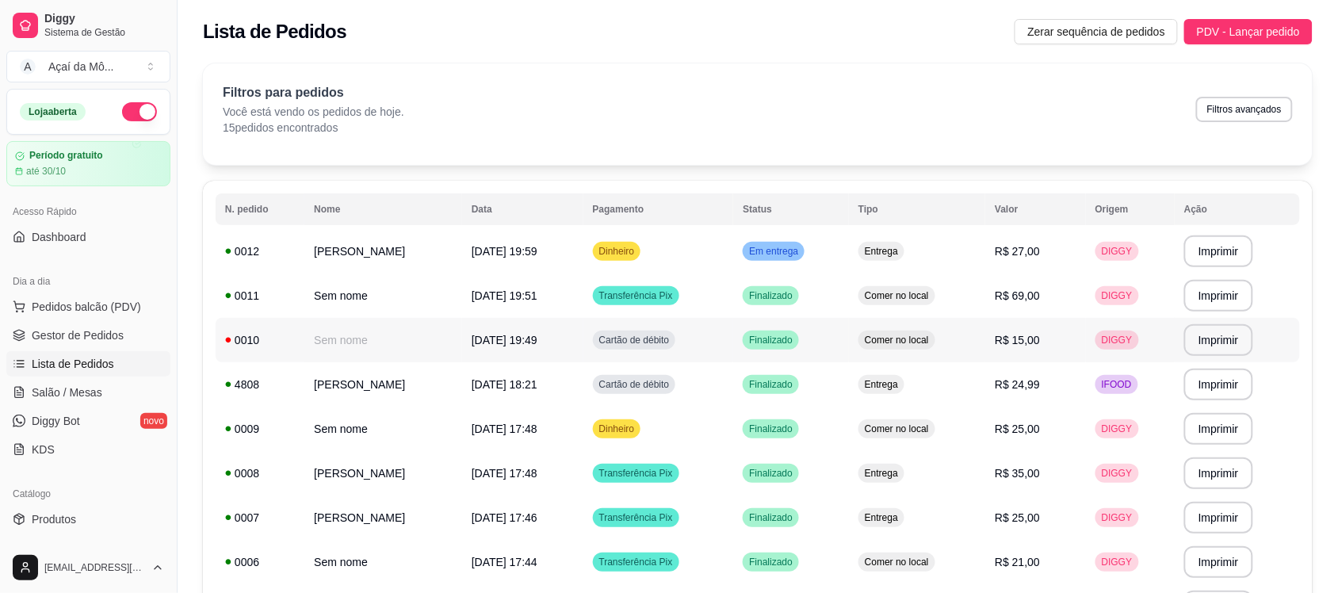
click at [537, 343] on span "[DATE] 19:49" at bounding box center [505, 340] width 66 height 13
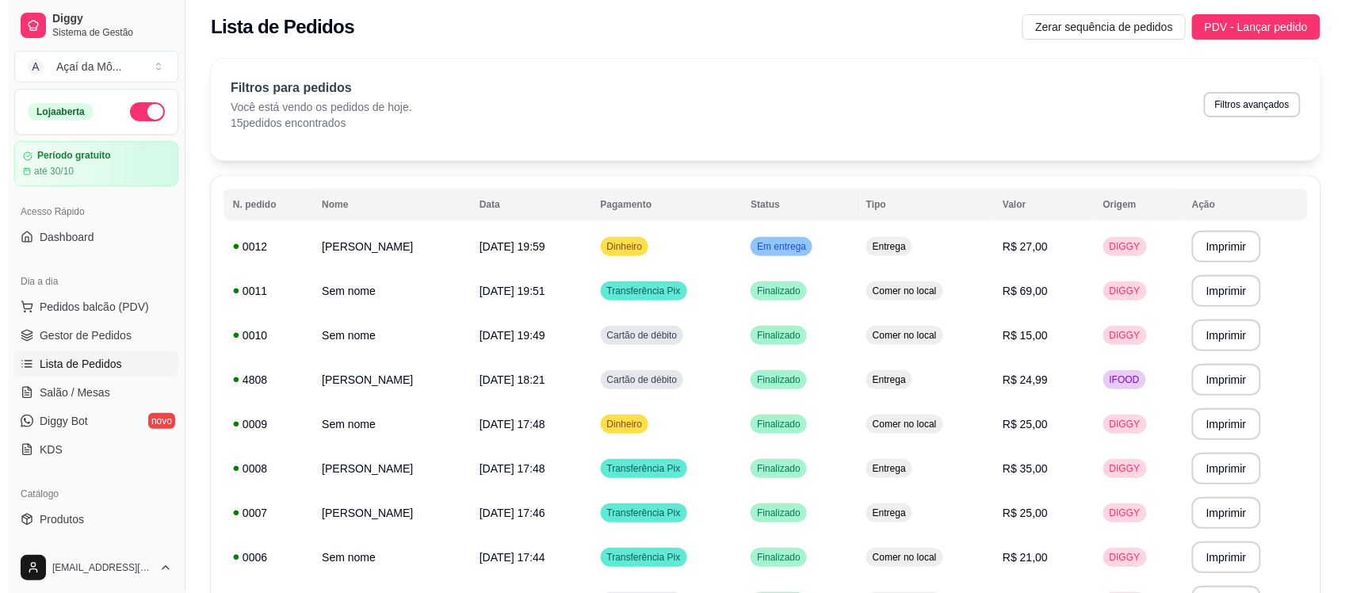
scroll to position [0, 0]
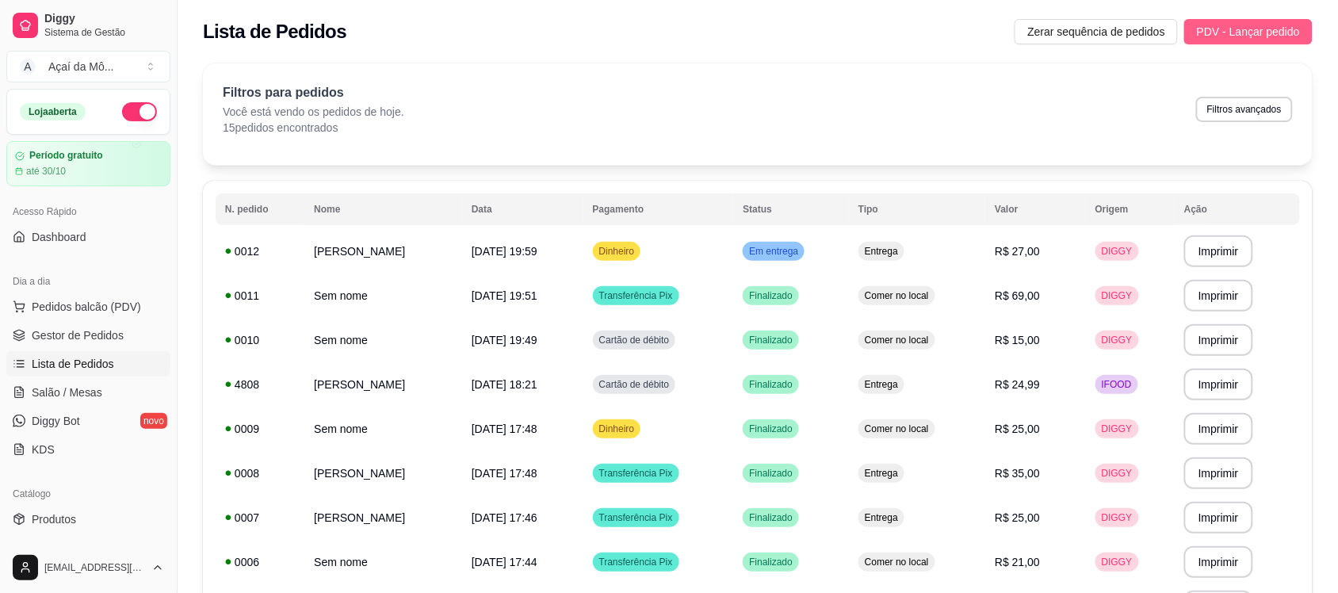
click at [1278, 37] on span "PDV - Lançar pedido" at bounding box center [1248, 31] width 103 height 17
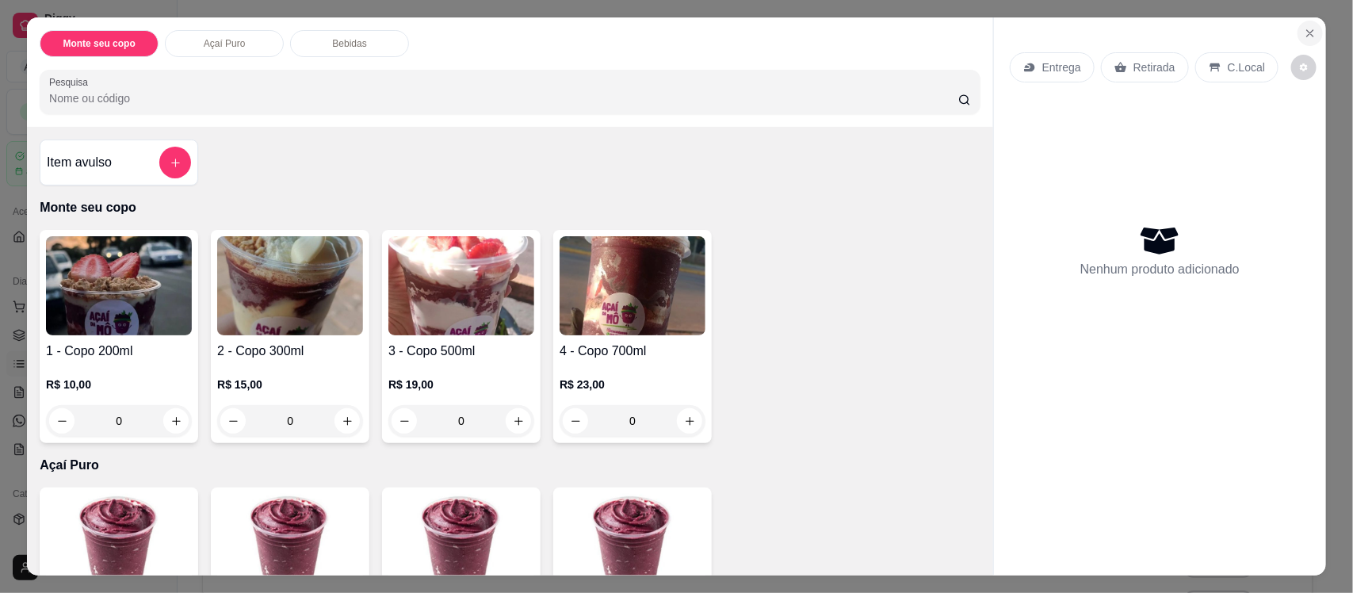
click at [1304, 32] on icon "Close" at bounding box center [1310, 33] width 13 height 13
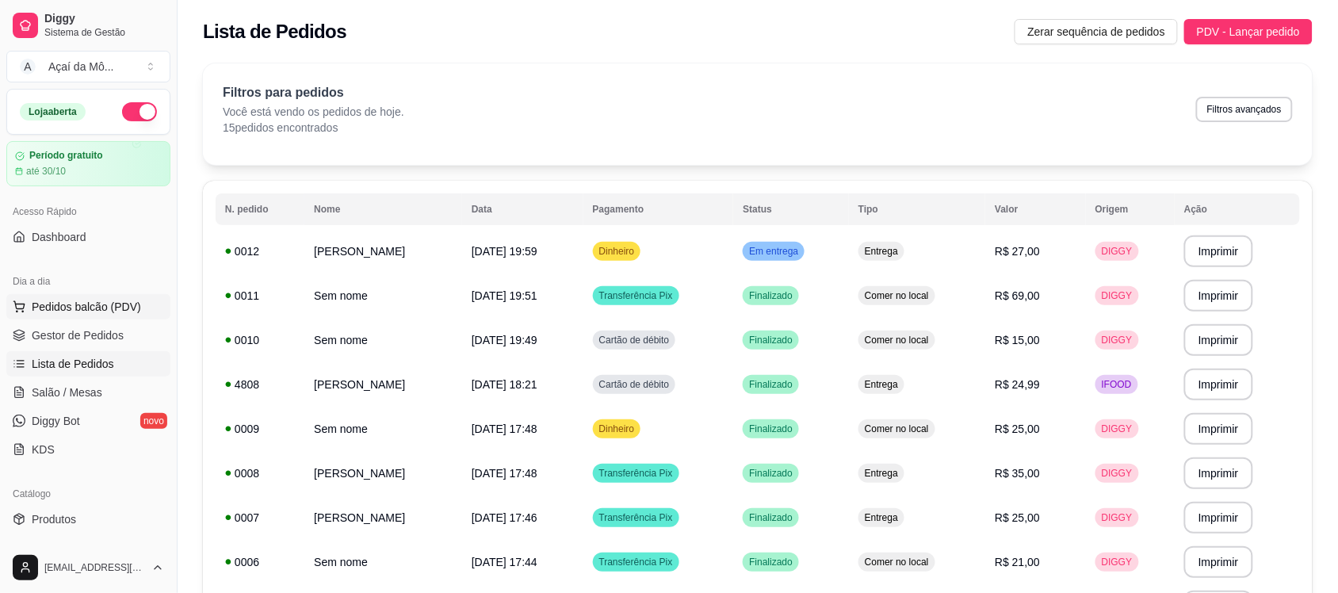
click at [26, 319] on button "Pedidos balcão (PDV)" at bounding box center [88, 306] width 164 height 25
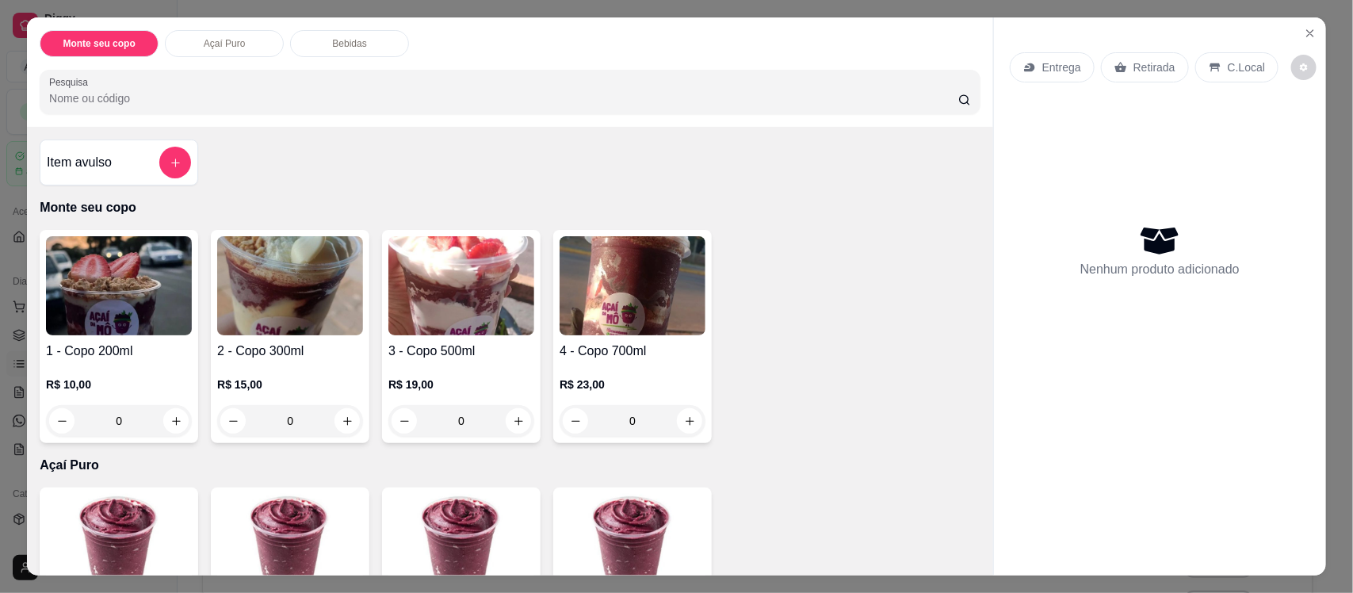
click at [46, 342] on h4 "1 - Copo 200ml" at bounding box center [119, 351] width 146 height 19
click at [1304, 33] on icon "Close" at bounding box center [1310, 33] width 13 height 13
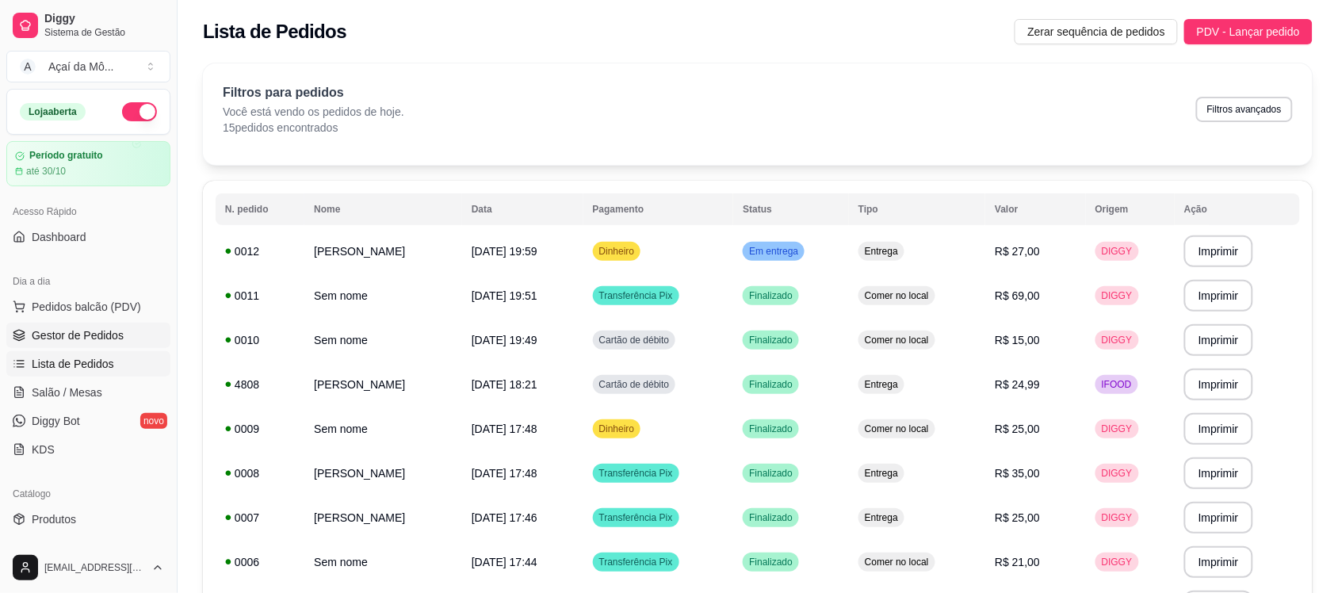
click at [94, 334] on span "Gestor de Pedidos" at bounding box center [78, 335] width 92 height 16
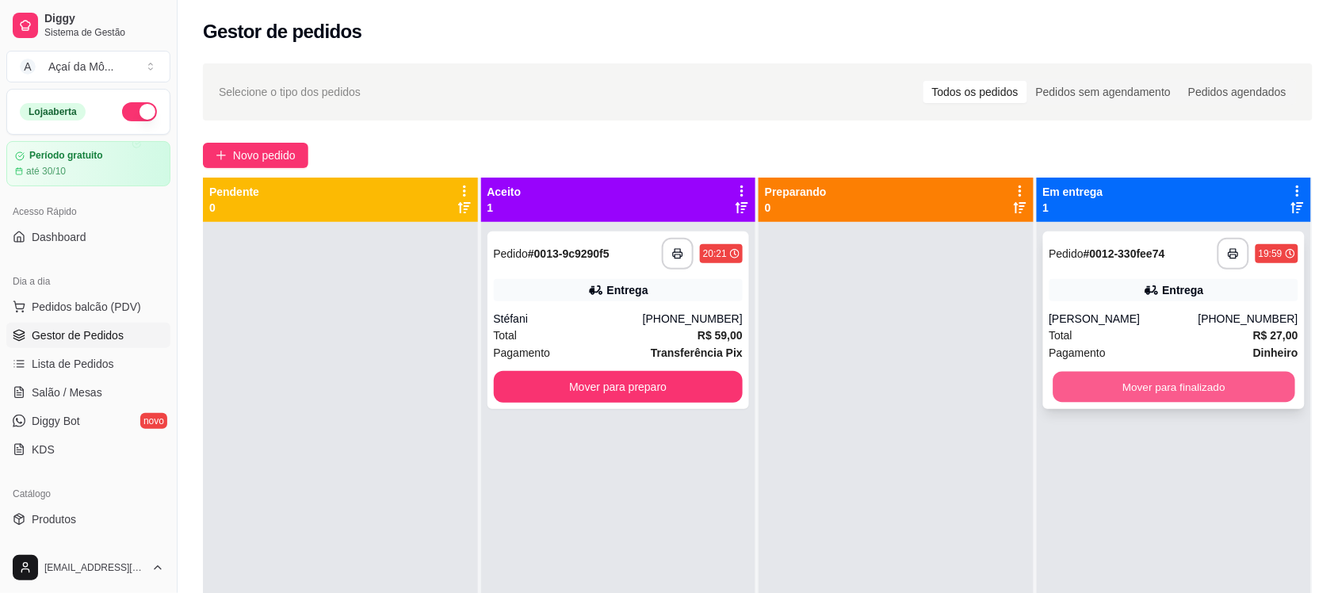
click at [1132, 373] on button "Mover para finalizado" at bounding box center [1173, 387] width 242 height 31
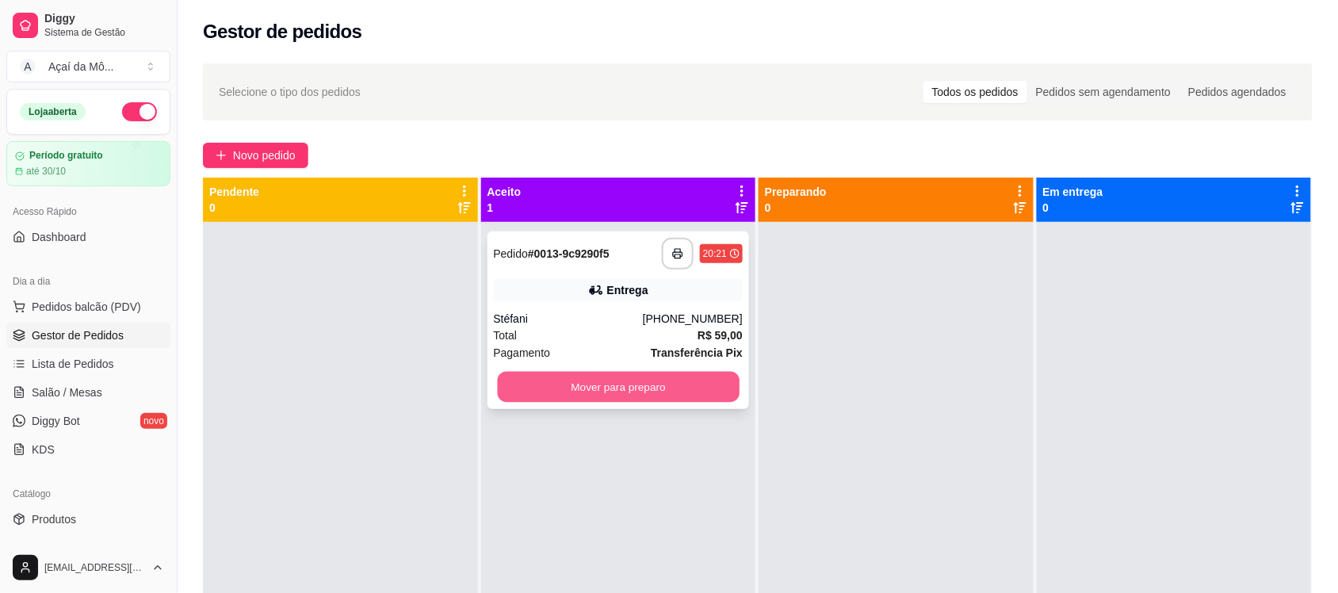
click at [654, 387] on button "Mover para preparo" at bounding box center [618, 387] width 242 height 31
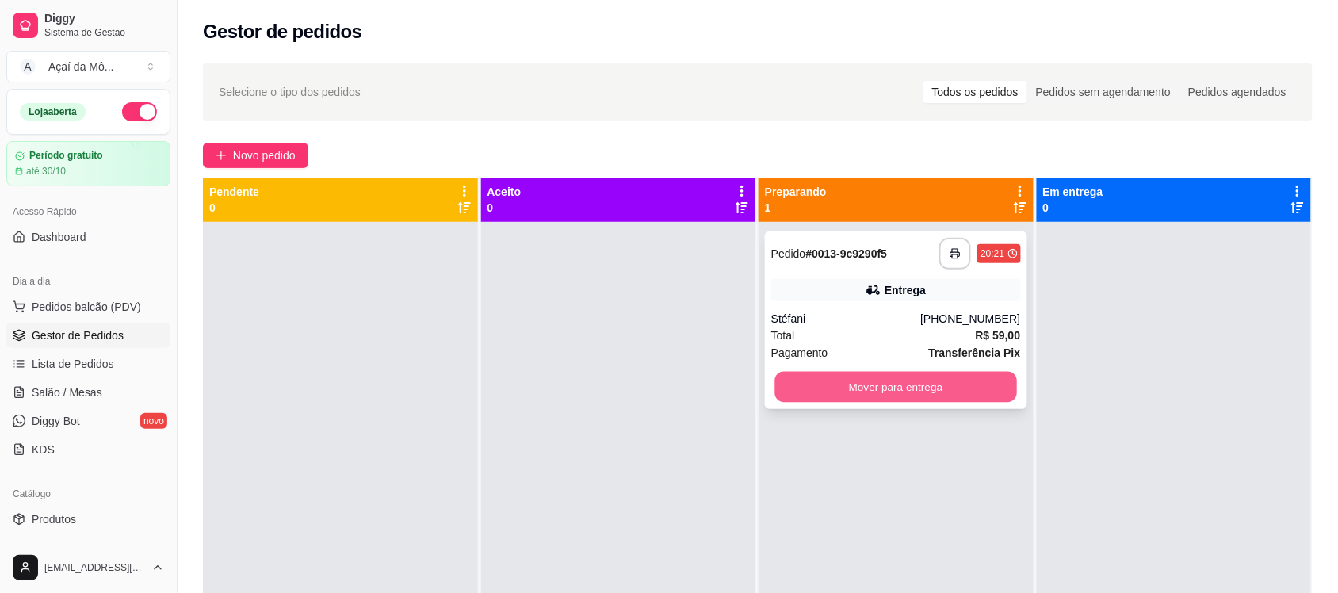
click at [900, 392] on button "Mover para entrega" at bounding box center [896, 387] width 242 height 31
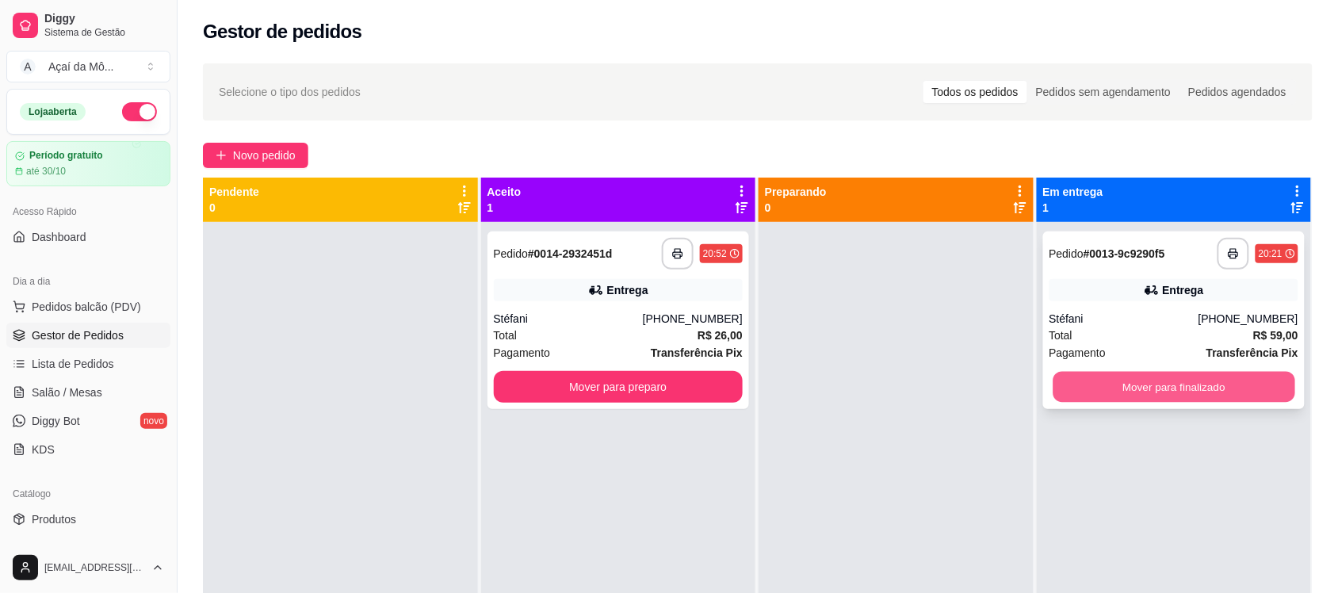
click at [1145, 394] on button "Mover para finalizado" at bounding box center [1173, 387] width 242 height 31
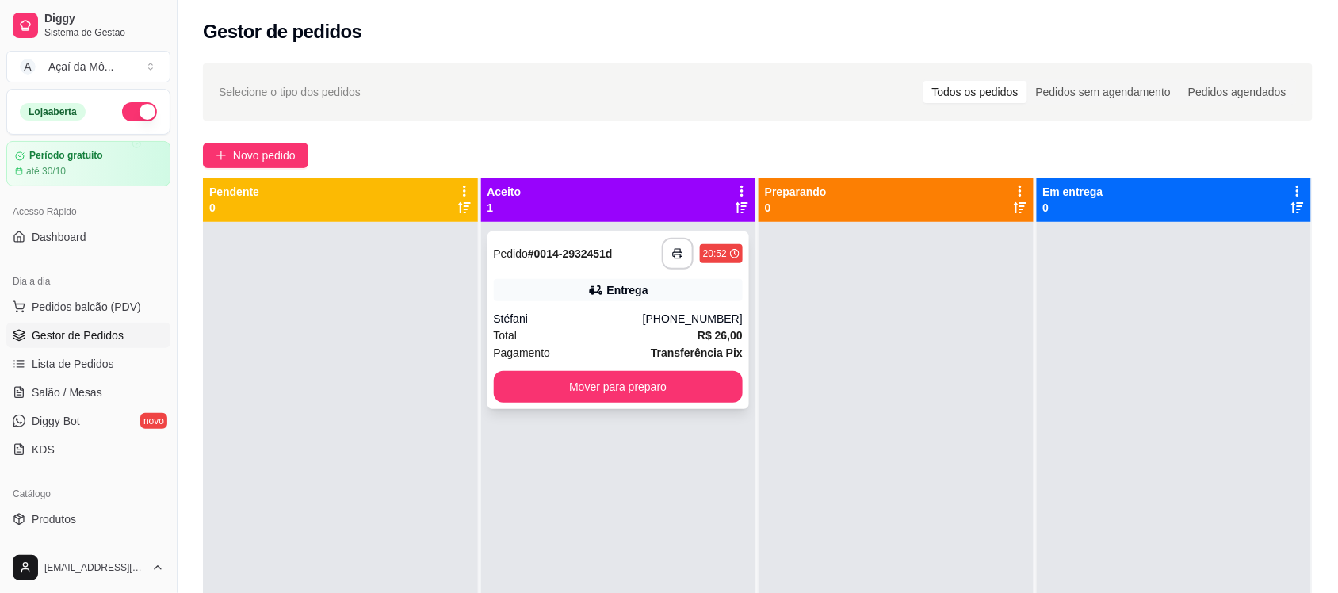
click at [628, 331] on div "Total R$ 26,00" at bounding box center [619, 335] width 250 height 17
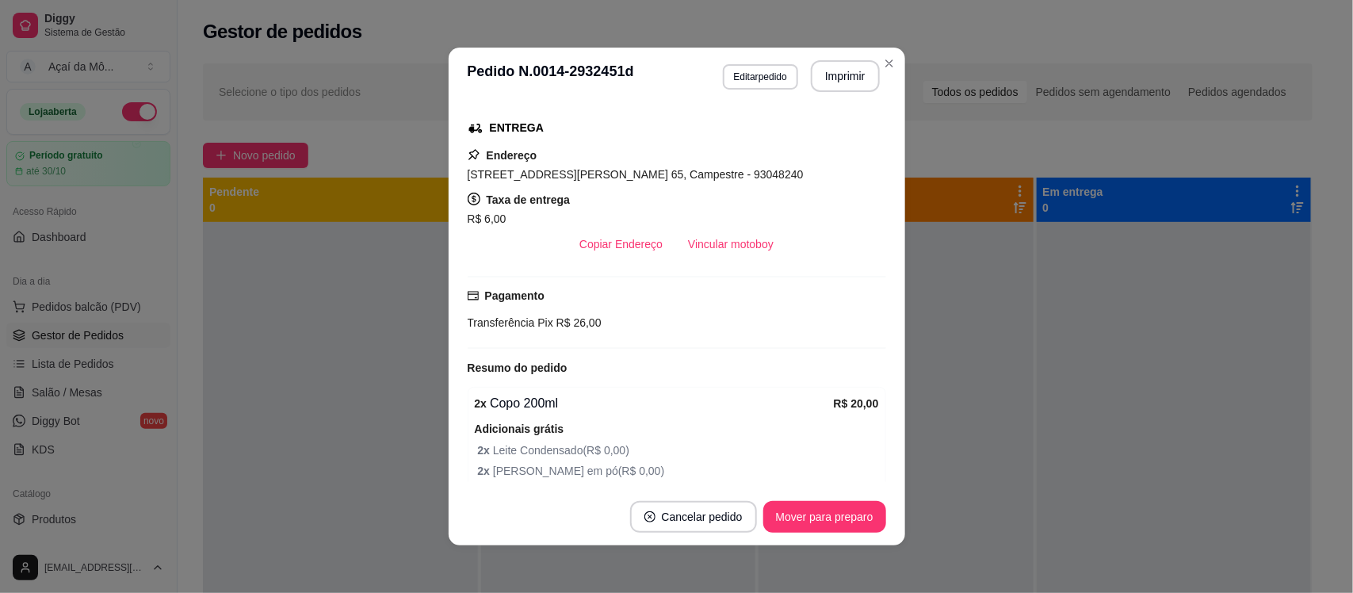
scroll to position [416, 0]
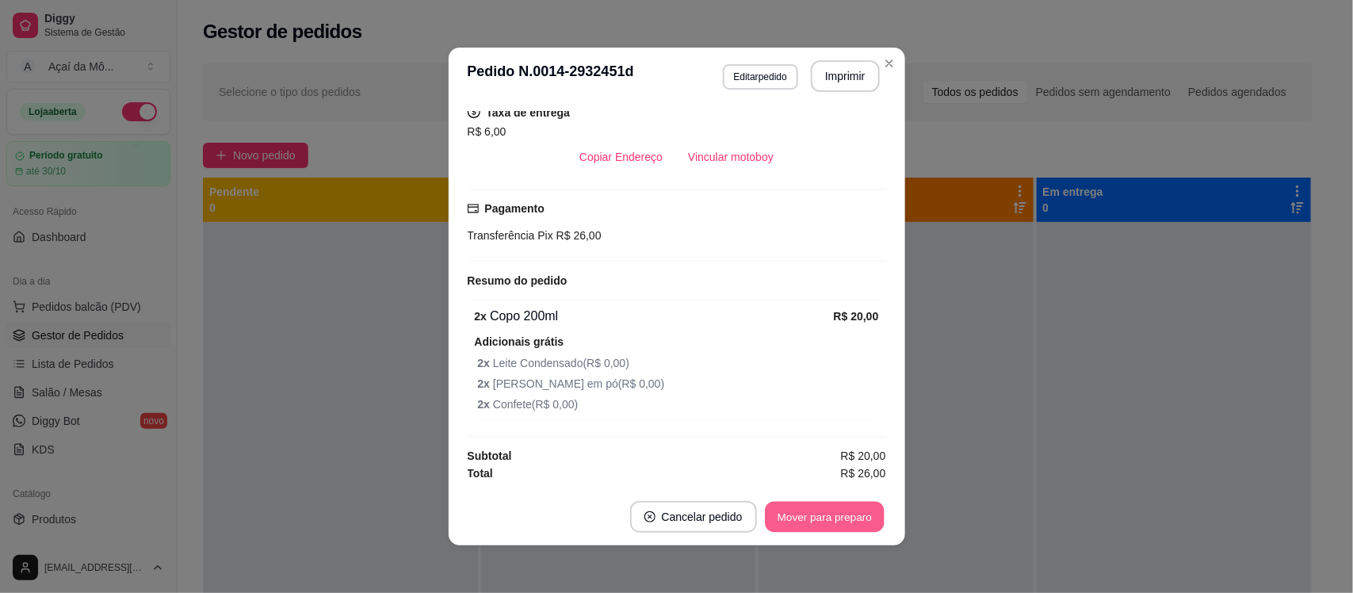
click at [830, 505] on button "Mover para preparo" at bounding box center [824, 517] width 119 height 31
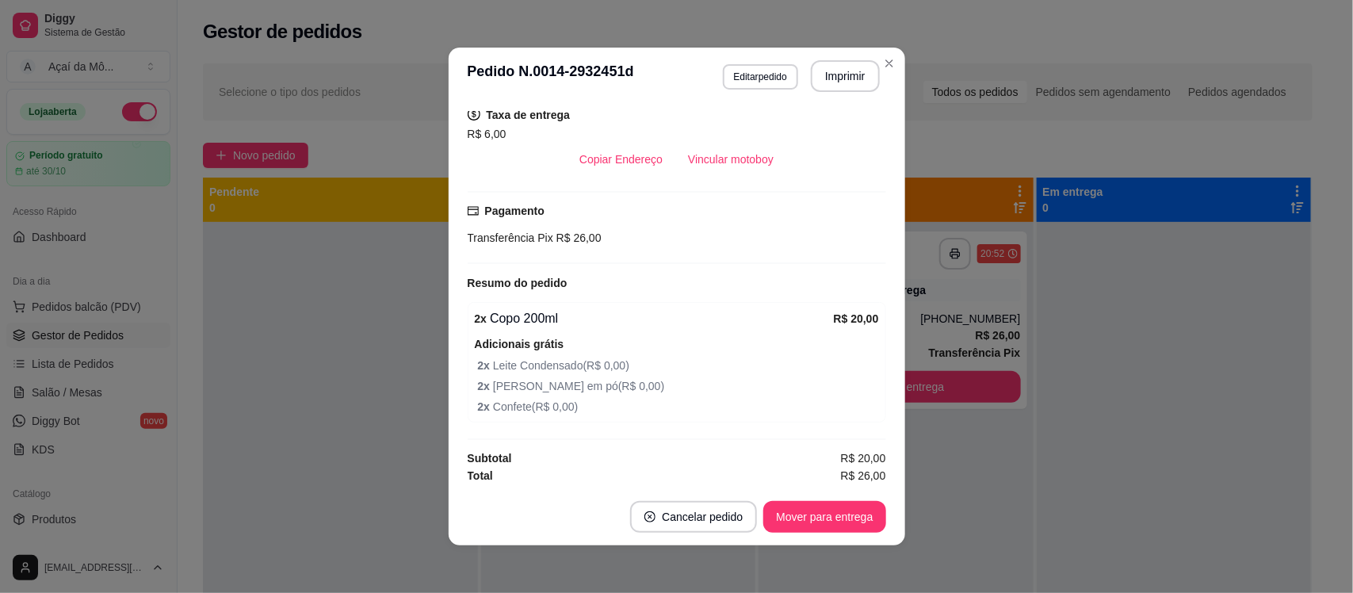
scroll to position [338, 0]
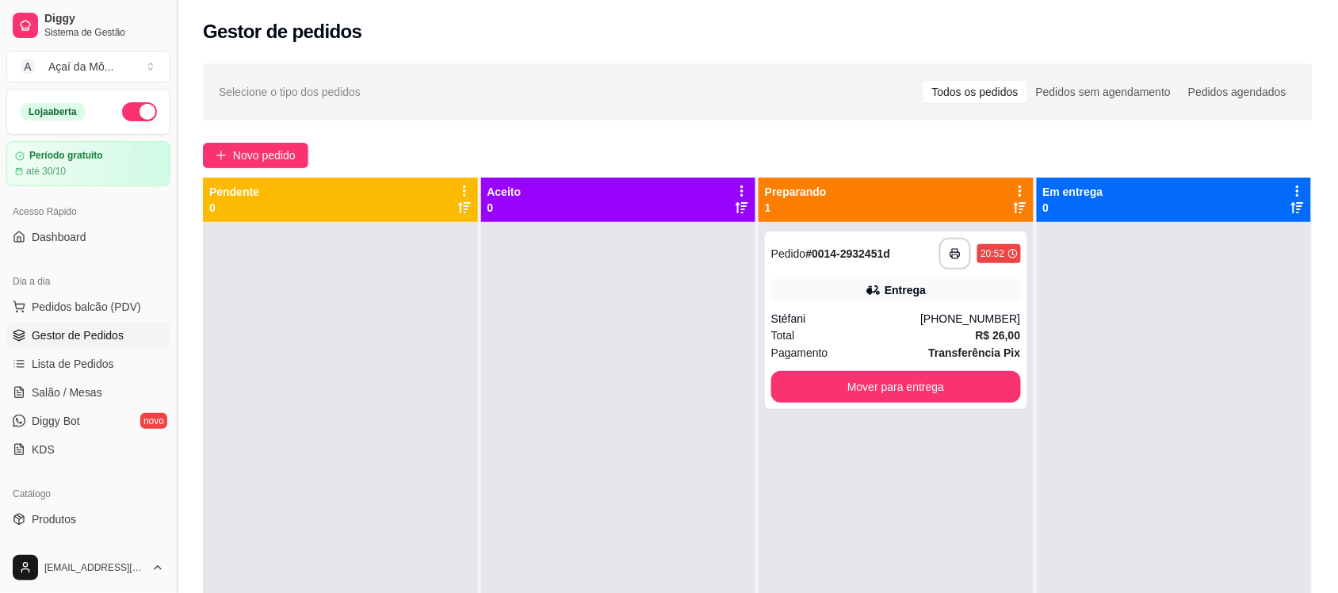
click at [170, 263] on button "Toggle Sidebar" at bounding box center [176, 296] width 13 height 593
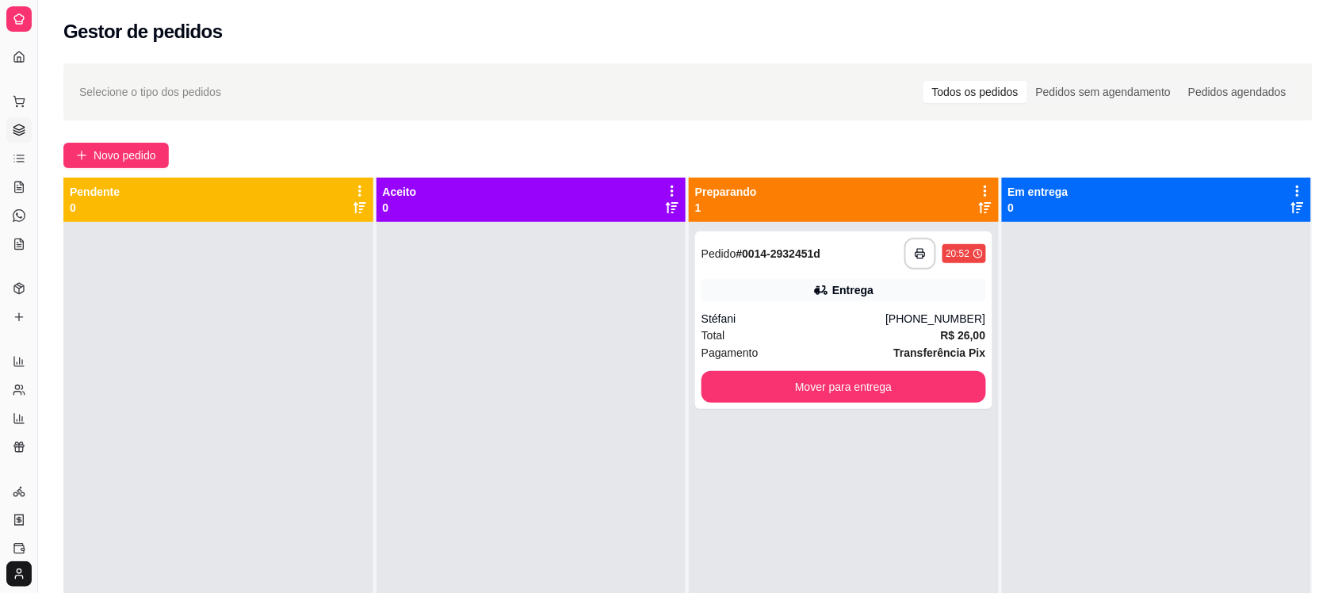
drag, startPoint x: 37, startPoint y: 296, endPoint x: 167, endPoint y: 297, distance: 130.0
click at [167, 297] on div "**********" at bounding box center [669, 417] width 1338 height 835
drag, startPoint x: 40, startPoint y: 302, endPoint x: 32, endPoint y: 294, distance: 10.7
click at [32, 294] on button "Toggle Sidebar" at bounding box center [37, 296] width 13 height 593
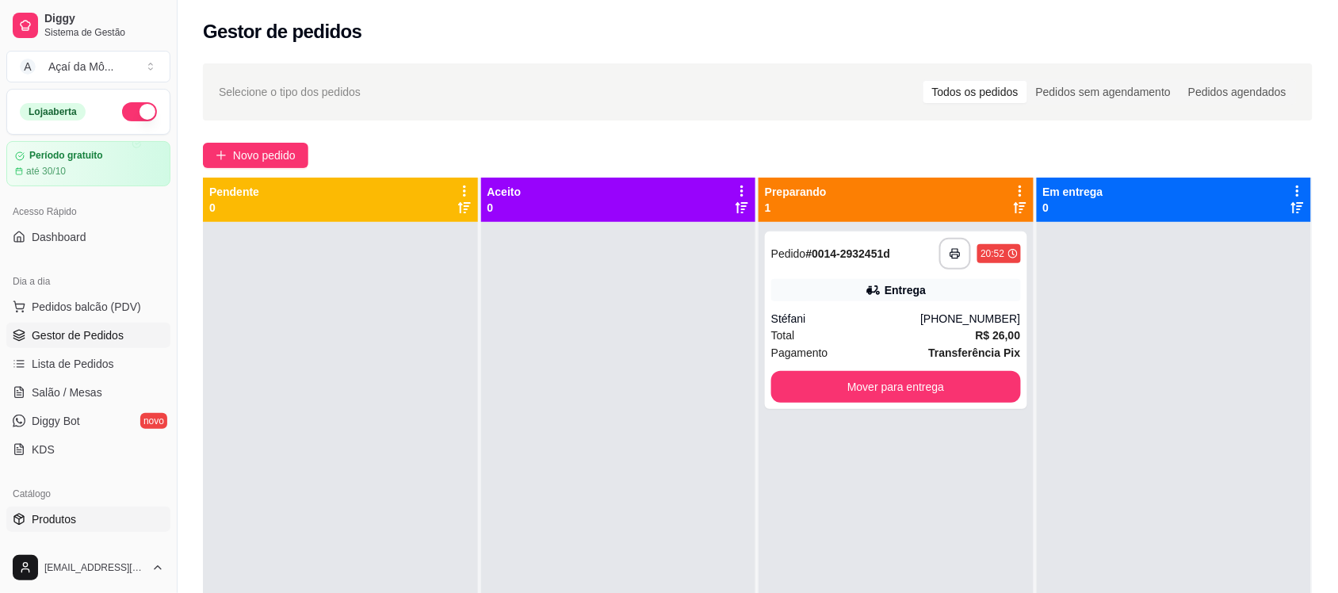
click at [128, 511] on link "Produtos" at bounding box center [88, 518] width 164 height 25
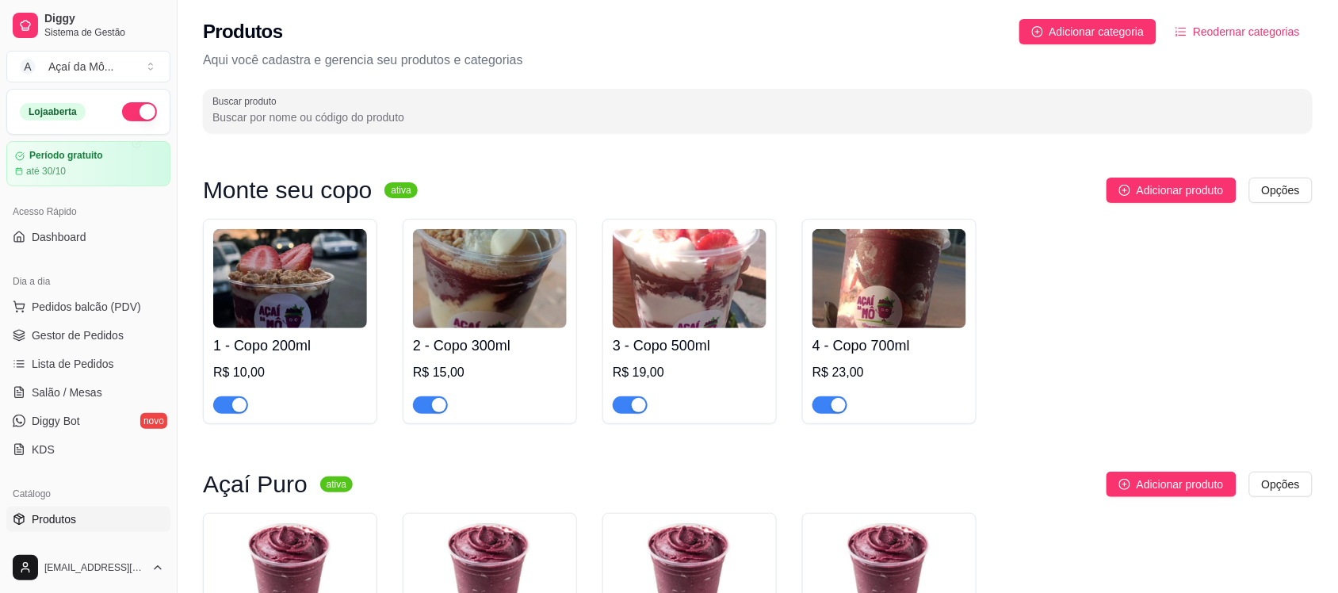
click at [361, 280] on img at bounding box center [290, 278] width 154 height 99
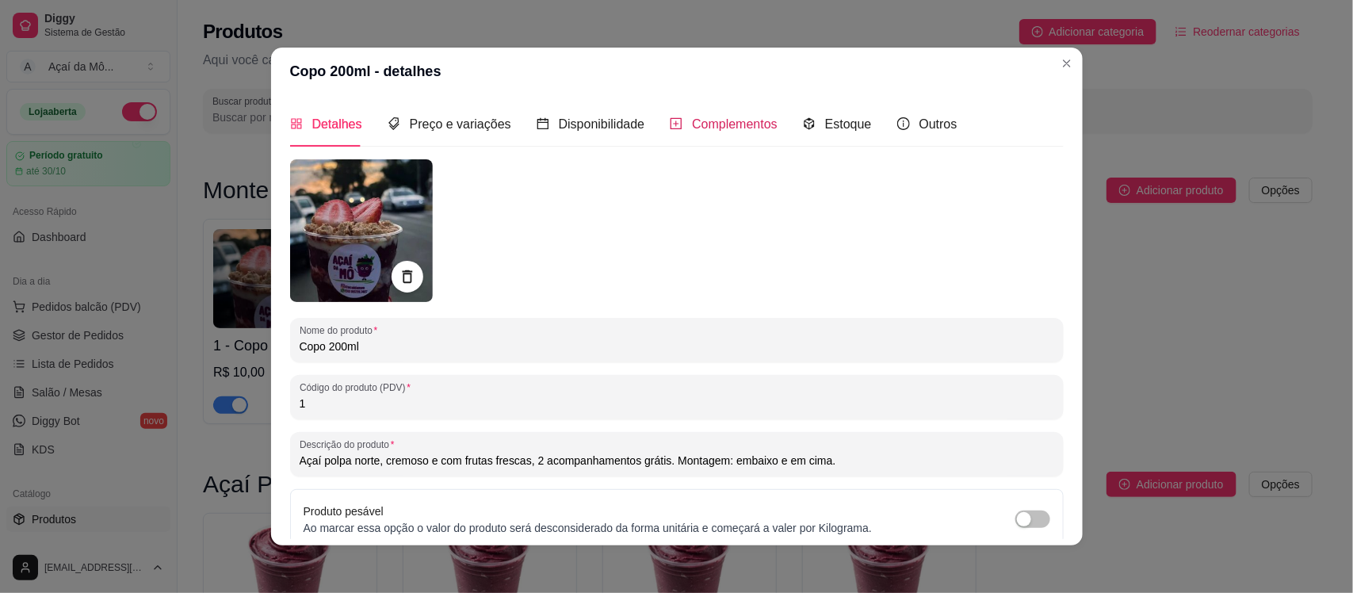
click at [750, 127] on span "Complementos" at bounding box center [735, 123] width 86 height 13
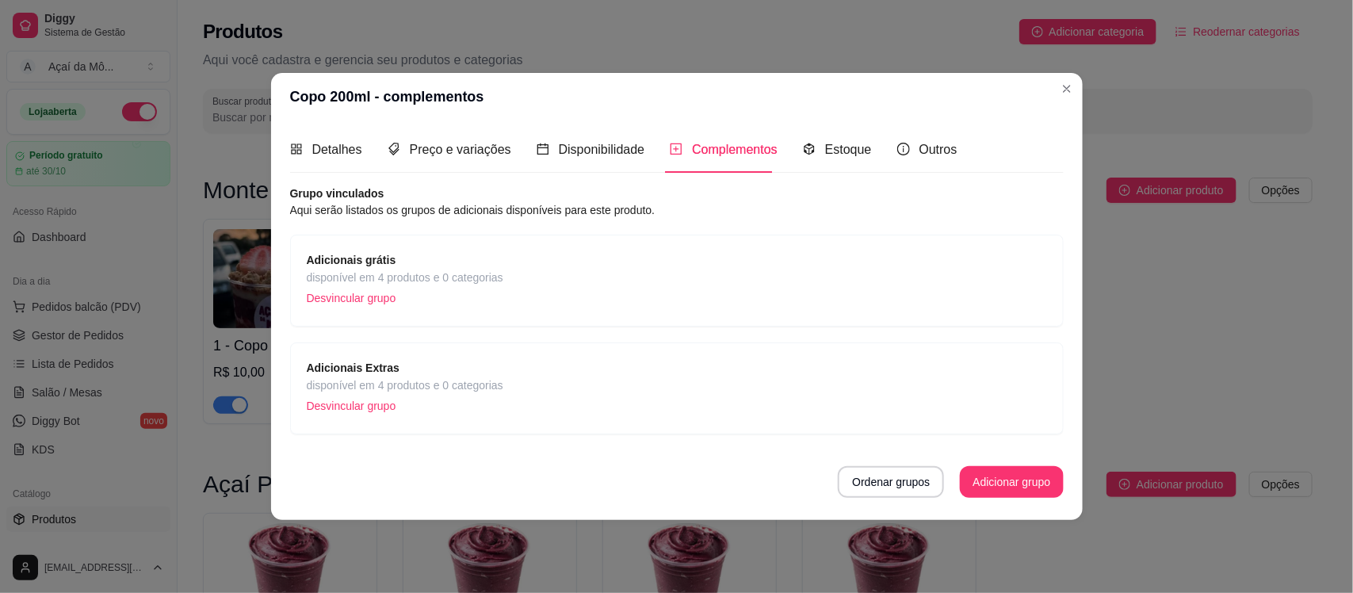
click at [552, 283] on div "Adicionais grátis disponível em 4 produtos e 0 categorias Desvincular grupo" at bounding box center [677, 280] width 740 height 59
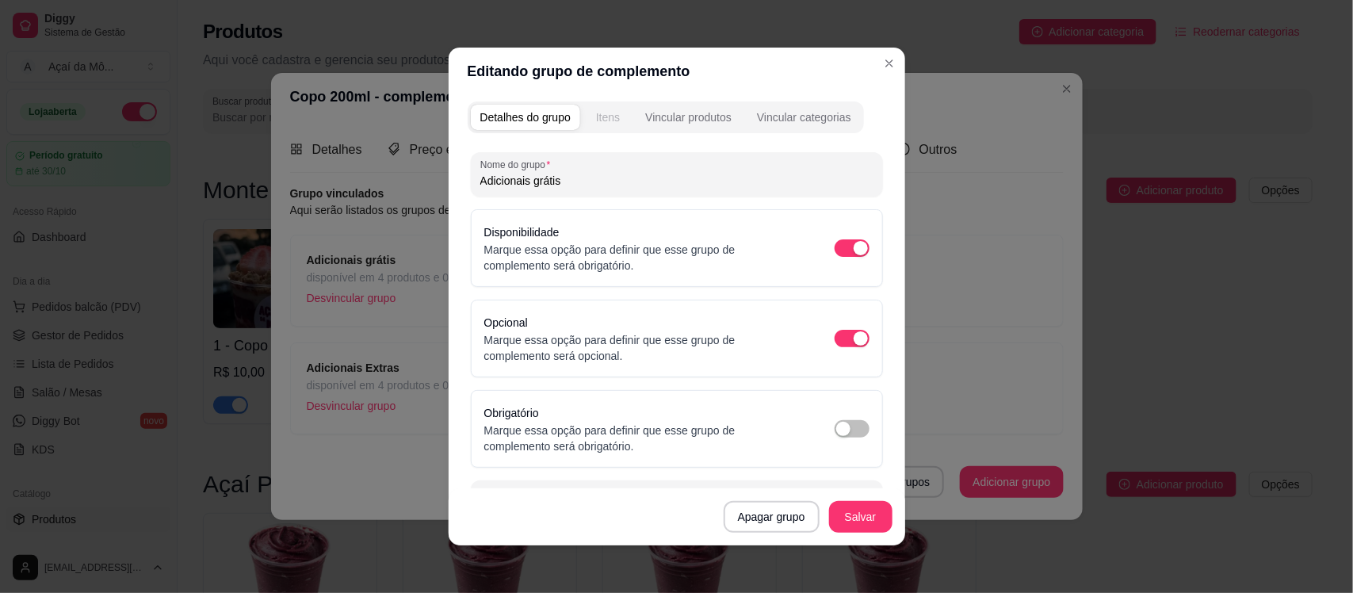
click at [597, 111] on div "Itens" at bounding box center [608, 117] width 24 height 16
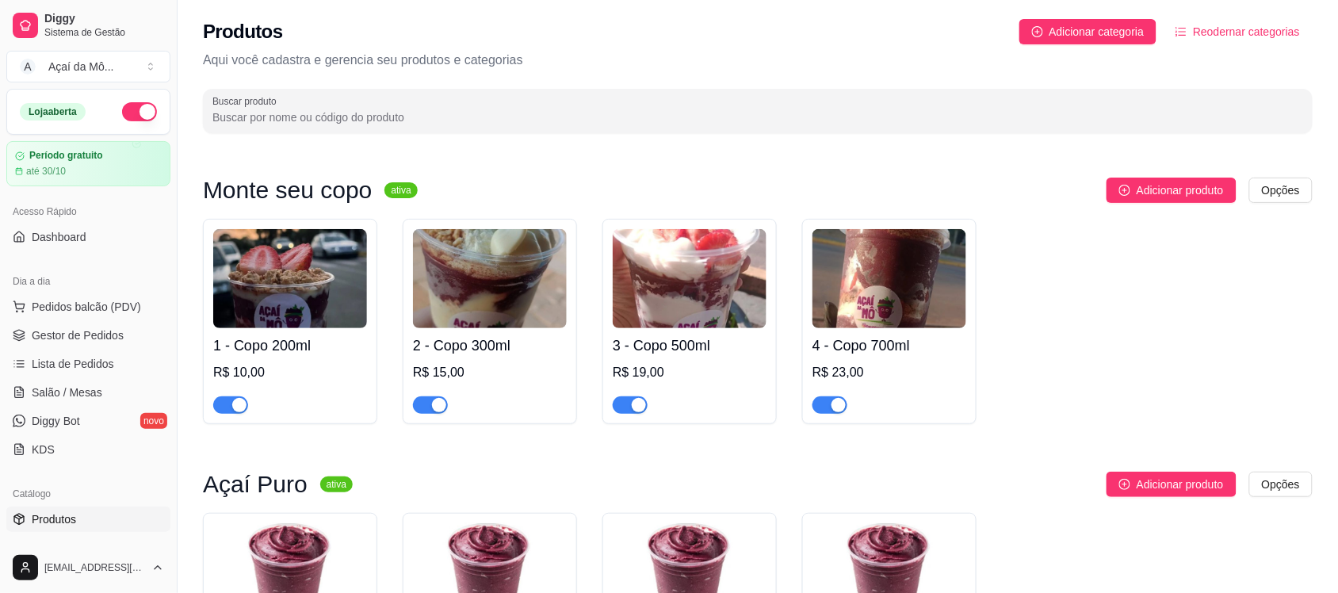
click at [285, 311] on img at bounding box center [290, 278] width 154 height 99
click at [132, 333] on link "Gestor de Pedidos" at bounding box center [88, 335] width 164 height 25
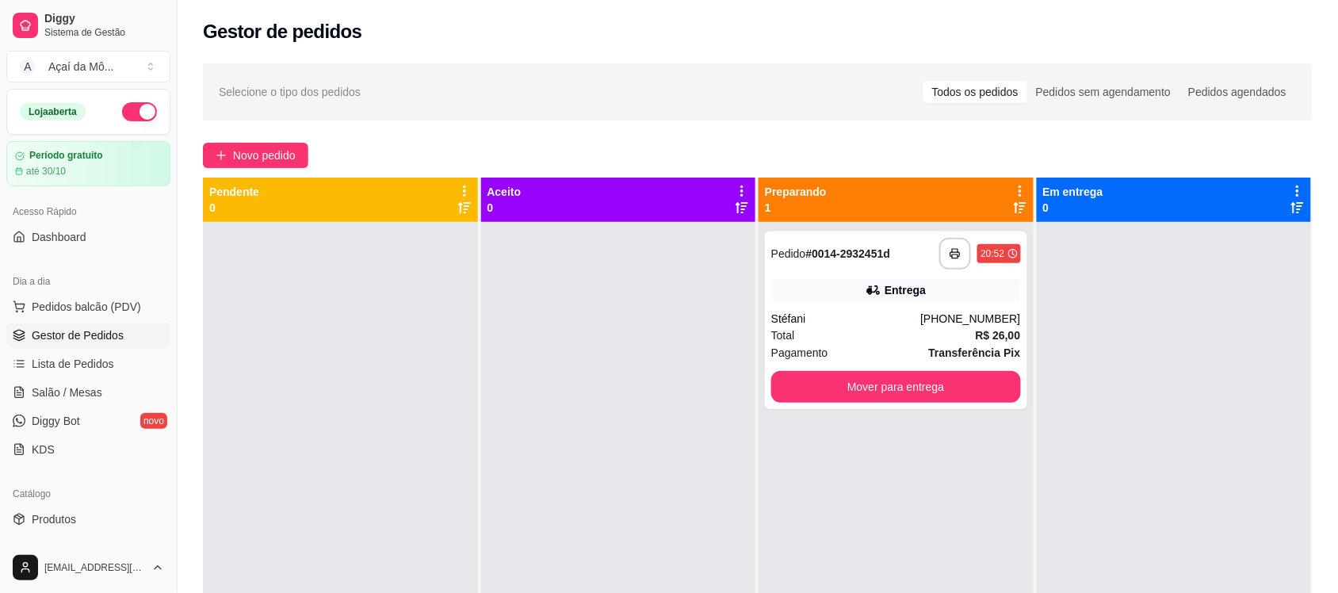
click at [97, 337] on span "Gestor de Pedidos" at bounding box center [78, 335] width 92 height 16
click at [842, 323] on div "Stéfani" at bounding box center [845, 319] width 149 height 16
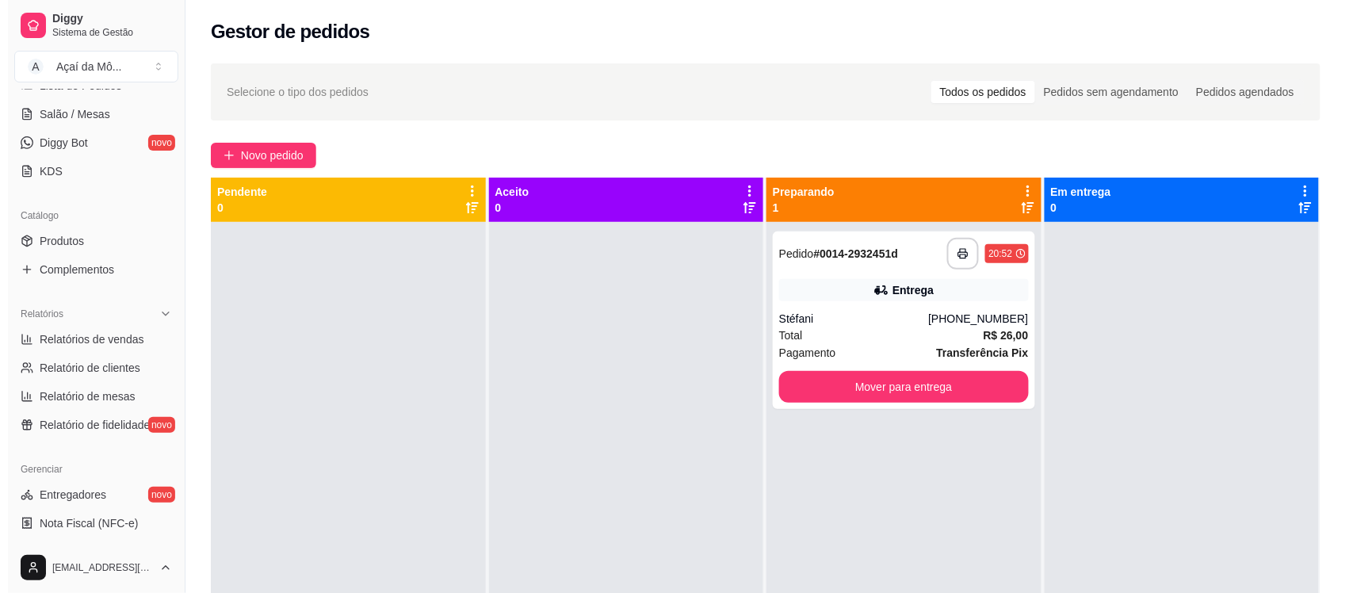
scroll to position [282, 0]
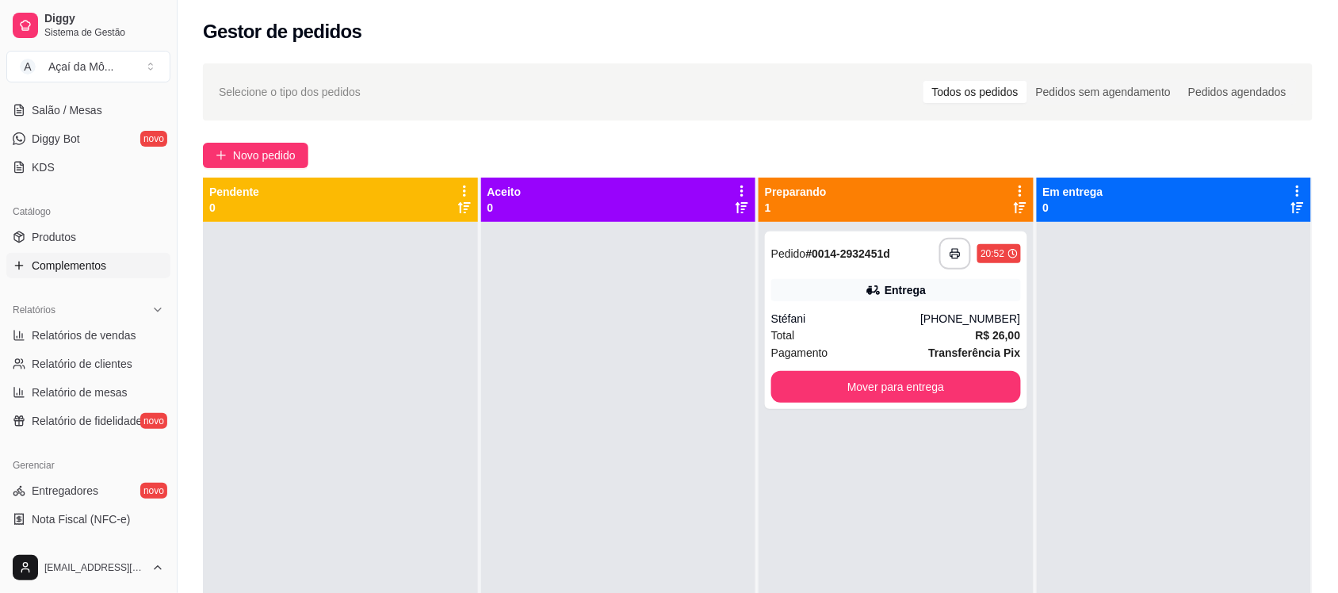
click at [105, 260] on span "Complementos" at bounding box center [69, 266] width 74 height 16
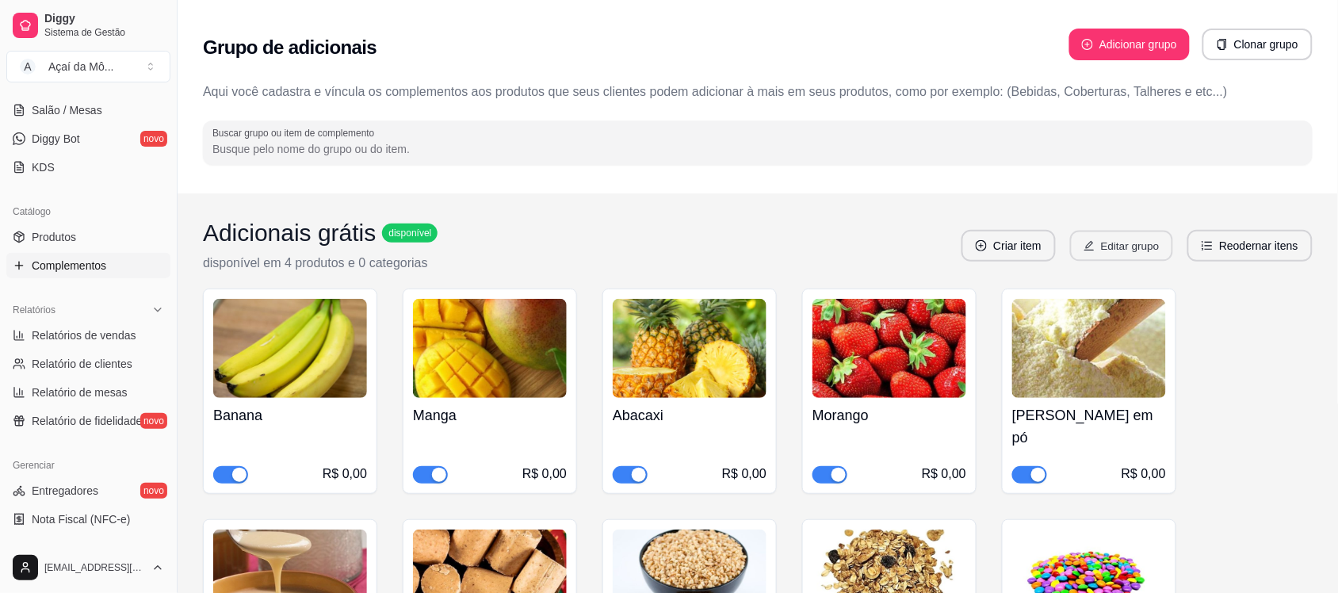
click at [1106, 246] on button "Editar grupo" at bounding box center [1121, 246] width 103 height 31
click at [62, 247] on link "Produtos" at bounding box center [88, 236] width 164 height 25
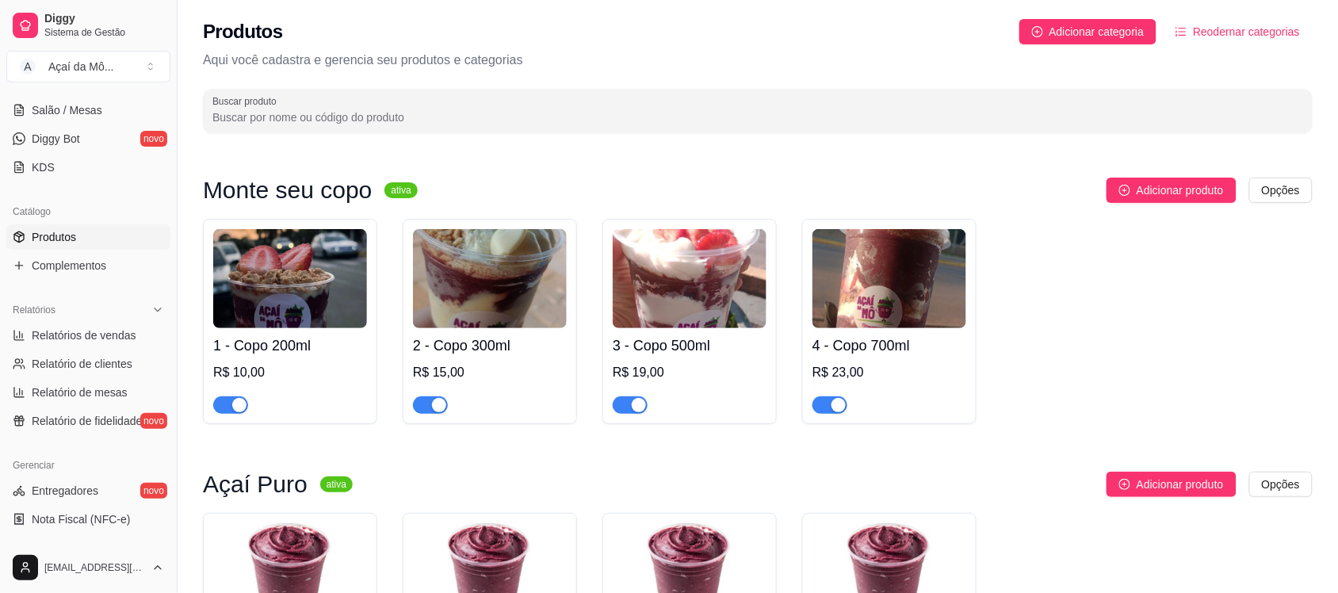
click at [287, 288] on img at bounding box center [290, 278] width 154 height 99
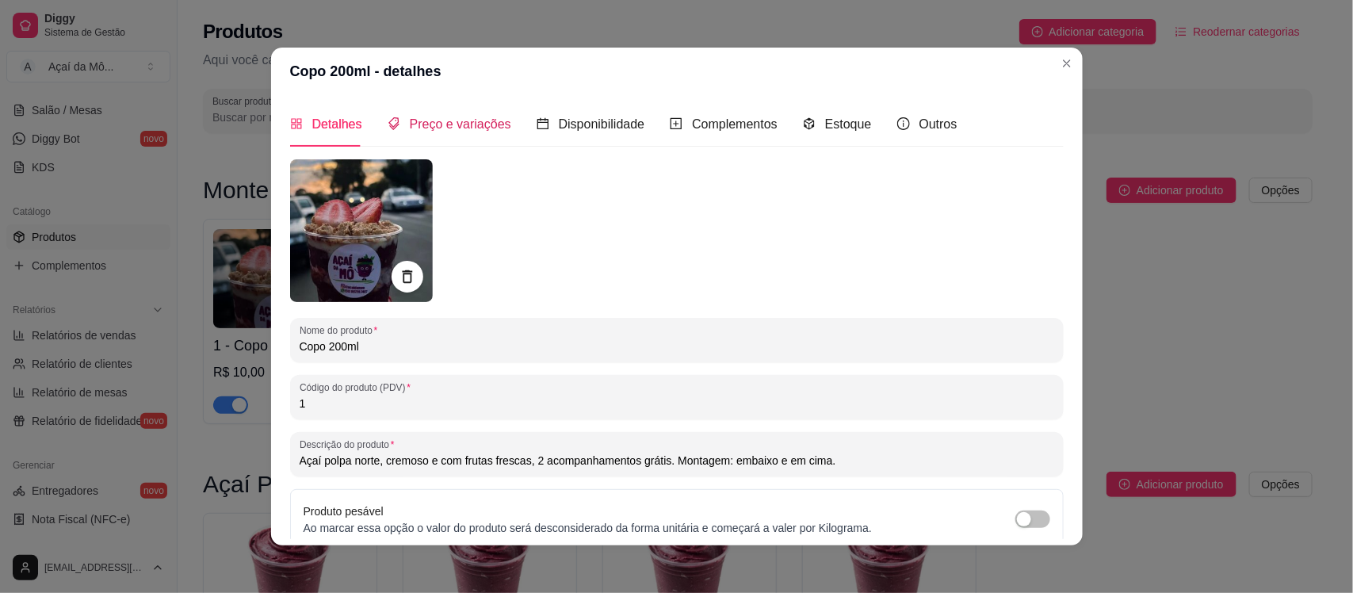
click at [410, 120] on span "Preço e variações" at bounding box center [460, 123] width 101 height 13
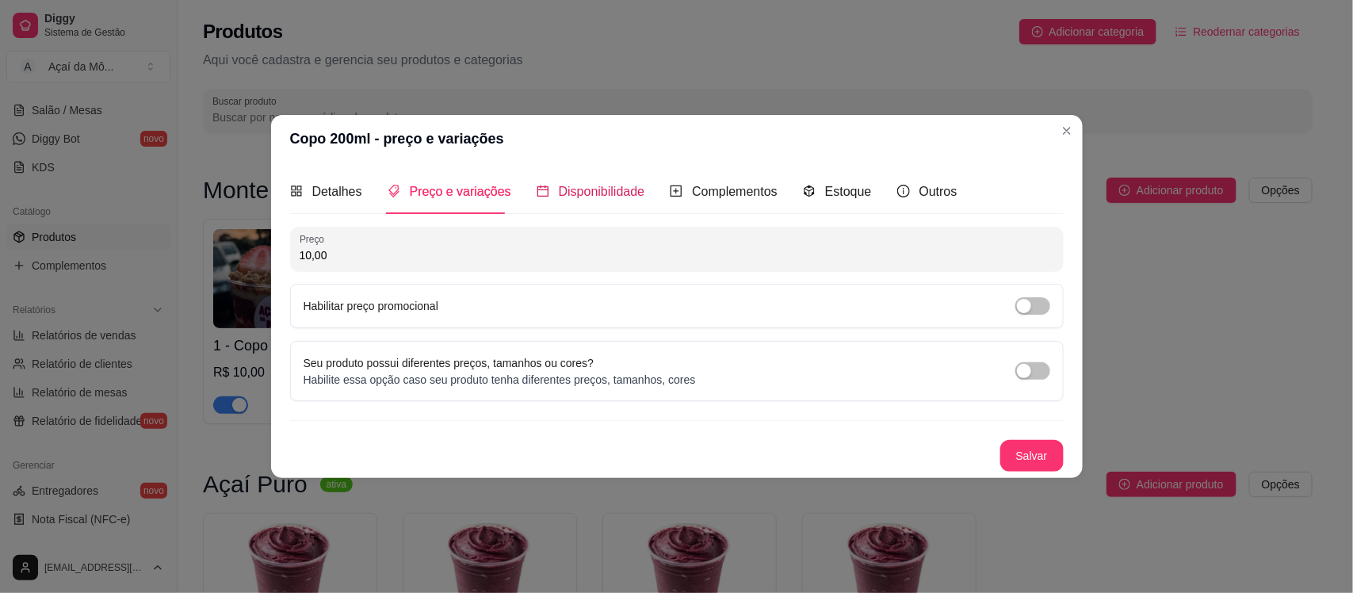
click at [594, 193] on span "Disponibilidade" at bounding box center [602, 191] width 86 height 13
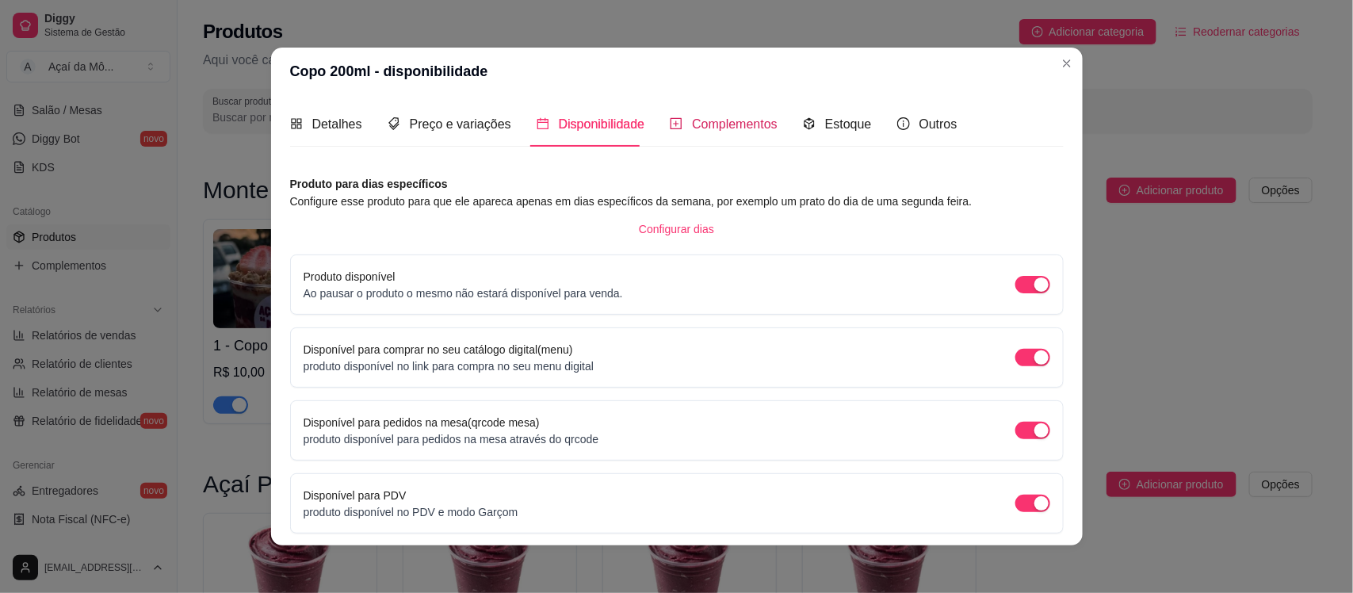
click at [678, 117] on div "Complementos" at bounding box center [724, 124] width 108 height 20
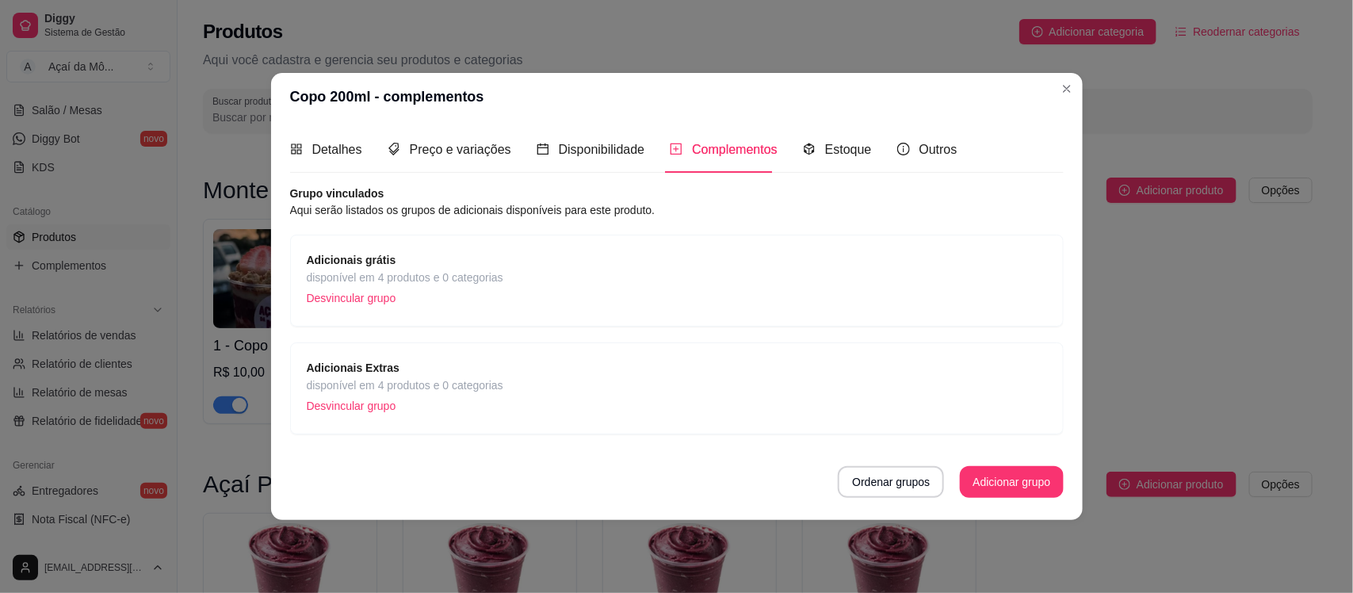
click at [725, 271] on div "Adicionais grátis disponível em 4 produtos e 0 categorias Desvincular grupo" at bounding box center [677, 280] width 740 height 59
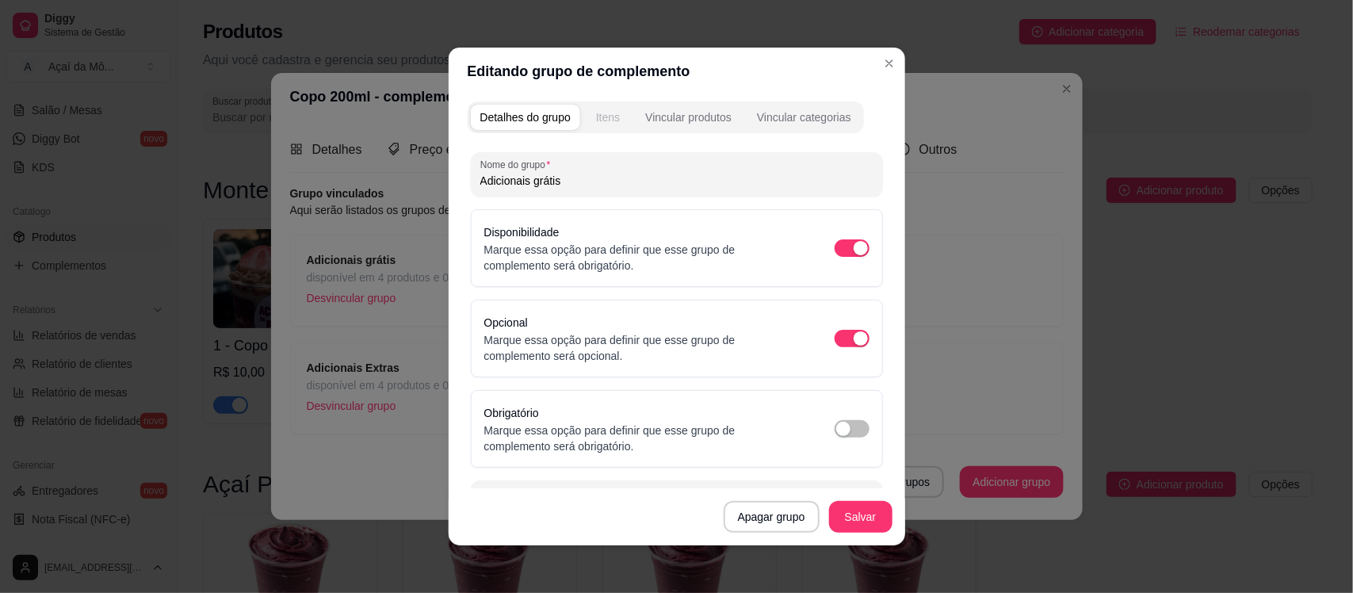
click at [587, 113] on button "Itens" at bounding box center [607, 117] width 43 height 25
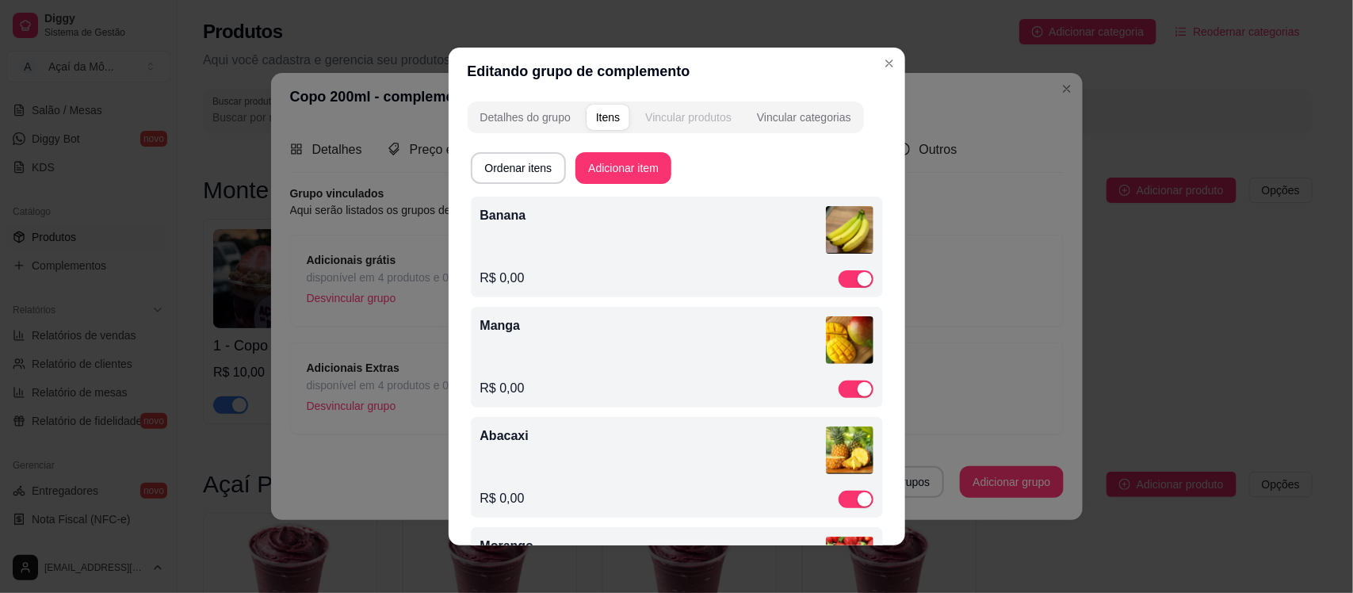
click at [693, 108] on button "Vincular produtos" at bounding box center [688, 117] width 105 height 25
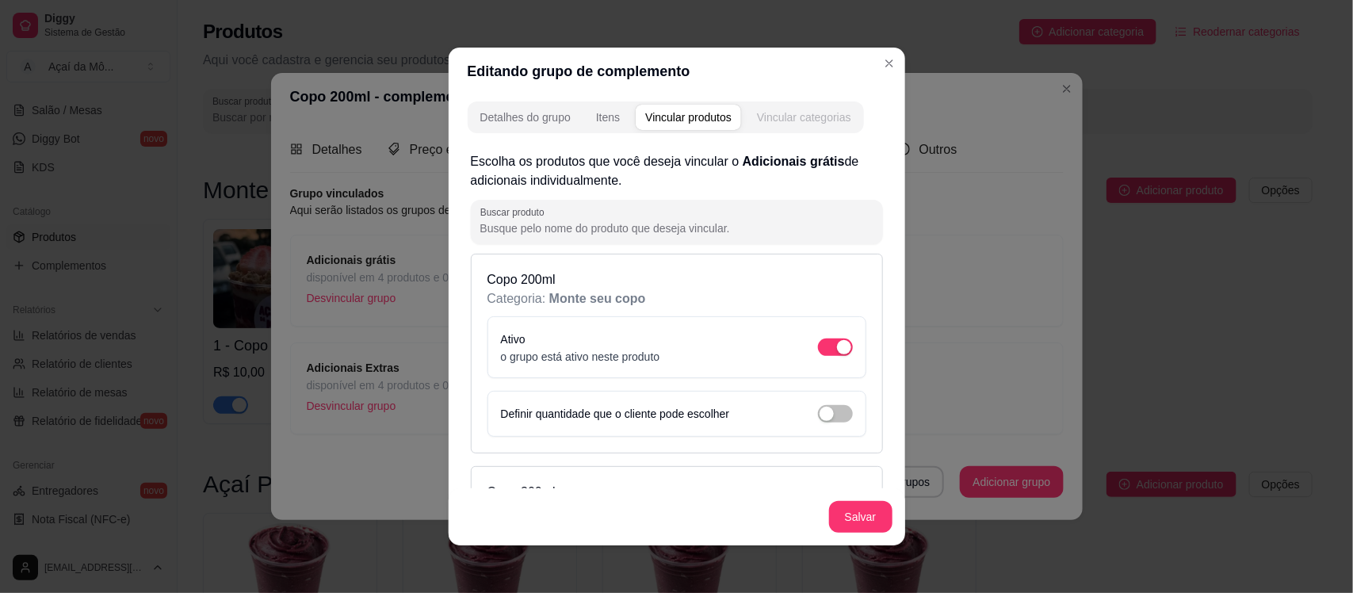
click at [790, 120] on div "Vincular categorias" at bounding box center [804, 117] width 94 height 16
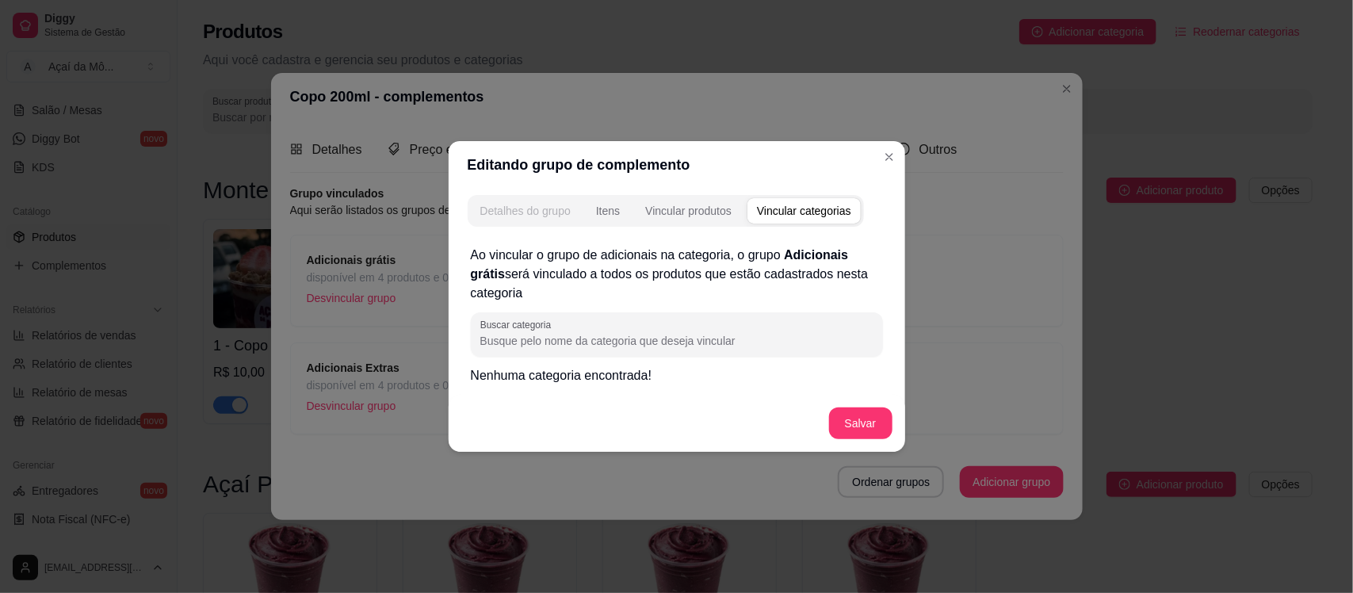
click at [580, 212] on button "Detalhes do grupo" at bounding box center [525, 210] width 109 height 25
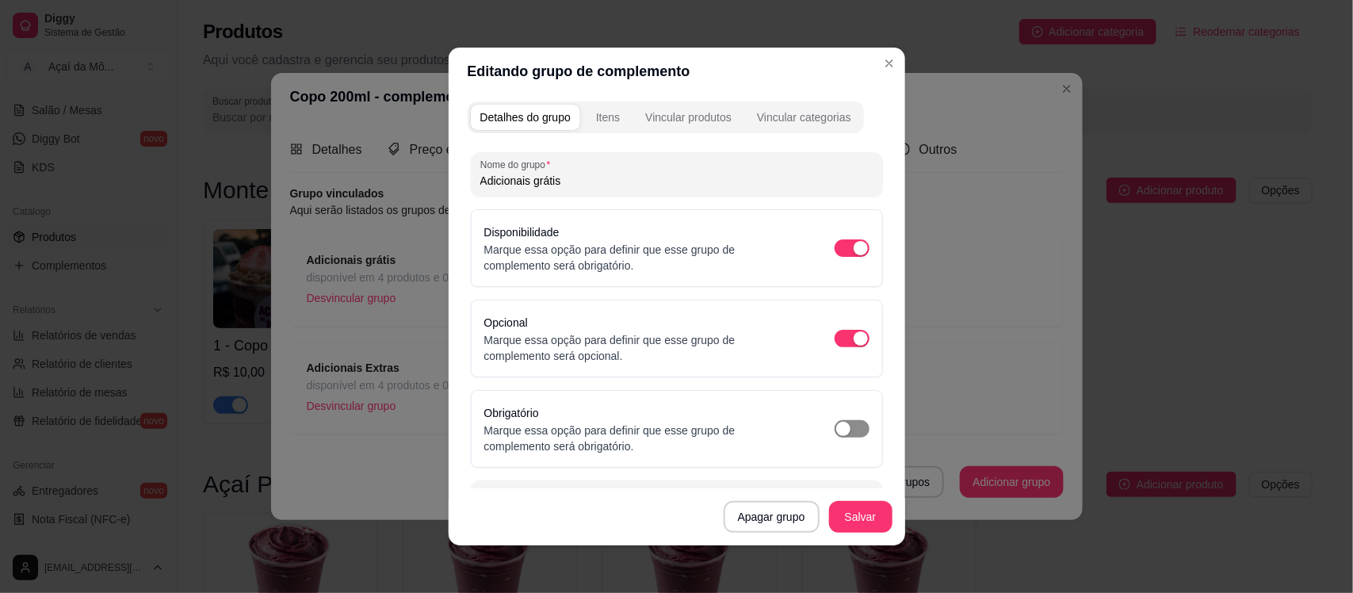
click at [835, 433] on span "button" at bounding box center [852, 428] width 35 height 17
click at [854, 426] on div "button" at bounding box center [861, 429] width 14 height 14
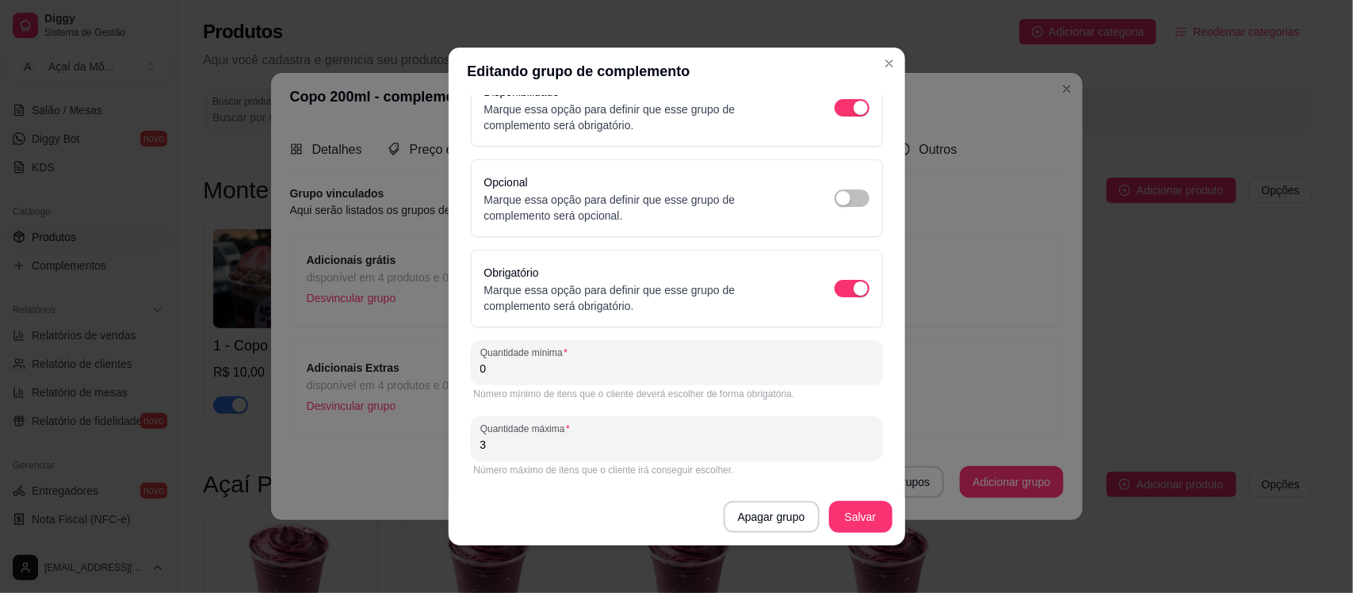
scroll to position [141, 0]
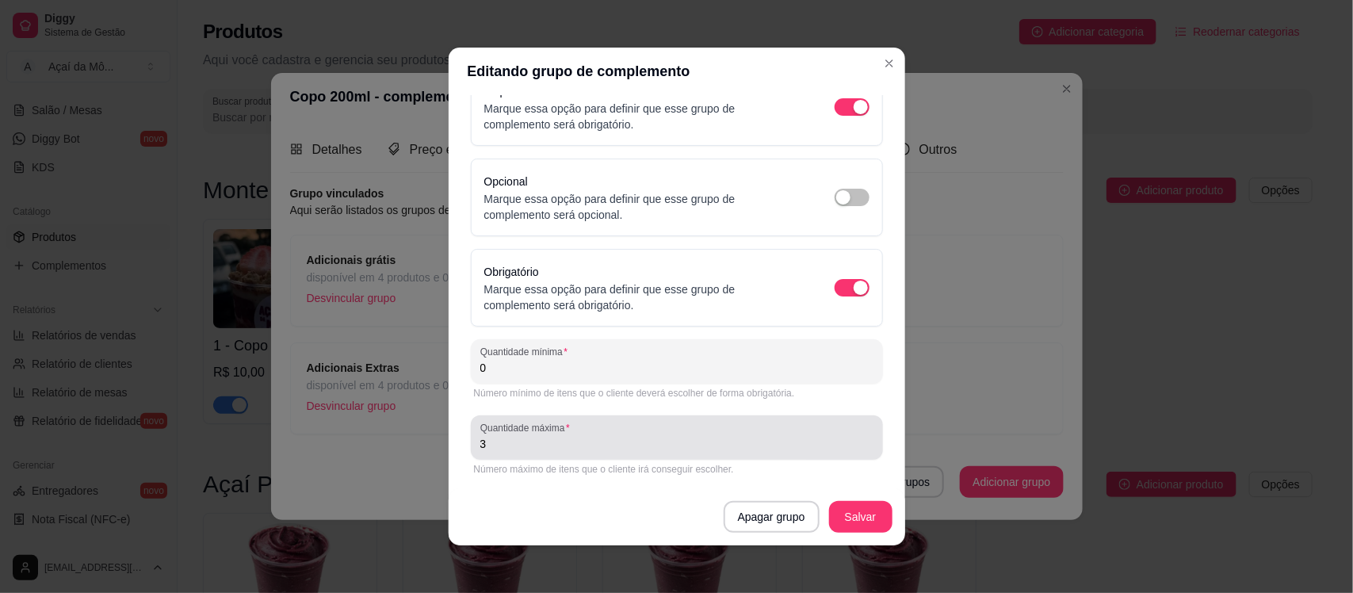
click at [618, 456] on div "Quantidade máxima 3" at bounding box center [677, 437] width 412 height 44
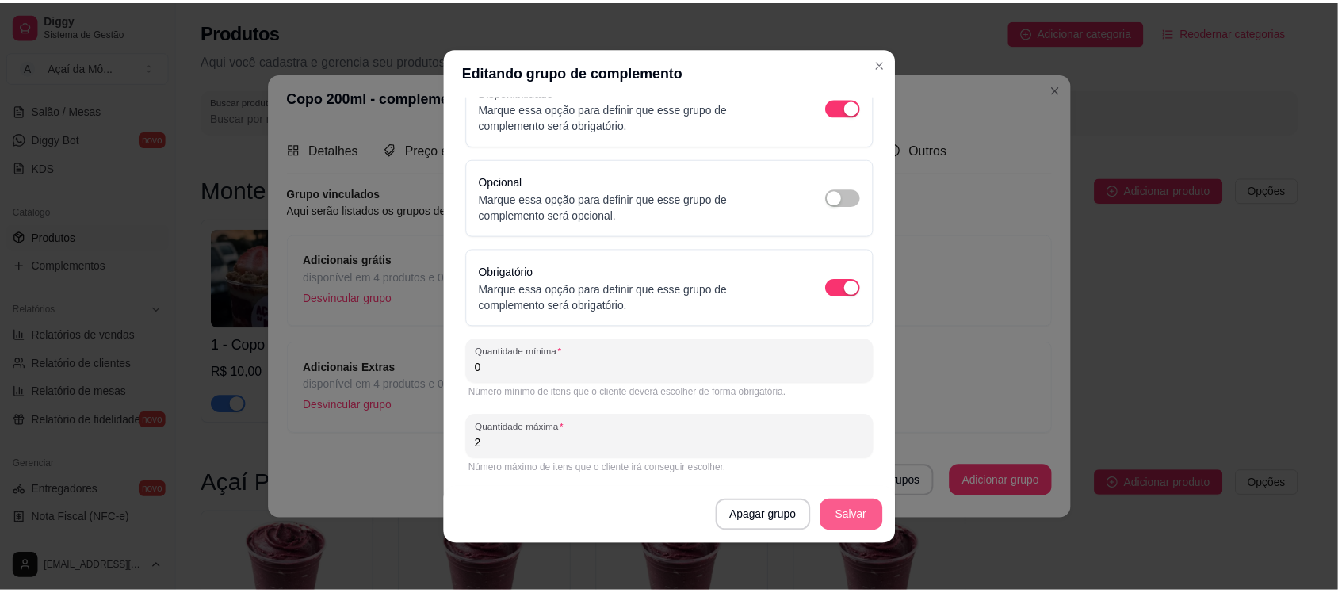
scroll to position [2, 0]
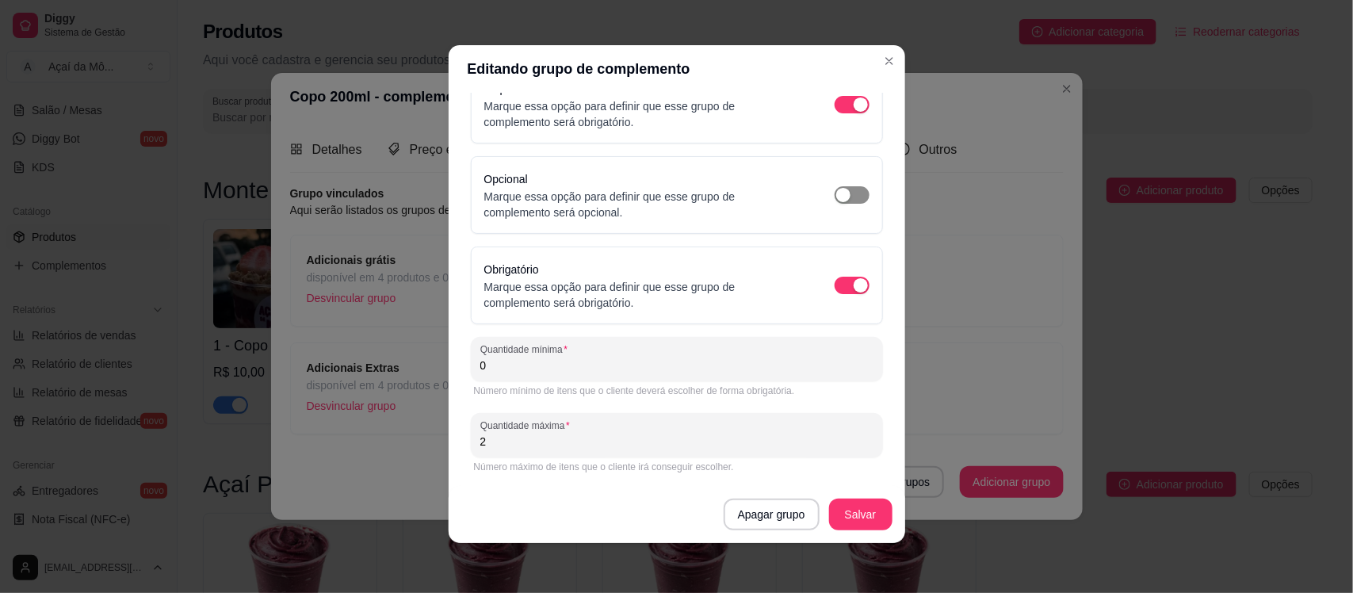
type input "2"
click at [836, 186] on span "button" at bounding box center [852, 194] width 35 height 17
click at [866, 516] on button "Salvar" at bounding box center [861, 514] width 62 height 31
click at [838, 519] on button "Salvar" at bounding box center [861, 514] width 62 height 31
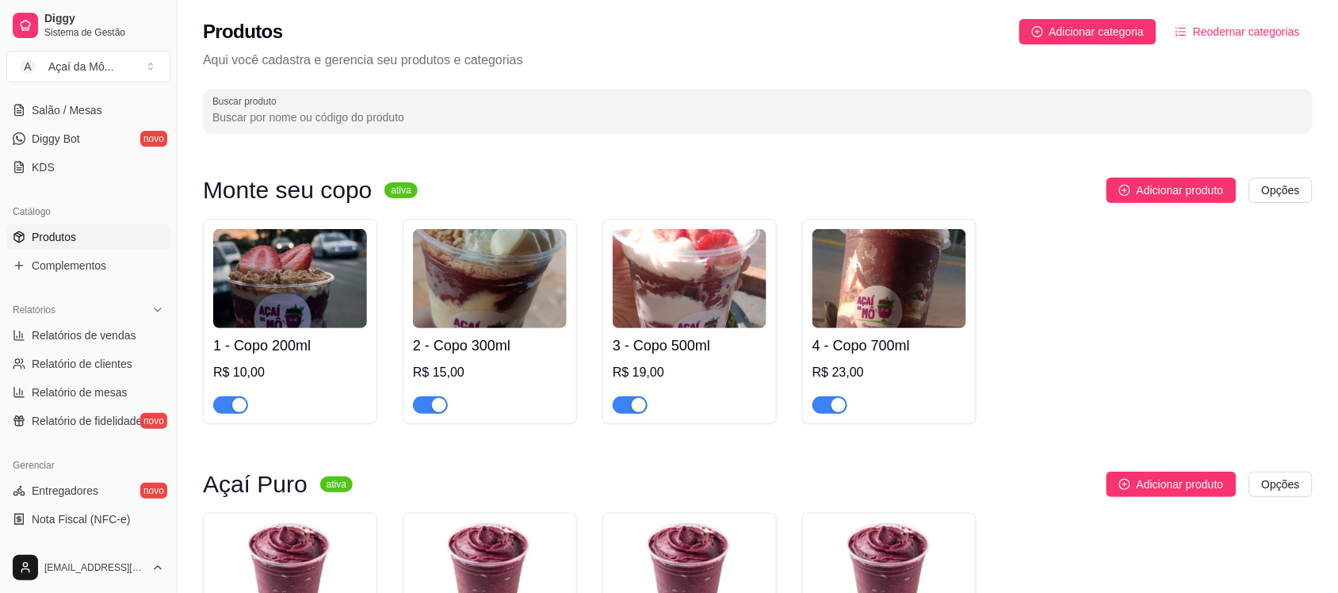
click at [307, 276] on img at bounding box center [290, 278] width 154 height 99
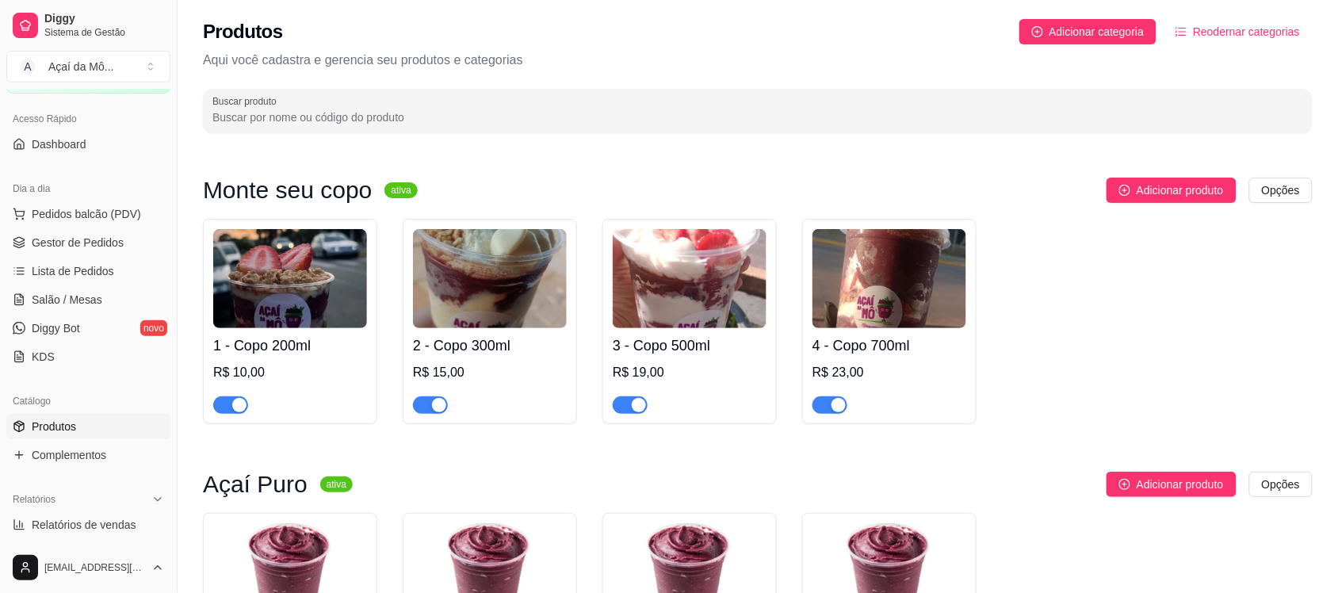
scroll to position [90, 0]
click at [113, 222] on span "Pedidos balcão (PDV)" at bounding box center [86, 217] width 109 height 16
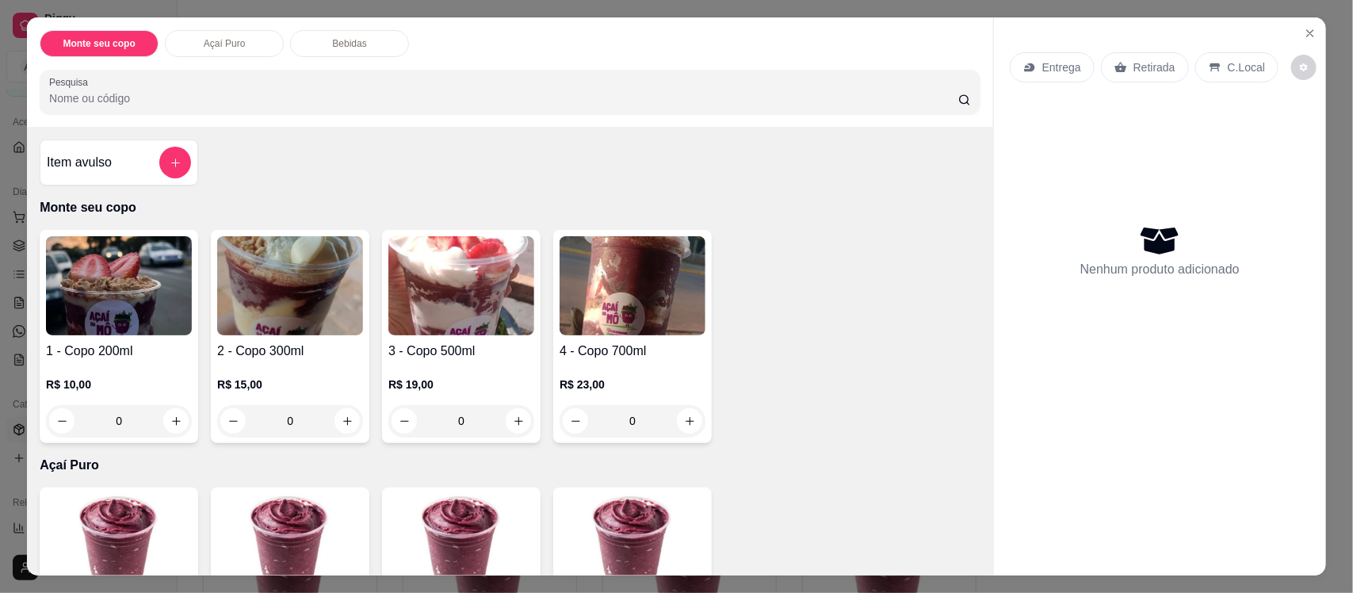
click at [104, 289] on img at bounding box center [119, 285] width 146 height 99
click at [1309, 44] on button "Close" at bounding box center [1309, 33] width 25 height 25
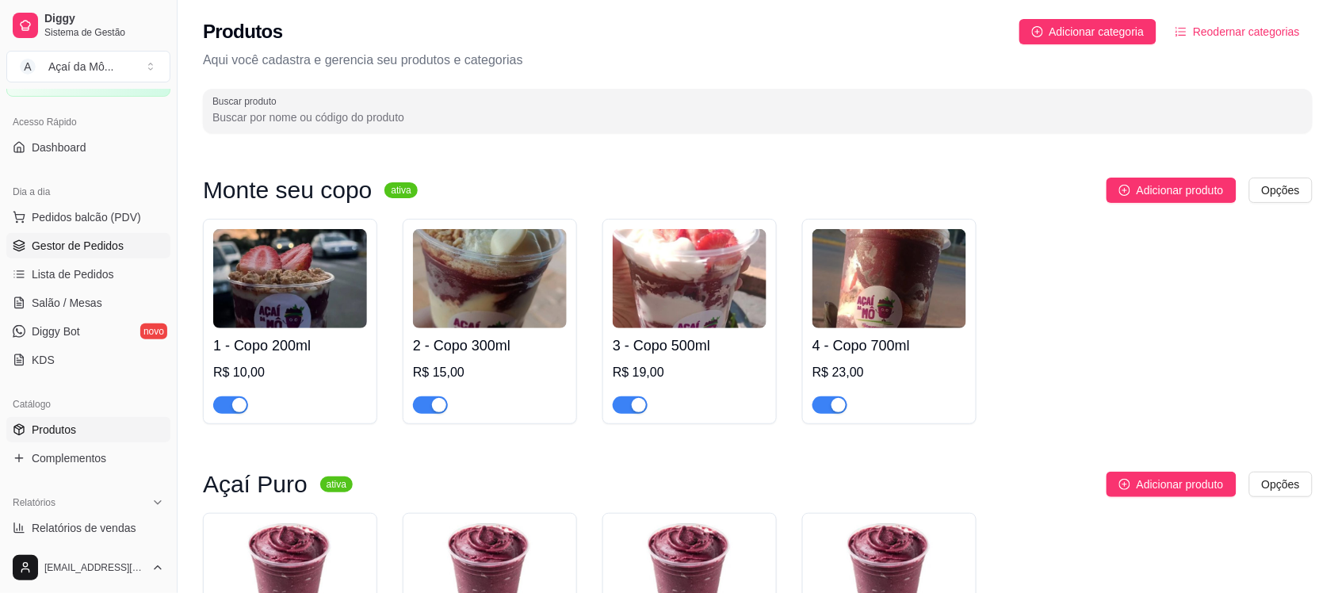
click at [91, 250] on span "Gestor de Pedidos" at bounding box center [78, 246] width 92 height 16
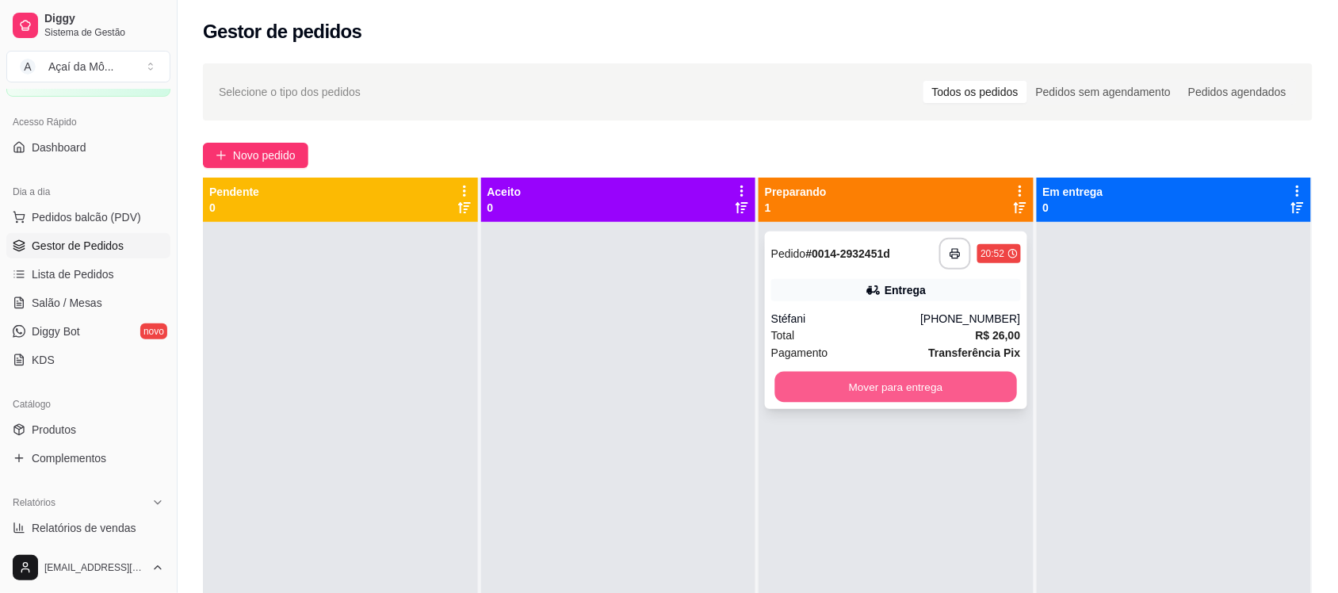
click at [943, 390] on button "Mover para entrega" at bounding box center [896, 387] width 242 height 31
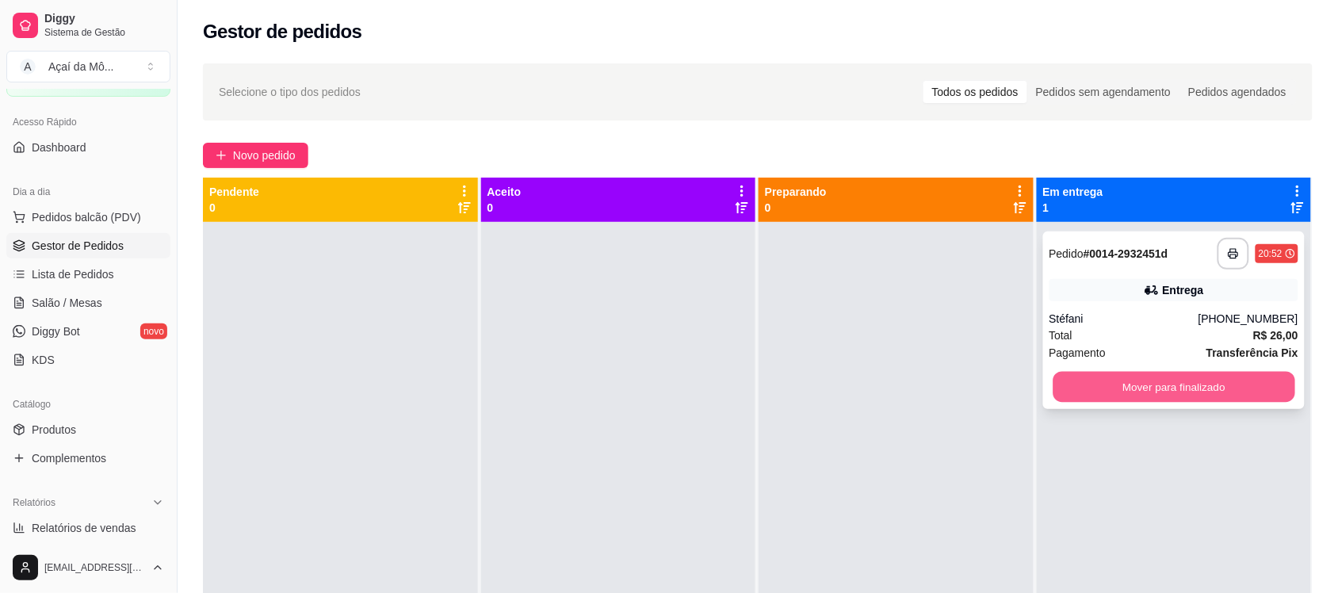
click at [1102, 376] on button "Mover para finalizado" at bounding box center [1173, 387] width 242 height 31
